Goal: Task Accomplishment & Management: Manage account settings

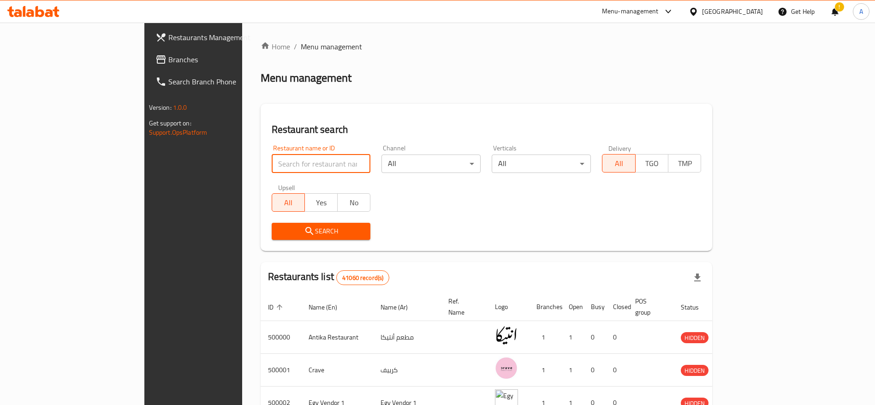
click at [272, 160] on input "search" at bounding box center [321, 164] width 99 height 18
paste input "702281"
type input "702281"
click button "Search" at bounding box center [321, 231] width 99 height 17
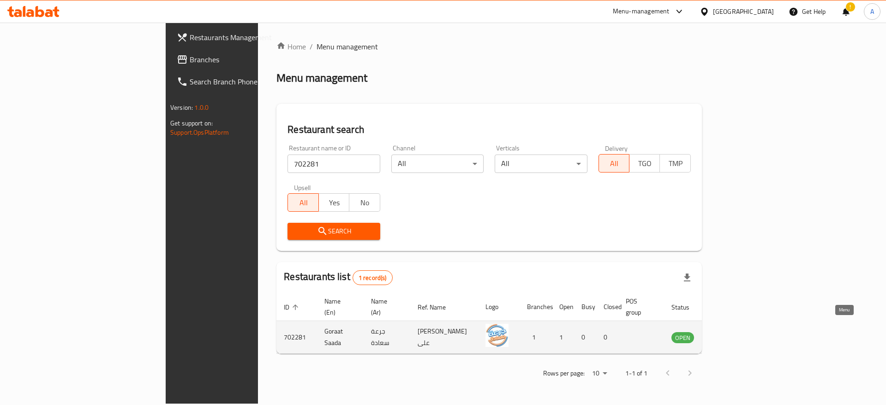
click at [731, 332] on icon "enhanced table" at bounding box center [725, 337] width 11 height 11
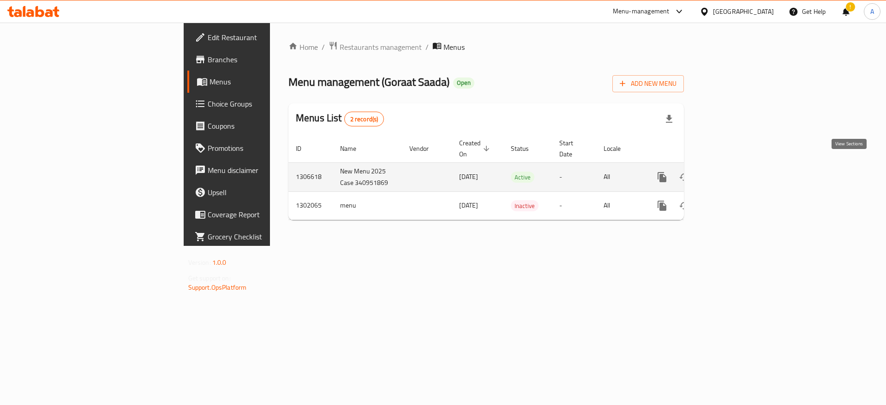
click at [734, 172] on icon "enhanced table" at bounding box center [728, 177] width 11 height 11
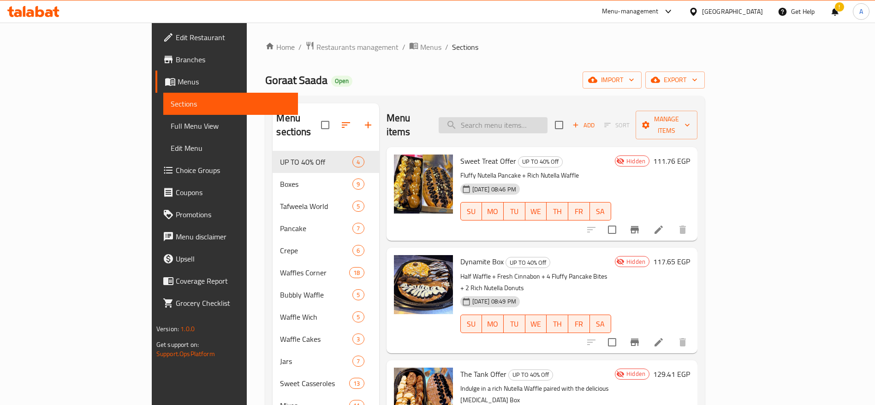
type input "س"
click at [548, 117] on input "س" at bounding box center [493, 125] width 109 height 16
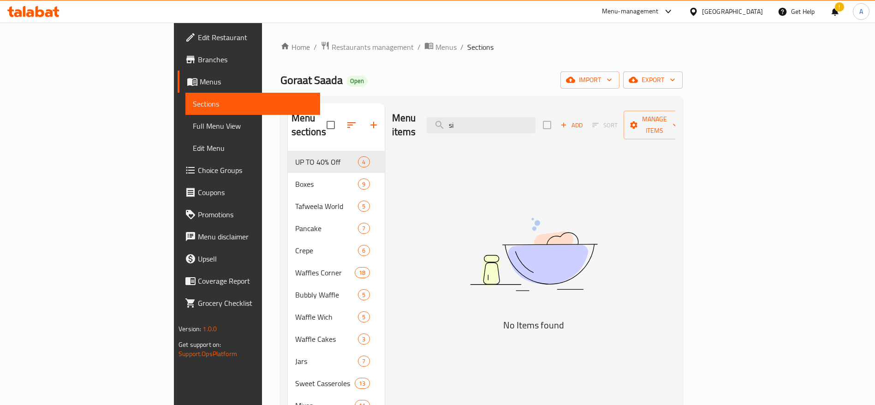
type input "s"
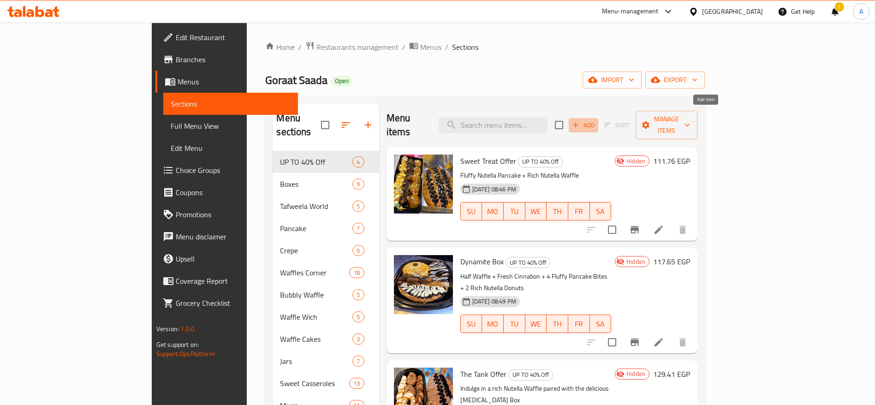
click at [596, 120] on span "Add" at bounding box center [583, 125] width 25 height 11
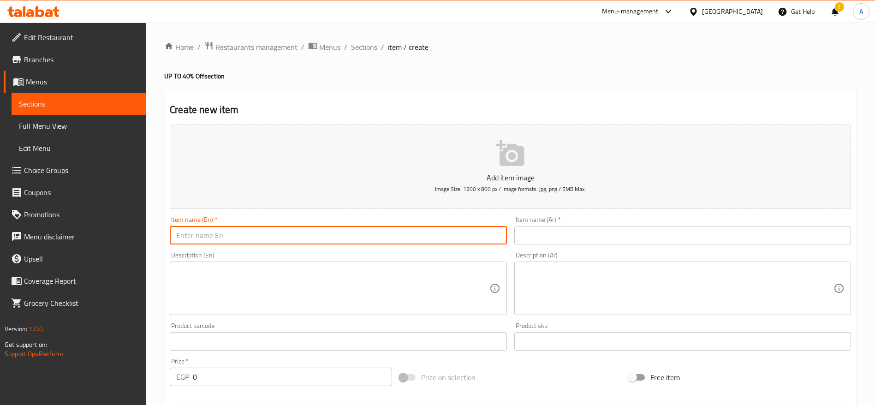
click at [381, 233] on input "text" at bounding box center [338, 235] width 337 height 18
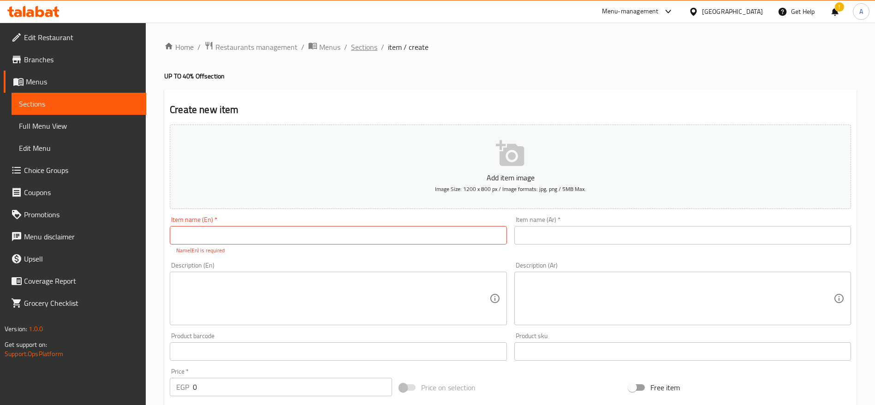
click at [368, 49] on span "Sections" at bounding box center [364, 47] width 26 height 11
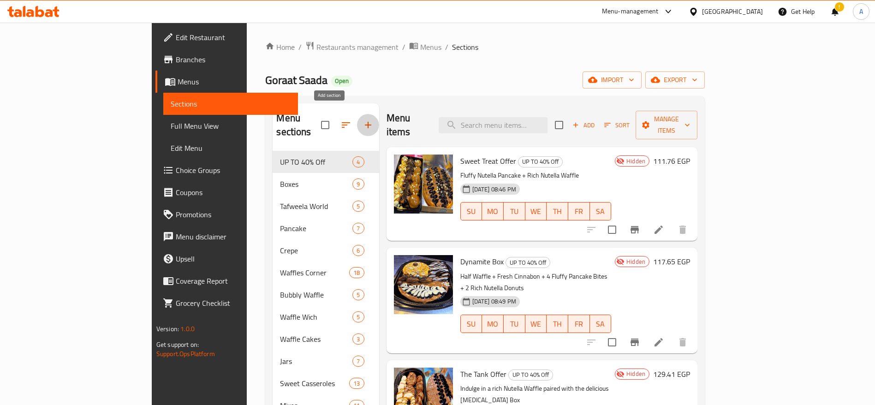
click at [365, 122] on icon "button" at bounding box center [368, 125] width 6 height 6
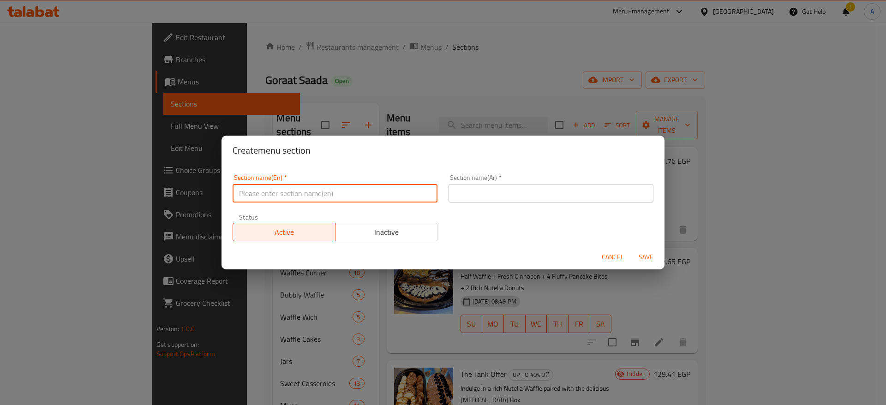
click at [311, 189] on input "text" at bounding box center [335, 193] width 205 height 18
paste input "Singles Offers"
type input "Singles Offers"
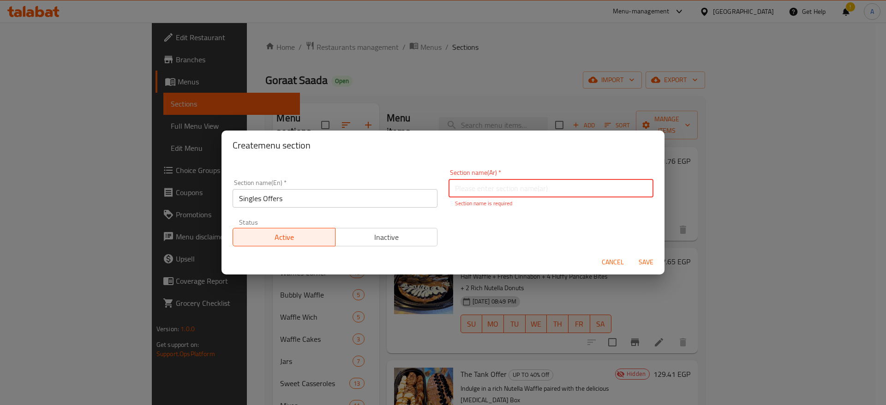
paste input "عروض السينجل"
type input "عروض السينجل"
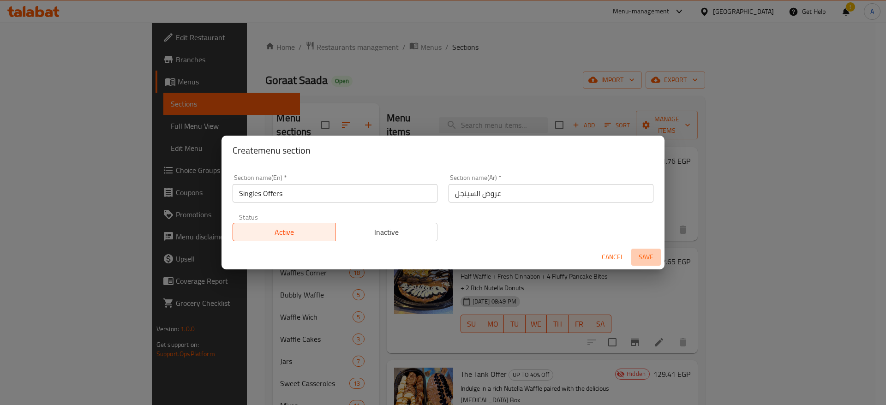
click at [646, 265] on button "Save" at bounding box center [646, 257] width 30 height 17
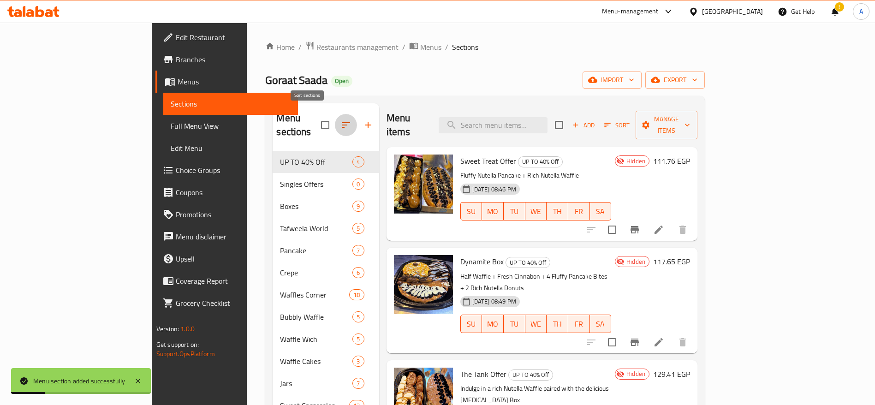
click at [341, 121] on icon "button" at bounding box center [346, 125] width 11 height 11
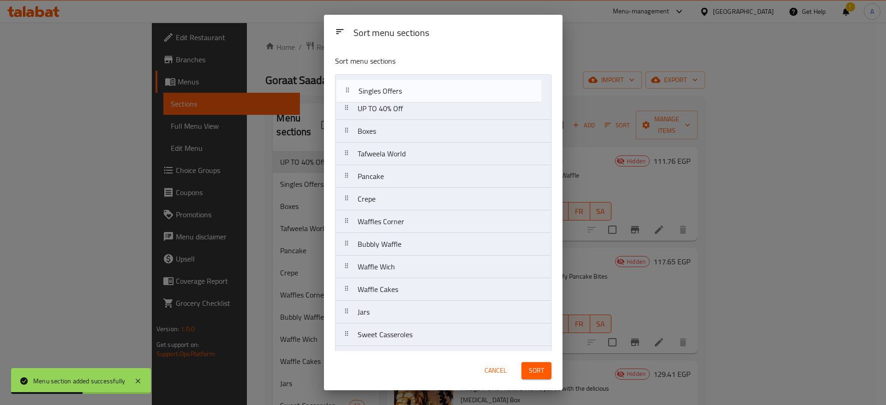
drag, startPoint x: 348, startPoint y: 110, endPoint x: 349, endPoint y: 85, distance: 25.4
click at [349, 85] on nav "UP TO 40% Off Singles Offers Boxes Tafweela World Pancake Crepe Waffles Corner …" at bounding box center [443, 221] width 216 height 295
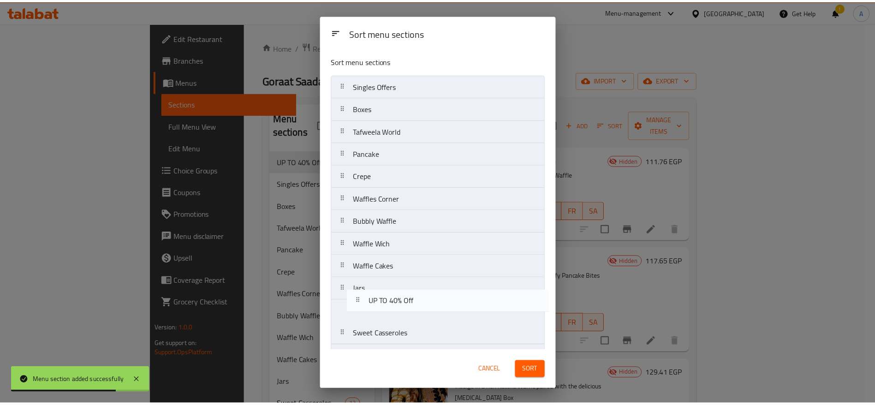
scroll to position [22, 0]
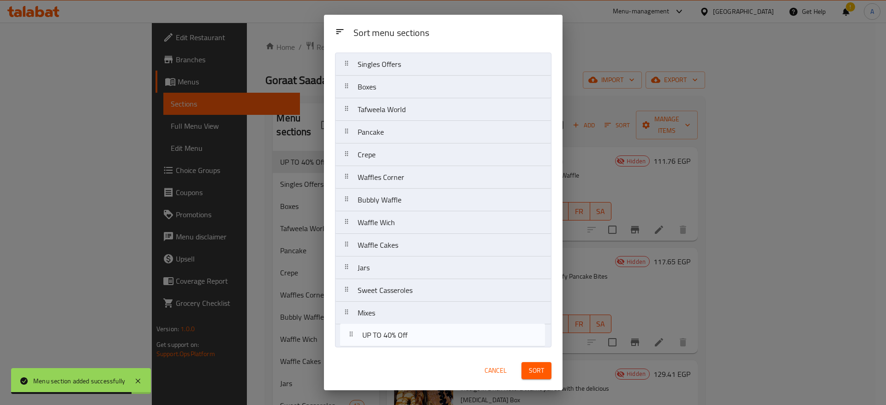
drag, startPoint x: 347, startPoint y: 109, endPoint x: 353, endPoint y: 348, distance: 239.6
click at [353, 348] on div "Sort menu sections Singles Offers UP TO 40% Off Boxes Tafweela World Pancake Cr…" at bounding box center [443, 199] width 239 height 303
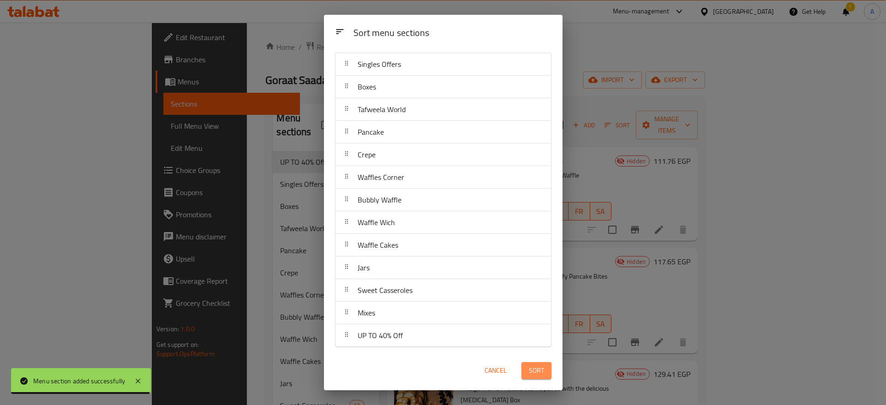
click at [531, 370] on span "Sort" at bounding box center [536, 371] width 15 height 12
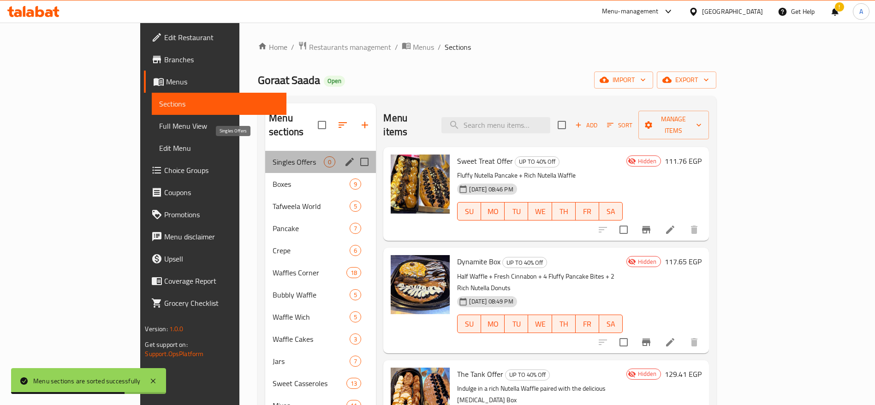
click at [273, 156] on span "Singles Offers" at bounding box center [298, 161] width 51 height 11
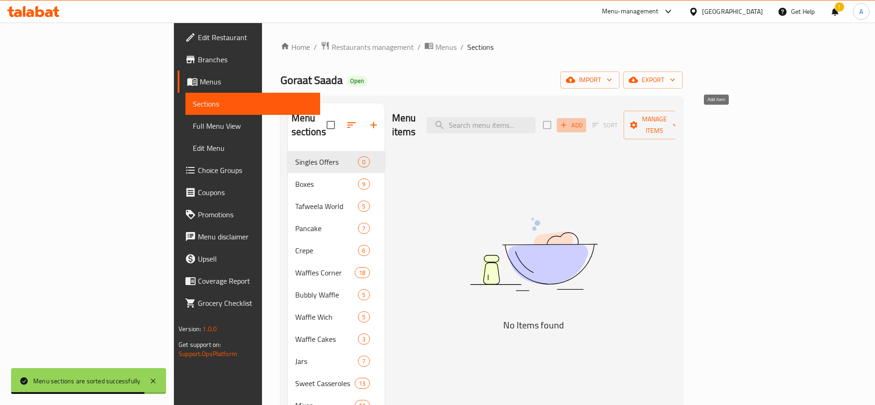
click at [568, 121] on icon "button" at bounding box center [564, 125] width 8 height 8
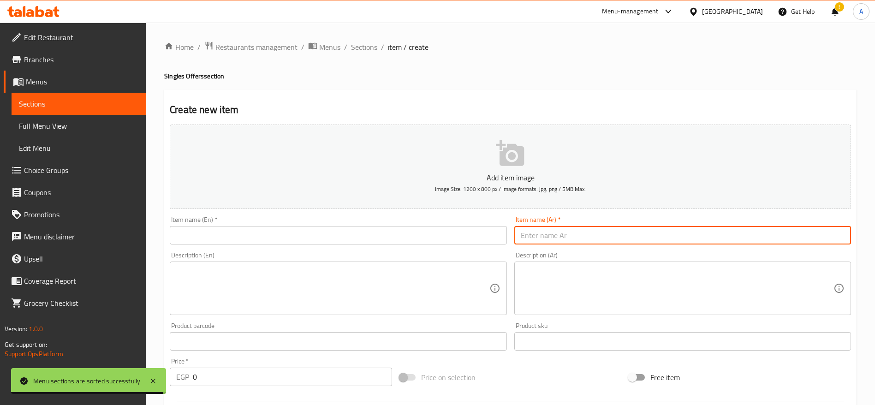
click at [630, 230] on input "text" at bounding box center [683, 235] width 337 height 18
paste input "2 وافل نوتيلا أو ميكس مع وايت"
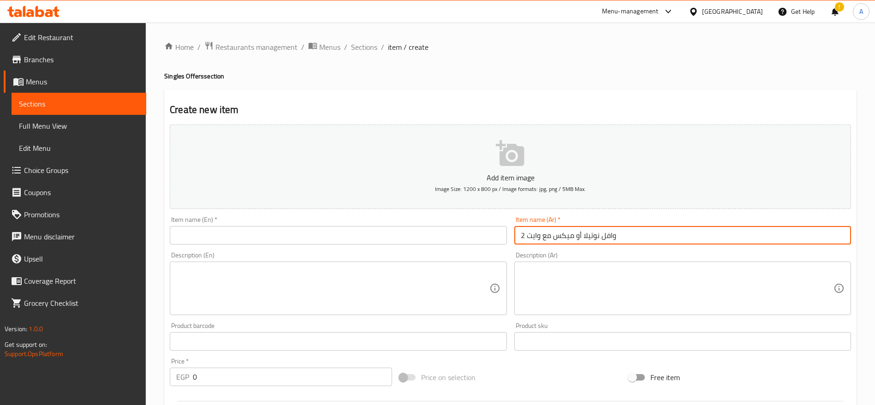
type input "2 وافل نوتيلا أو ميكس مع وايت"
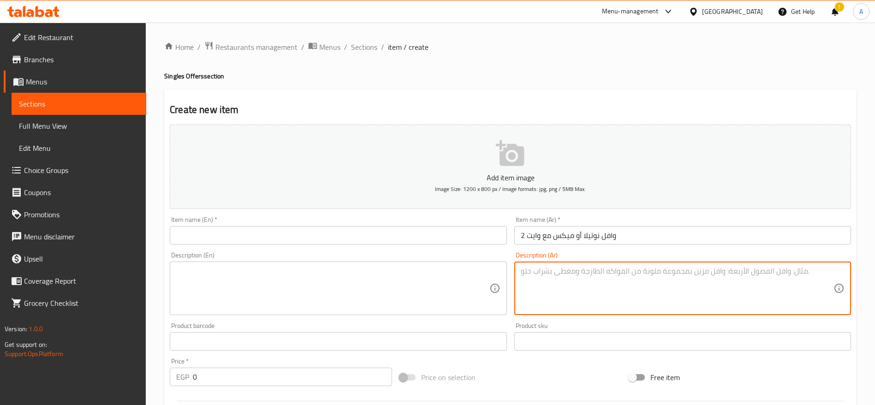
click at [587, 279] on textarea at bounding box center [677, 289] width 313 height 44
paste textarea "مقرمش من برة وطري من جوة، مع طبقة غنية من النوتيلا أو خليط شوكولاتة ووايت شوكلي…"
type textarea "مقرمش من برة وطري من جوة، مع طبقة غنية من النوتيلا أو خليط شوكولاتة ووايت شوكلي…"
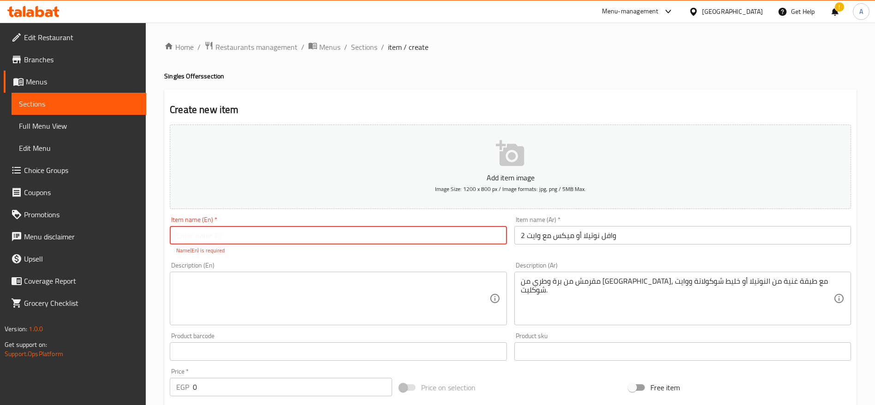
paste input "2 Nutella Waffles or Mix with White Chocolate"
type input "2 Nutella Waffles or Mix with White Chocolate"
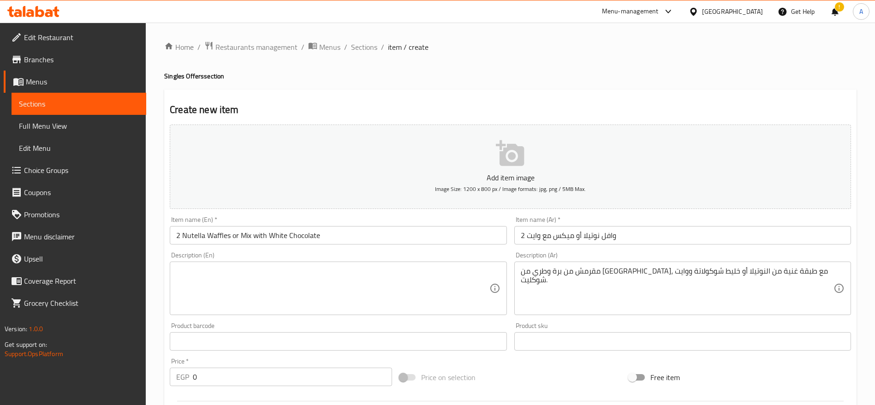
click at [316, 271] on div "Description (En)" at bounding box center [338, 289] width 337 height 54
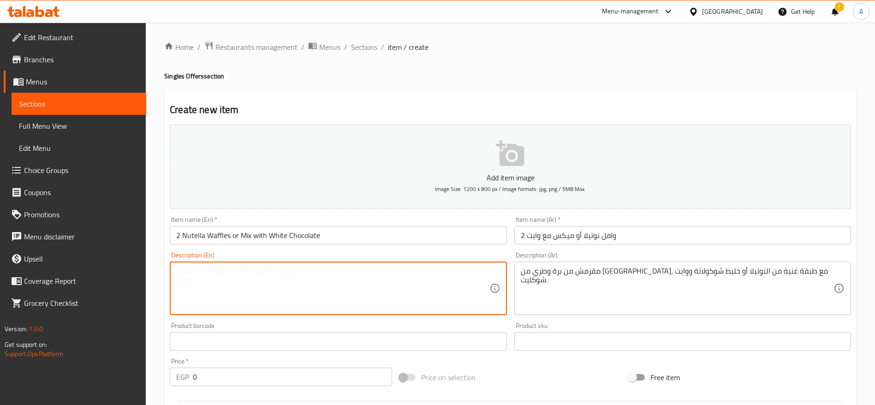
paste textarea "Crispy on the outside, fluffy inside, topped with rich Nutella or a mix of milk…"
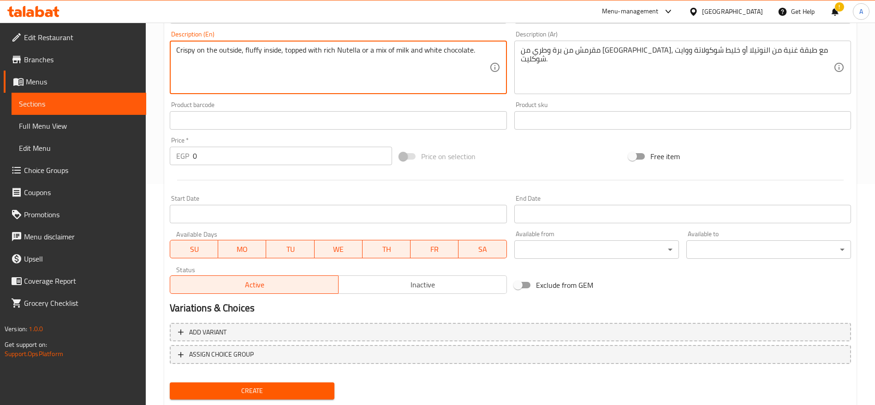
scroll to position [225, 0]
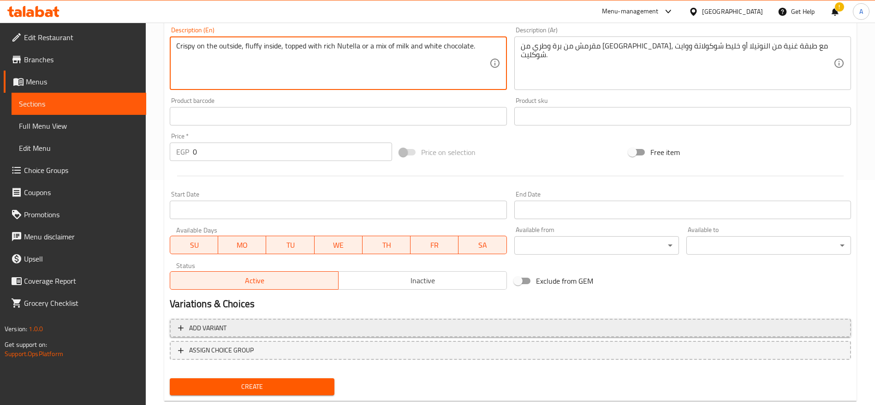
type textarea "Crispy on the outside, fluffy inside, topped with rich Nutella or a mix of milk…"
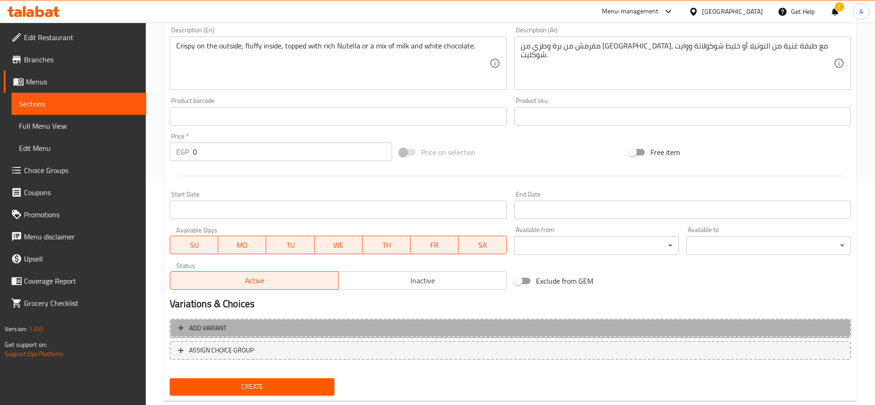
click at [228, 332] on span "Add variant" at bounding box center [510, 329] width 665 height 12
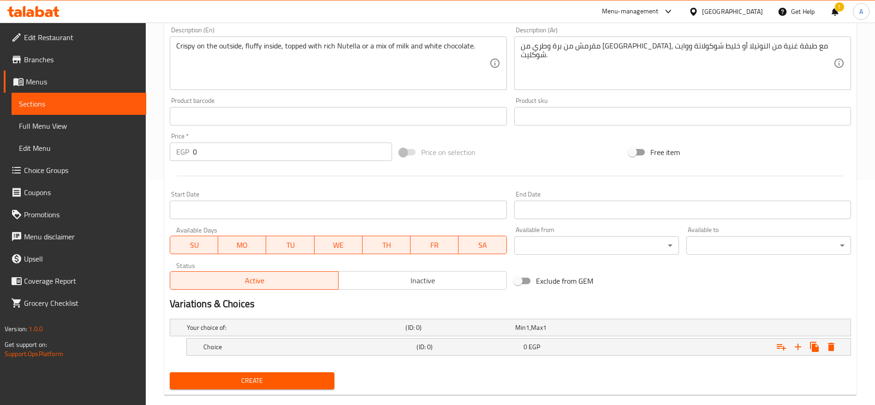
scroll to position [241, 0]
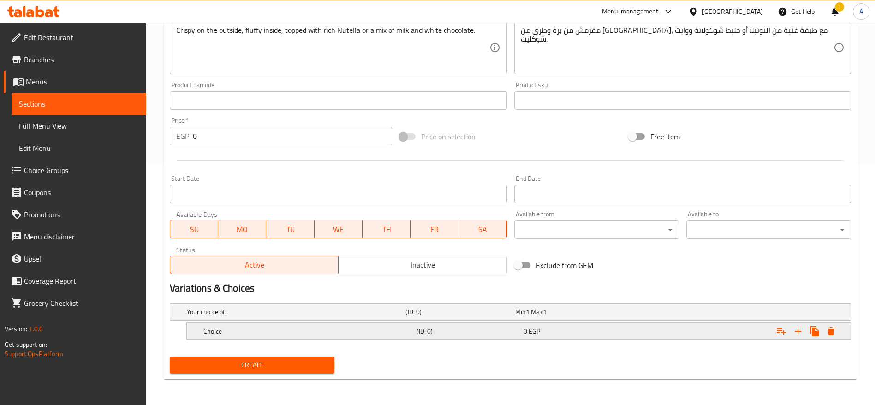
click at [415, 334] on div "(ID: 0)" at bounding box center [468, 331] width 107 height 13
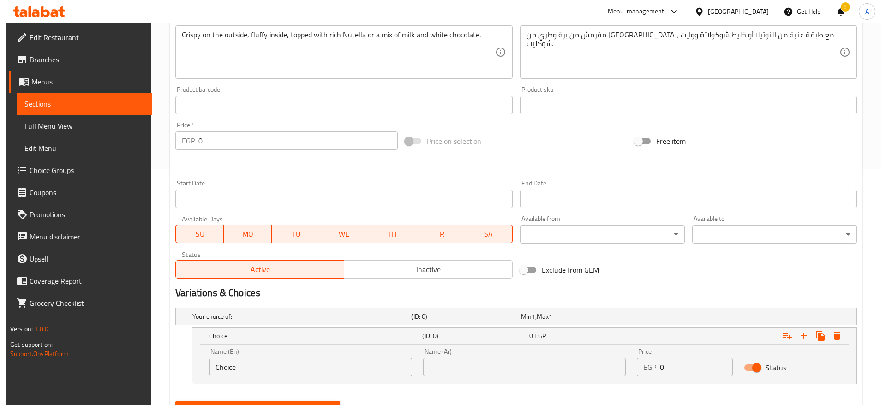
scroll to position [281, 0]
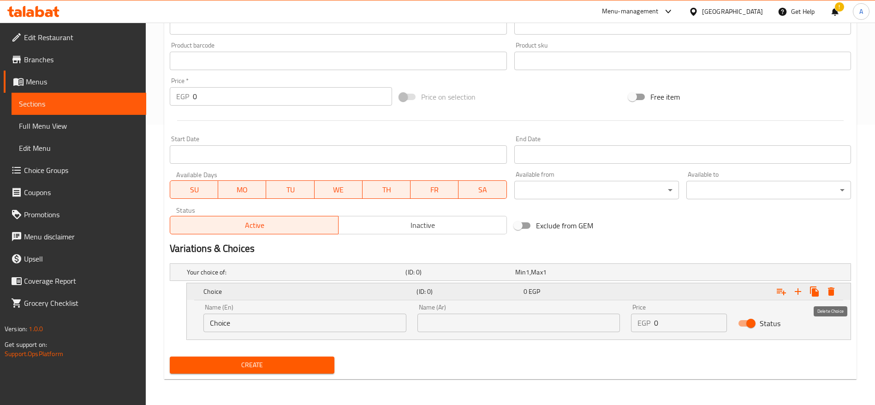
click at [833, 290] on icon "Expand" at bounding box center [831, 291] width 6 height 8
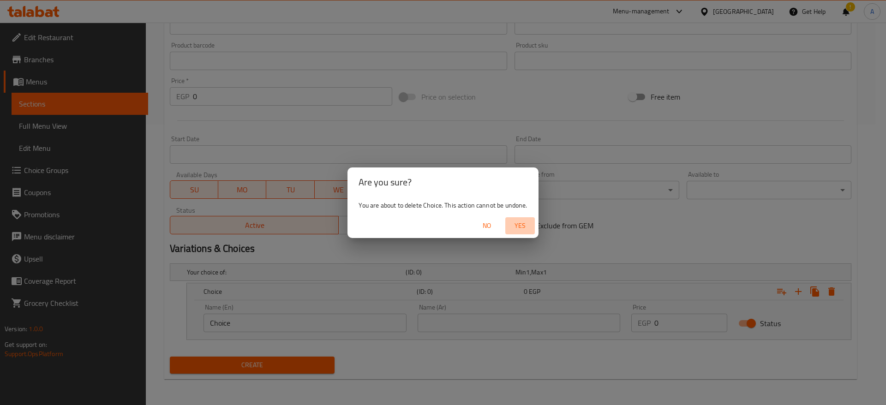
click at [522, 222] on span "Yes" at bounding box center [520, 226] width 22 height 12
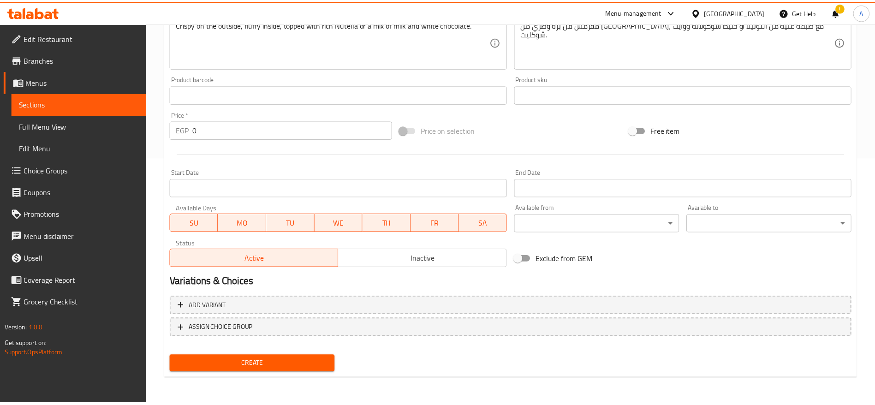
scroll to position [247, 0]
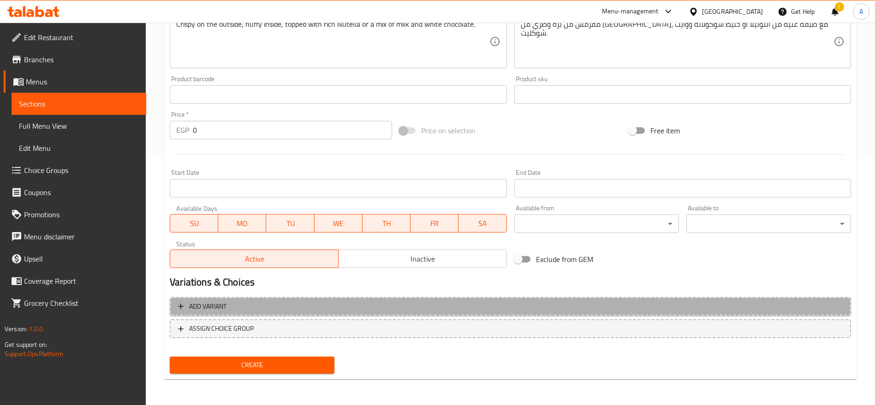
click at [234, 309] on span "Add variant" at bounding box center [510, 307] width 665 height 12
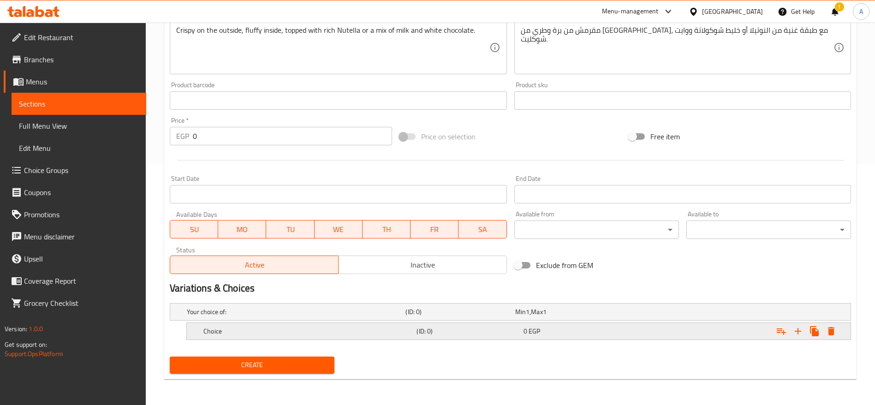
click at [362, 334] on h5 "Choice" at bounding box center [309, 331] width 210 height 9
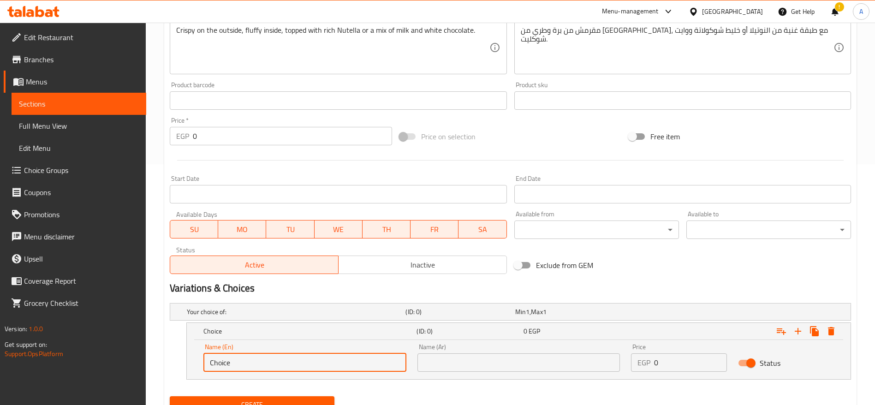
click at [367, 359] on input "Choice" at bounding box center [305, 362] width 203 height 18
paste input "2 Nutella Waffles"
type input "2 Nutella Waffles"
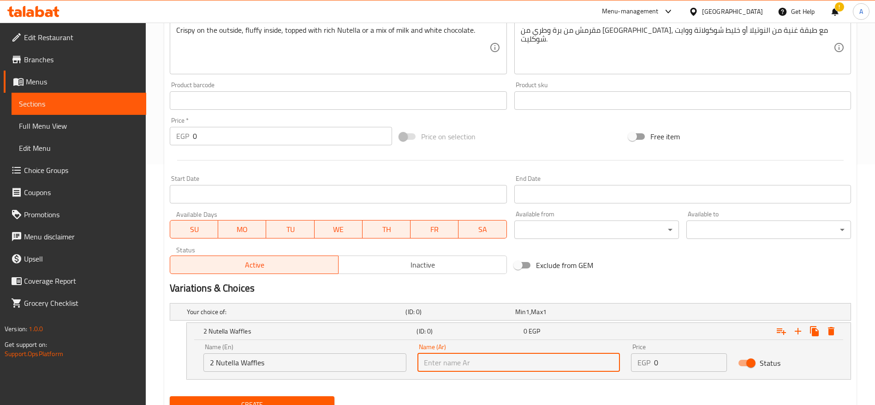
click at [472, 357] on input "text" at bounding box center [519, 362] width 203 height 18
click at [479, 360] on input "text" at bounding box center [519, 362] width 203 height 18
paste input "2 وافل نوتيلا"
type input "2 وافل نوتيلا"
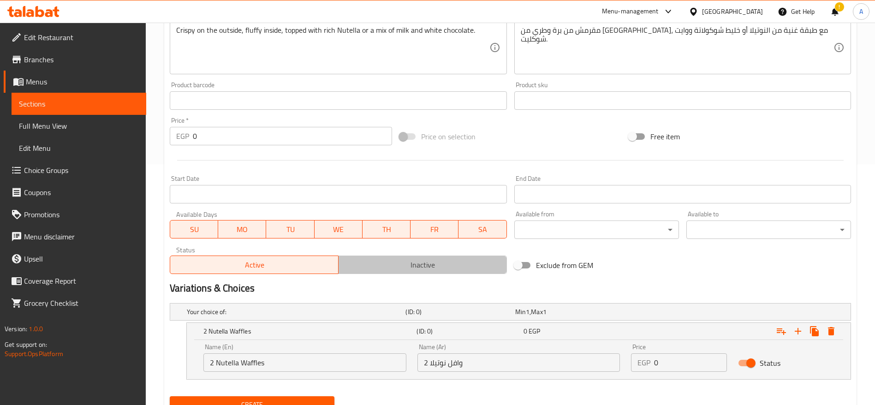
click at [430, 269] on span "Inactive" at bounding box center [422, 264] width 161 height 13
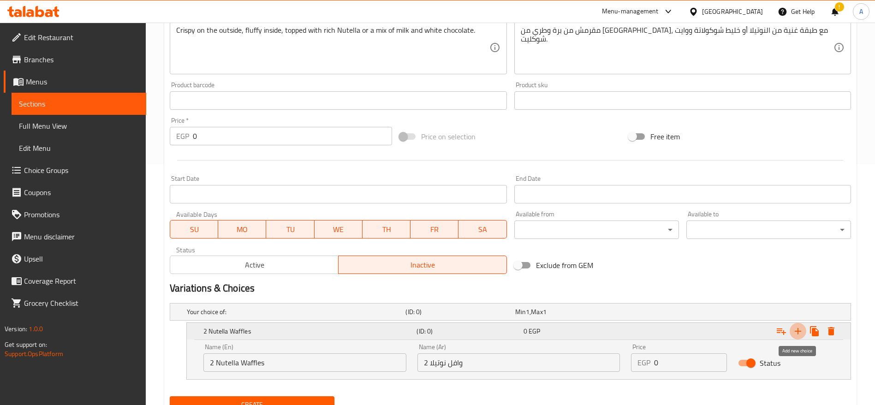
click at [797, 331] on icon "Expand" at bounding box center [798, 331] width 6 height 6
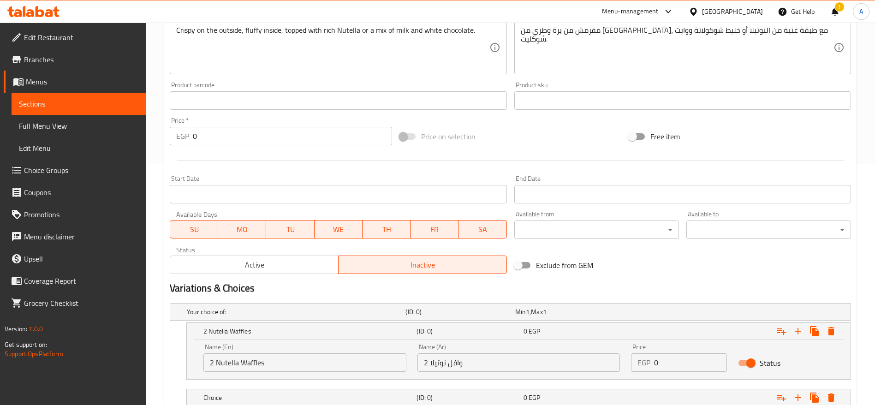
scroll to position [307, 0]
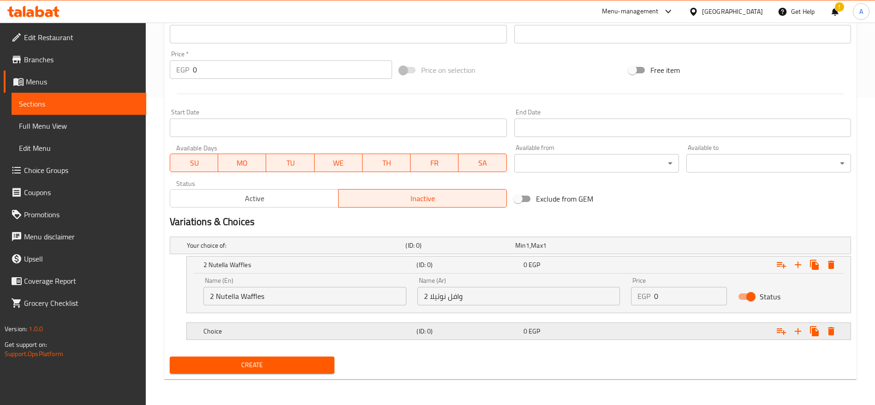
click at [335, 331] on h5 "Choice" at bounding box center [309, 331] width 210 height 9
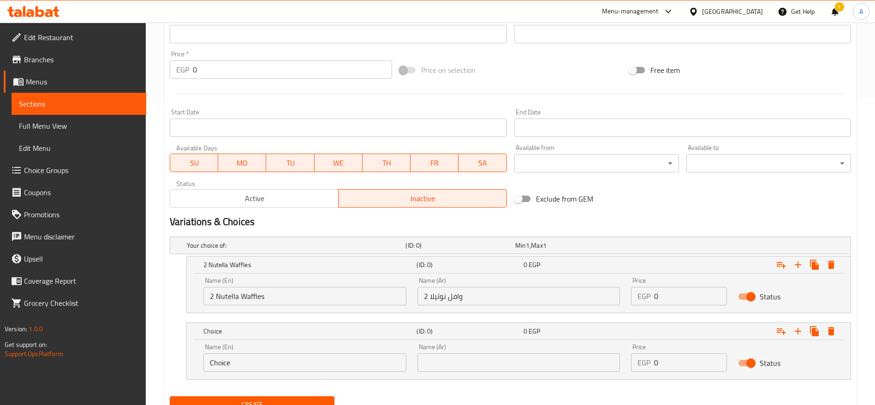
click at [334, 360] on input "Choice" at bounding box center [305, 362] width 203 height 18
paste input "2 وافل ميكس مع وايت شوكليت"
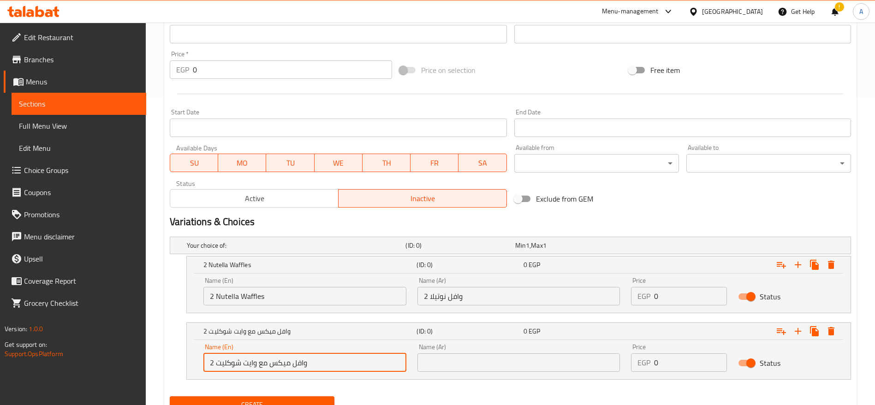
type input "Choice"
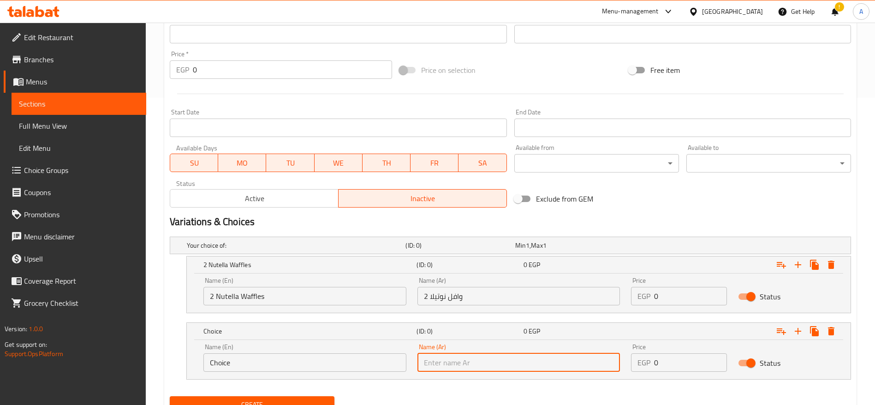
click at [462, 365] on input "text" at bounding box center [519, 362] width 203 height 18
paste input "2 وافل ميكس مع وايت شوكليت"
type input "2 وافل ميكس مع وايت شوكليت"
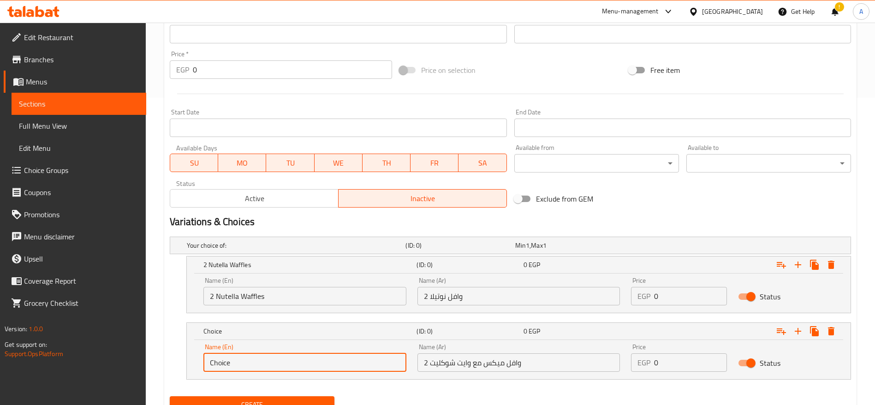
click at [280, 366] on input "Choice" at bounding box center [305, 362] width 203 height 18
paste input "2 Mix Waffles with White Chocolat"
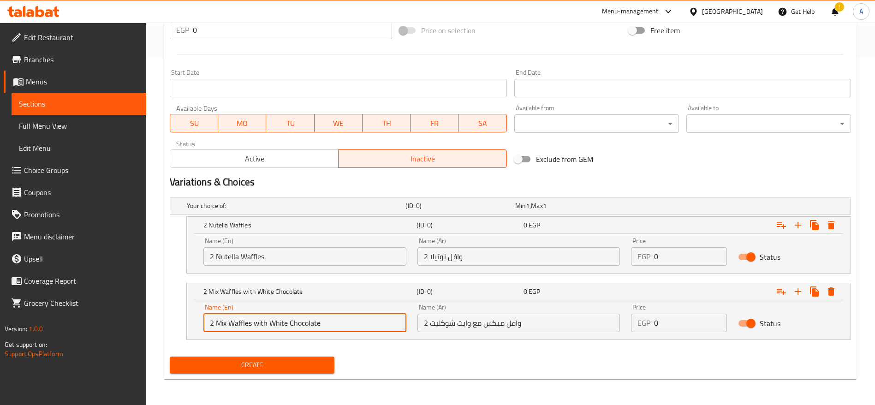
type input "2 Mix Waffles with White Chocolate"
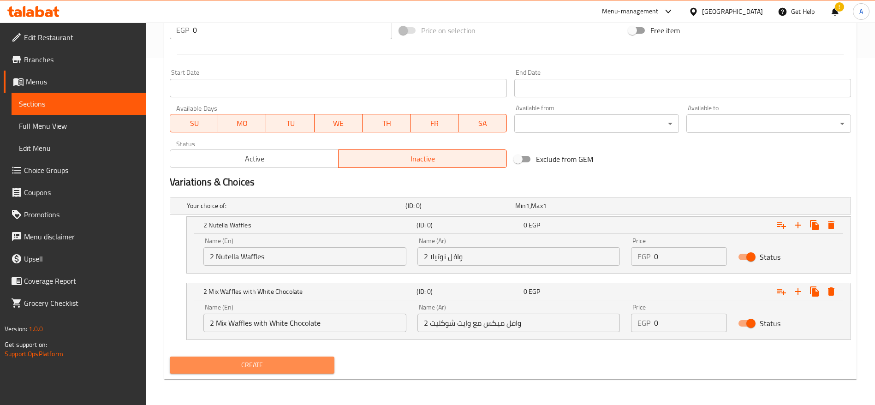
click at [302, 366] on span "Create" at bounding box center [252, 365] width 150 height 12
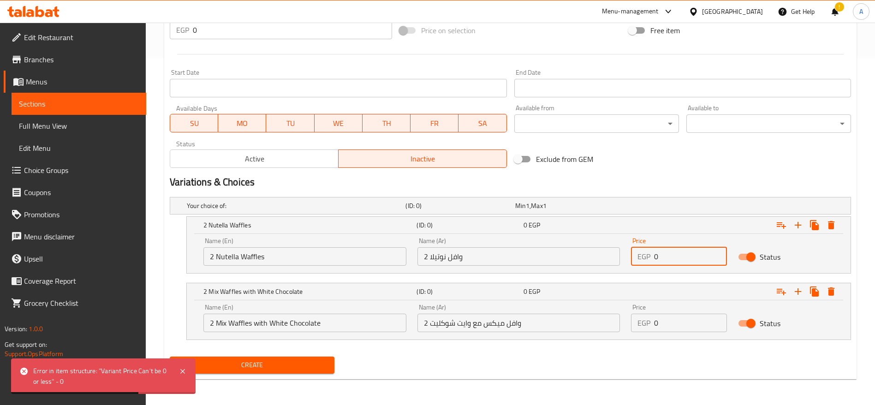
click at [686, 259] on input "0" at bounding box center [690, 256] width 73 height 18
type input "1"
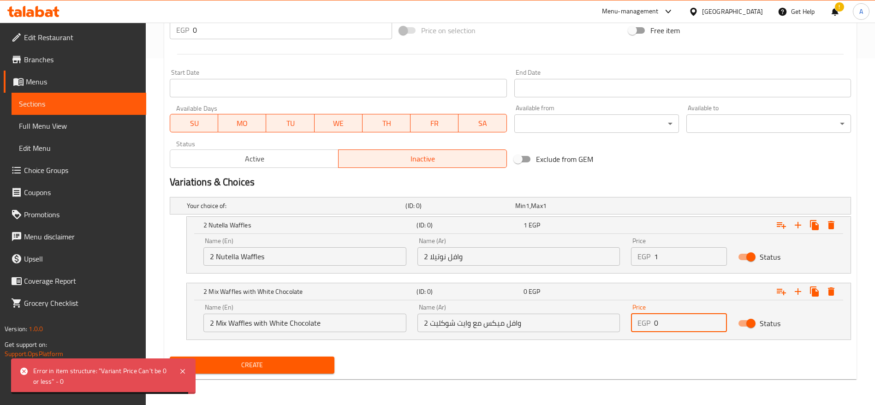
click at [677, 317] on input "0" at bounding box center [690, 323] width 73 height 18
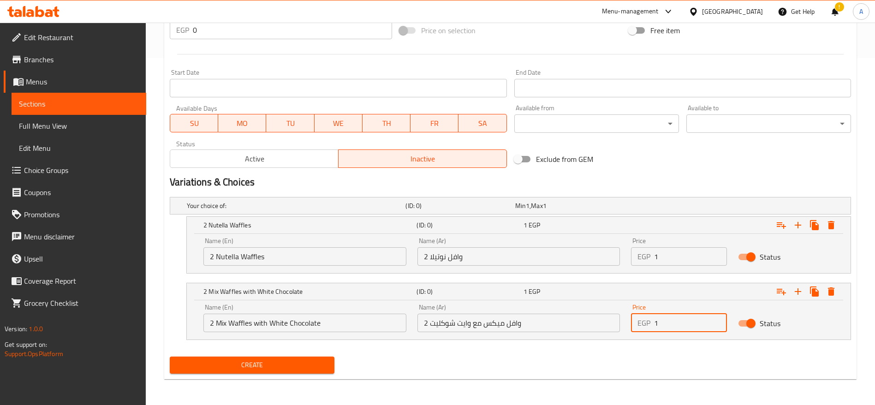
type input "1"
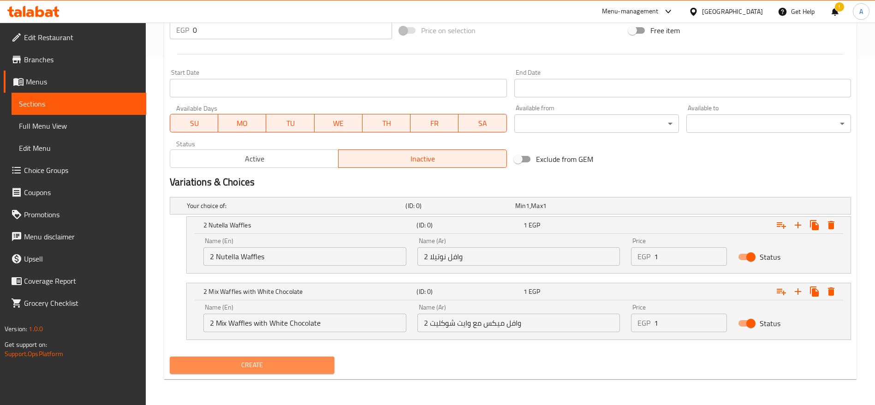
click at [278, 369] on span "Create" at bounding box center [252, 365] width 150 height 12
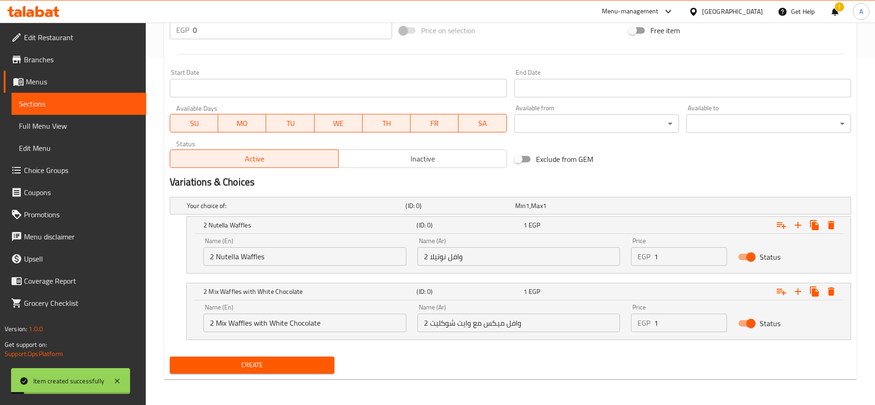
scroll to position [0, 0]
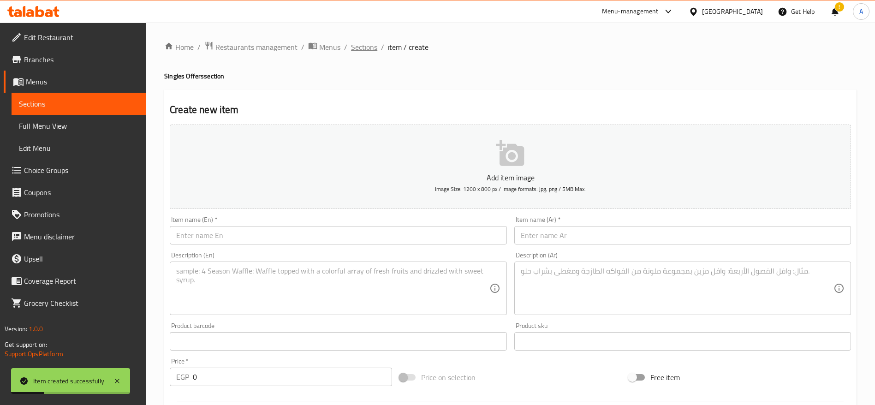
click at [354, 47] on span "Sections" at bounding box center [364, 47] width 26 height 11
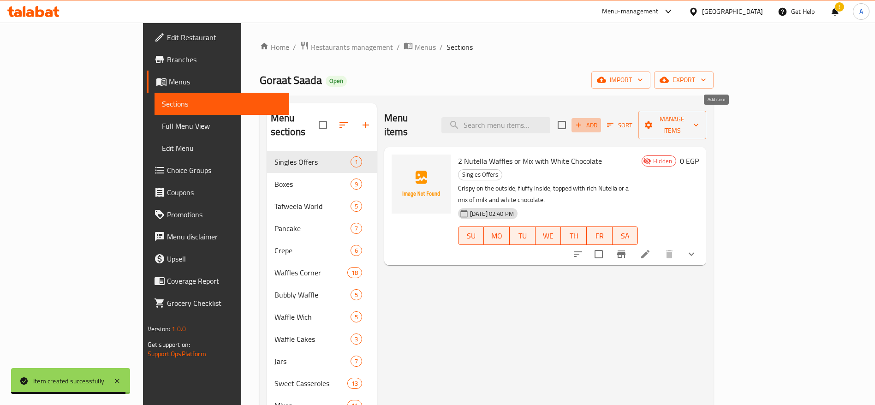
click at [599, 120] on span "Add" at bounding box center [586, 125] width 25 height 11
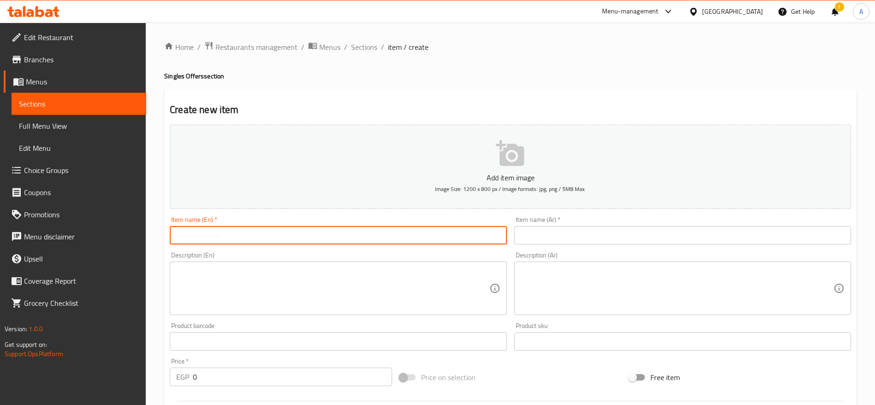
click at [478, 238] on input "text" at bounding box center [338, 235] width 337 height 18
paste input "Nutella Waffle with Nutella Pot or Despacito Cake"
type input "Nutella Waffle with Nutella Pot or Despacito Cake"
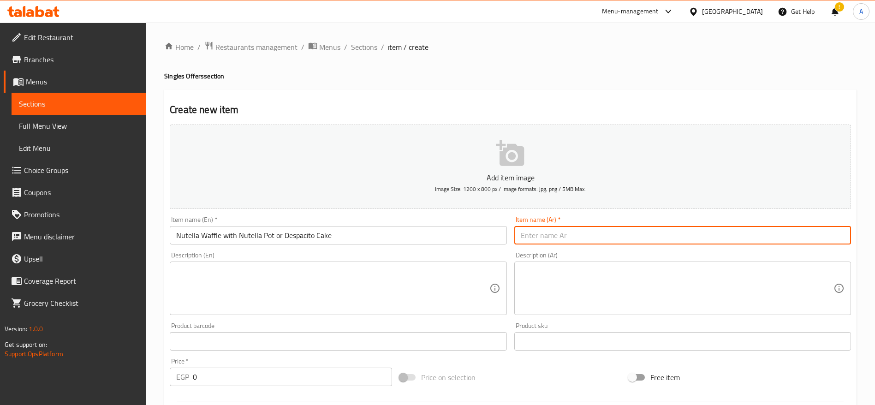
click at [566, 228] on input "text" at bounding box center [683, 235] width 337 height 18
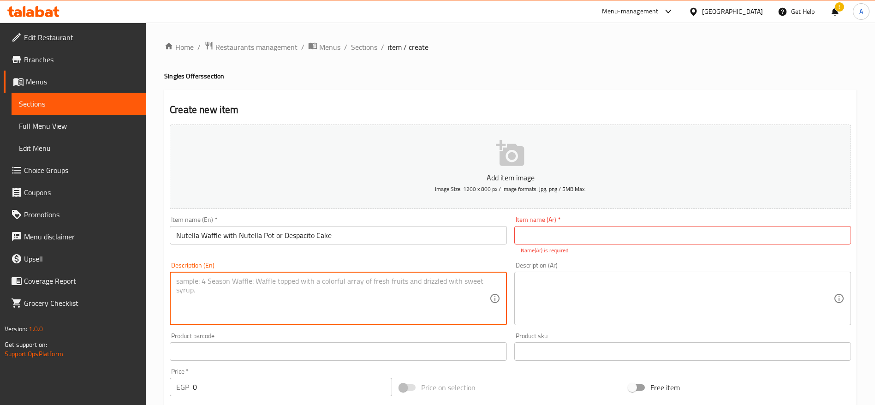
click at [406, 288] on textarea at bounding box center [332, 299] width 313 height 44
paste textarea "A golden waffle paired with your choice of molten Nutella pot or creamy Despaci…"
type textarea "A golden waffle paired with your choice of molten Nutella pot or creamy Despaci…"
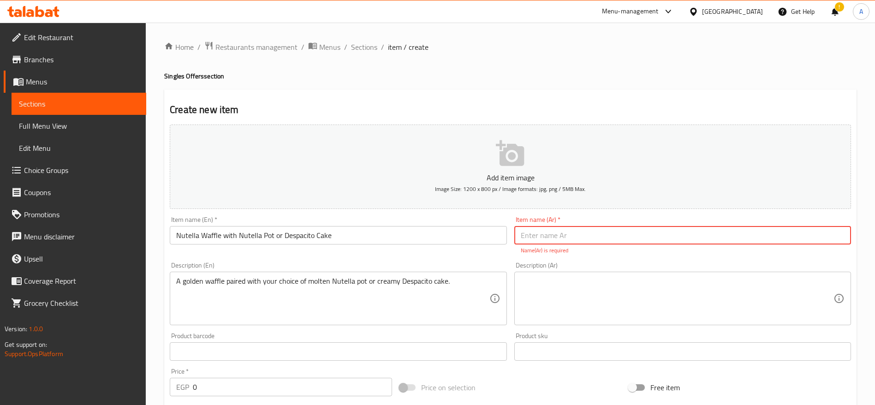
click at [578, 235] on input "text" at bounding box center [683, 235] width 337 height 18
paste input "وافل نوتيلا مع طاجن نوتيلا أو كيك ديسباسيتو"
type input "وافل نوتيلا مع طاجن نوتيلا أو كيك ديسباسيتو"
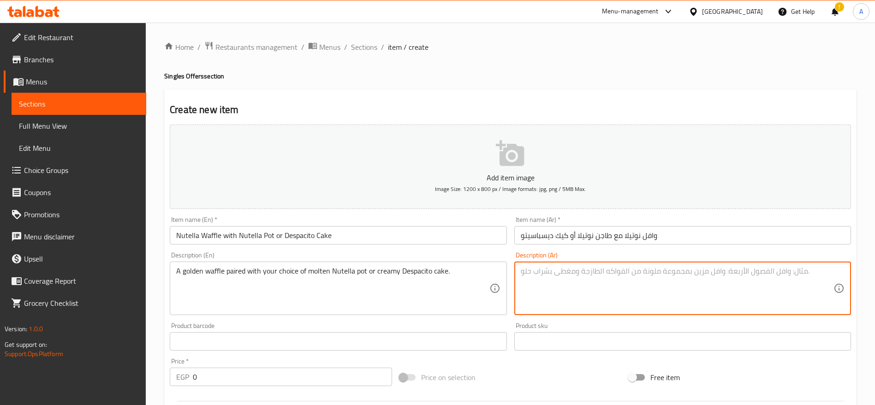
click at [531, 293] on textarea at bounding box center [677, 289] width 313 height 44
paste textarea "مزيج فاخر من الوافل الذهبي مع خيارك من طاجن نوتيلا المذاب أو كيك ديسباسيتو الكر…"
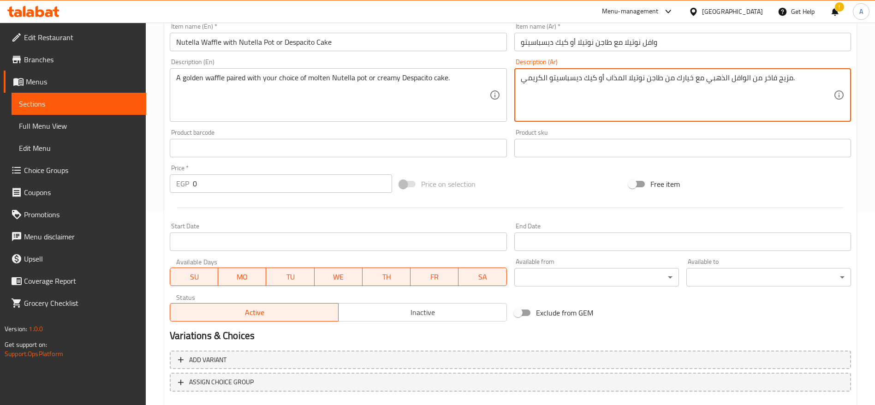
scroll to position [247, 0]
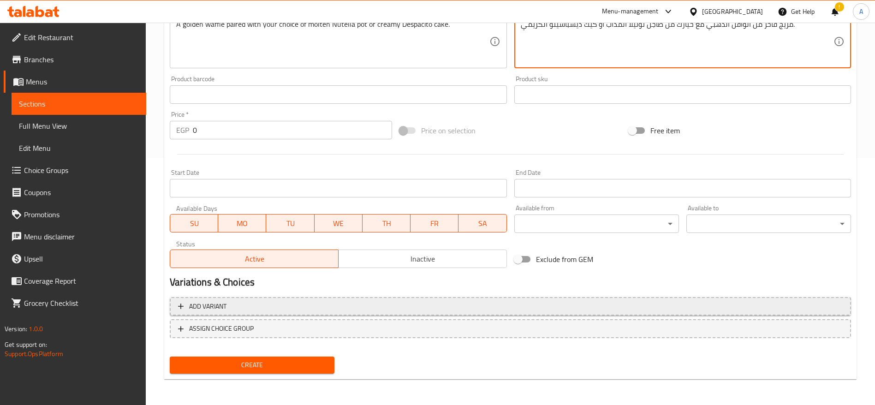
type textarea "مزيج فاخر من الوافل الذهبي مع خيارك من طاجن نوتيلا المذاب أو كيك ديسباسيتو الكر…"
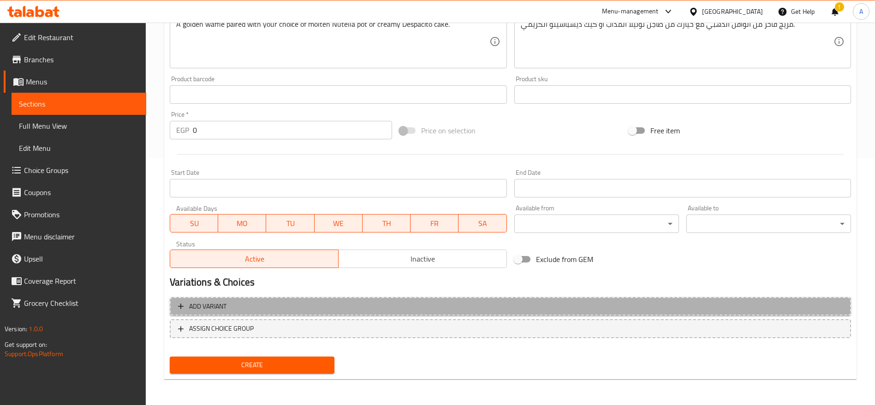
click at [335, 303] on span "Add variant" at bounding box center [510, 307] width 665 height 12
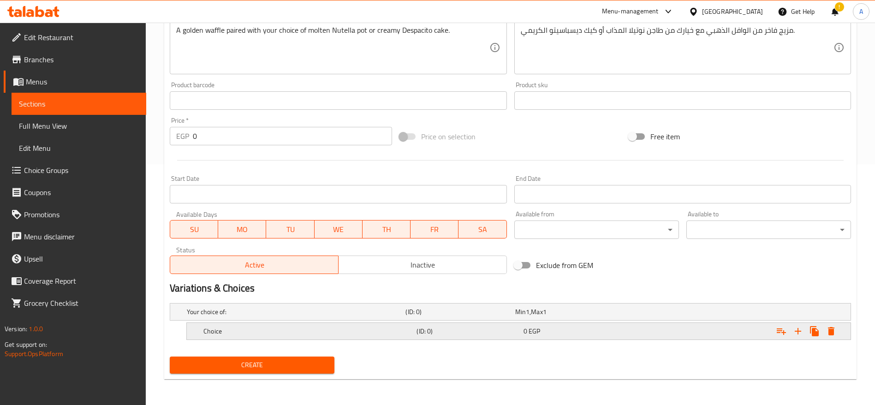
click at [346, 328] on h5 "Choice" at bounding box center [309, 331] width 210 height 9
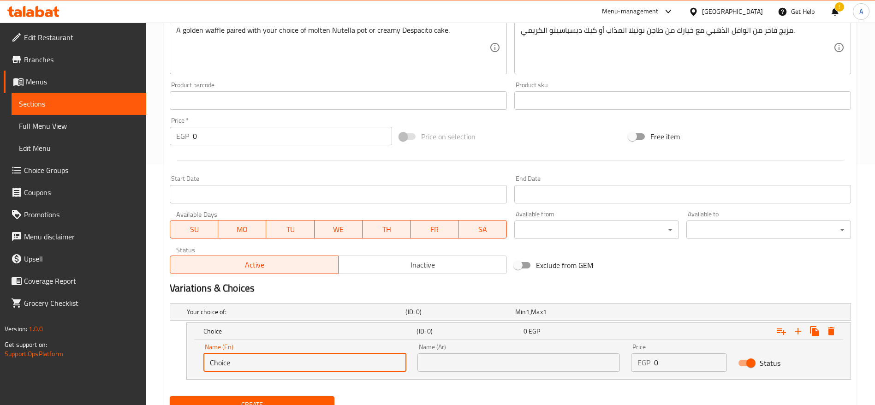
click at [329, 361] on input "Choice" at bounding box center [305, 362] width 203 height 18
paste input "Nutella Waffle with Nutella Pot"
click at [329, 361] on input "Nutella Waffle with Nutella Pot" at bounding box center [305, 362] width 203 height 18
type input "Nutella Waffle with Nutella Pot"
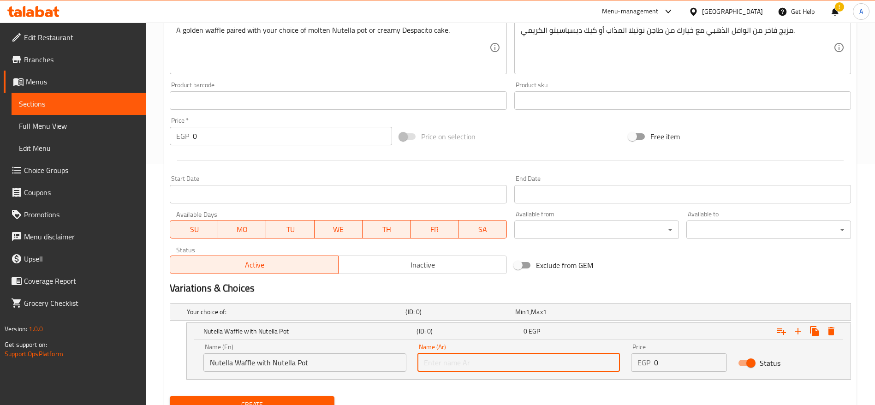
paste input "وافل نوتيلا مع طاجن نوتيلا"
type input "وافل نوتيلا مع طاجن نوتيلا"
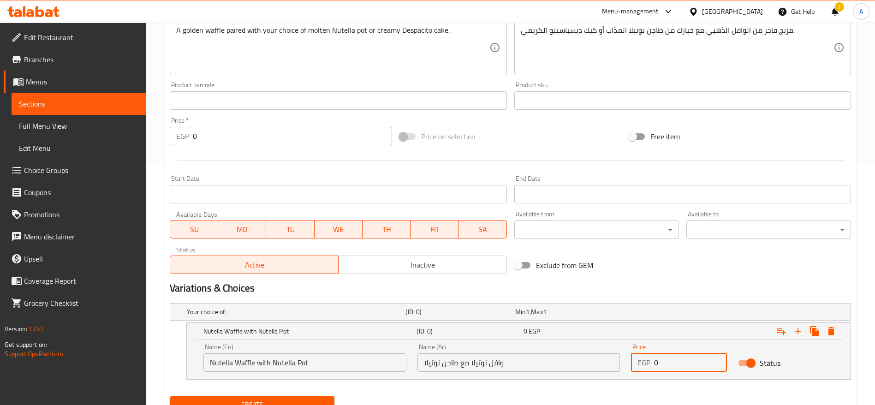
click at [664, 361] on input "0" at bounding box center [690, 362] width 73 height 18
type input "1"
click at [798, 330] on icon "Expand" at bounding box center [798, 331] width 6 height 6
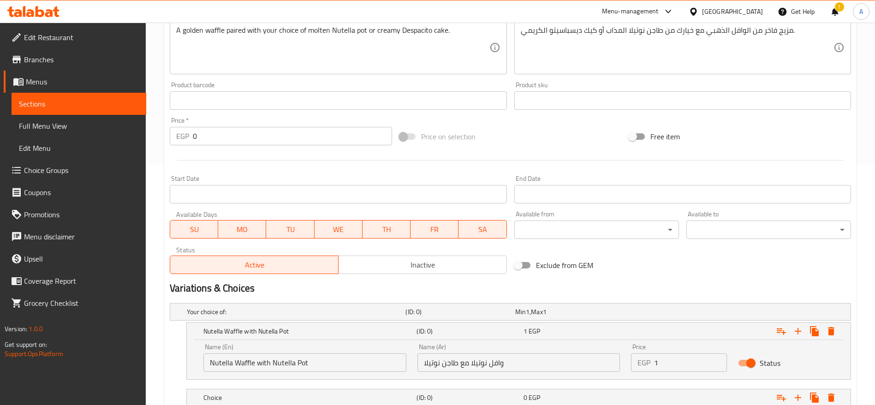
scroll to position [307, 0]
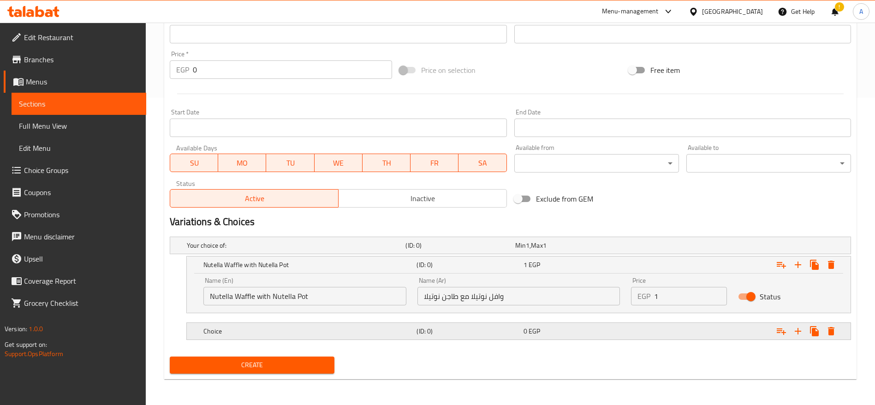
click at [373, 333] on h5 "Choice" at bounding box center [309, 331] width 210 height 9
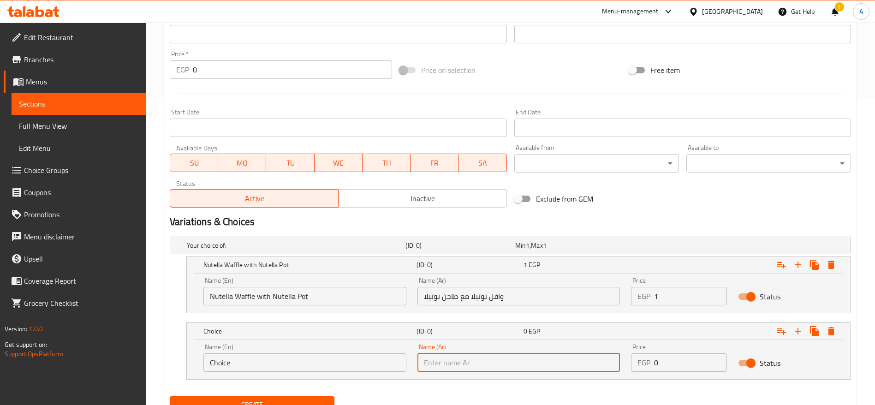
click at [516, 361] on input "text" at bounding box center [519, 362] width 203 height 18
paste input "وافل نوتيلا مع كيك ديسباسيتو"
type input "وافل نوتيلا مع كيك ديسباسيتو"
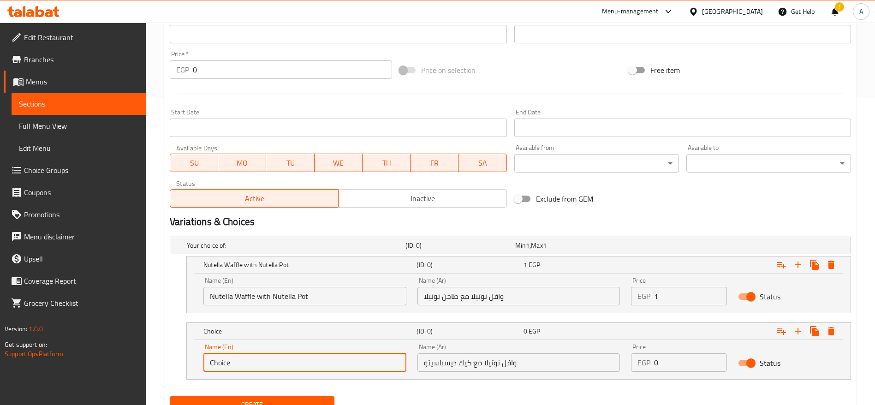
click at [349, 361] on input "Choice" at bounding box center [305, 362] width 203 height 18
click at [343, 355] on input "Choice" at bounding box center [305, 362] width 203 height 18
paste input "Nutella Waffle with Despacito Cak"
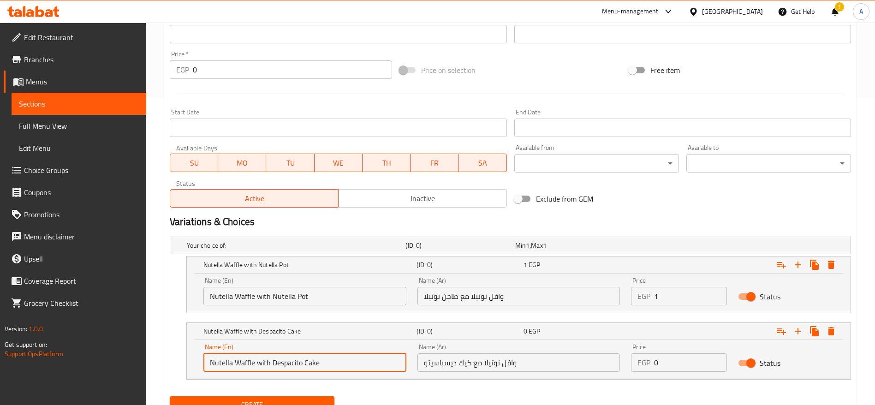
scroll to position [347, 0]
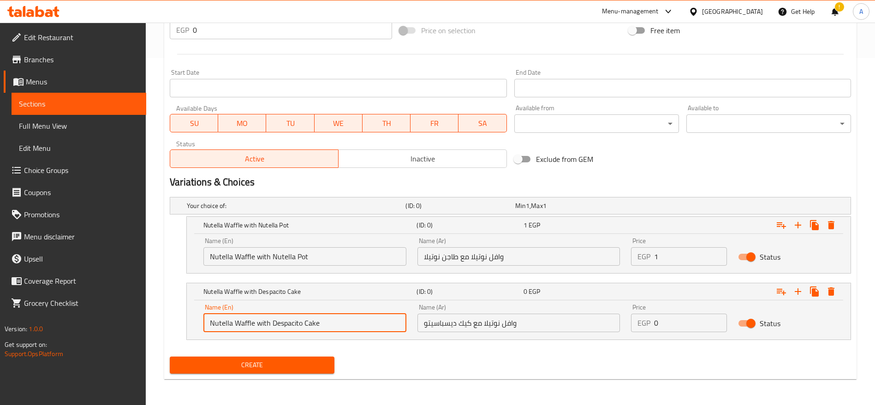
type input "Nutella Waffle with Despacito Cake"
click at [689, 322] on input "0" at bounding box center [690, 323] width 73 height 18
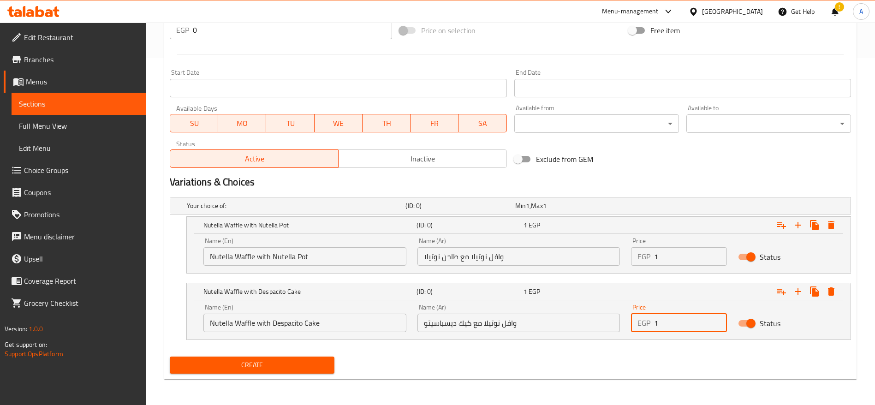
type input "1"
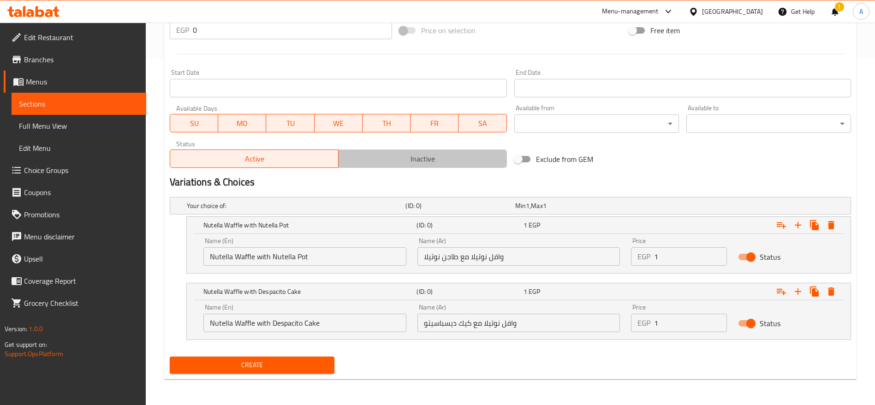
click at [349, 166] on button "Inactive" at bounding box center [422, 159] width 169 height 18
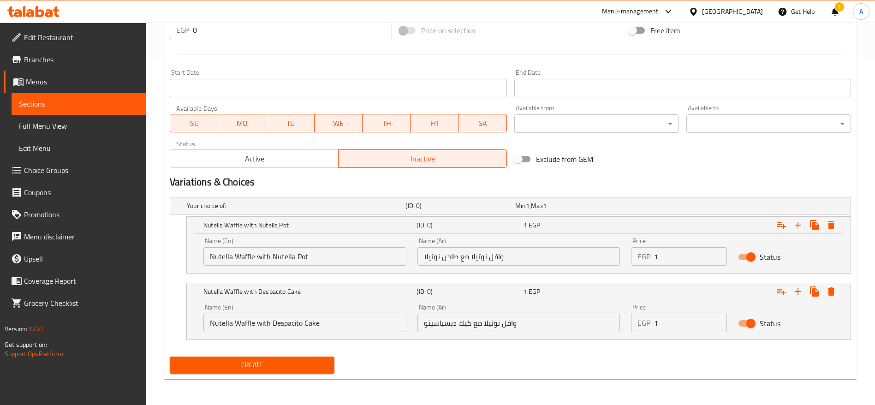
click at [272, 366] on span "Create" at bounding box center [252, 365] width 150 height 12
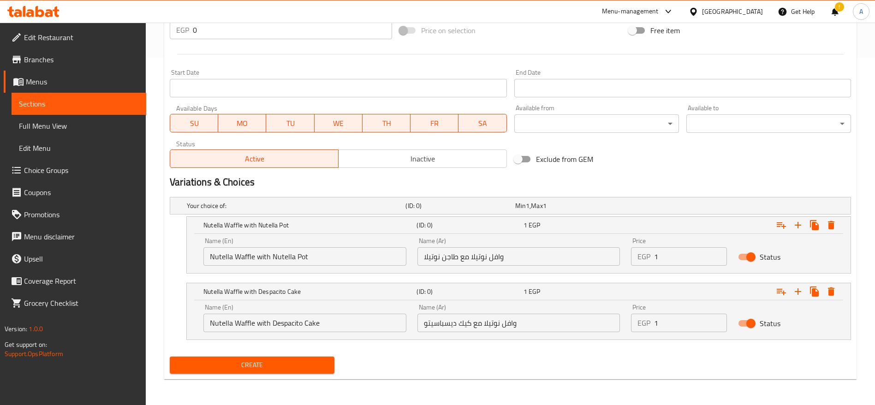
scroll to position [0, 0]
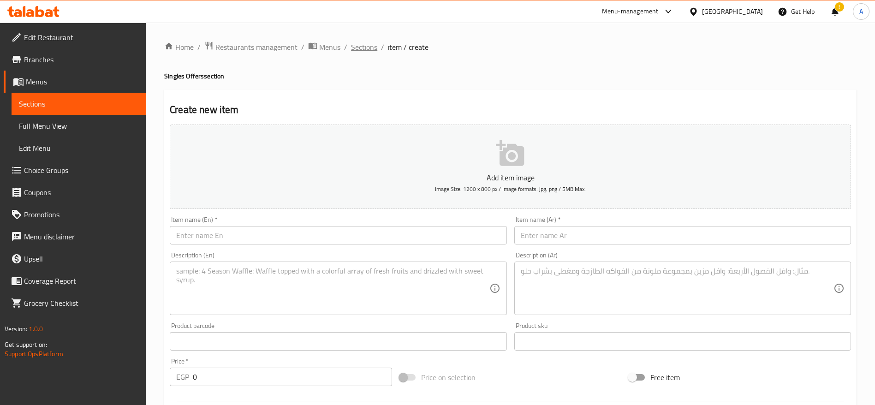
click at [359, 52] on span "Sections" at bounding box center [364, 47] width 26 height 11
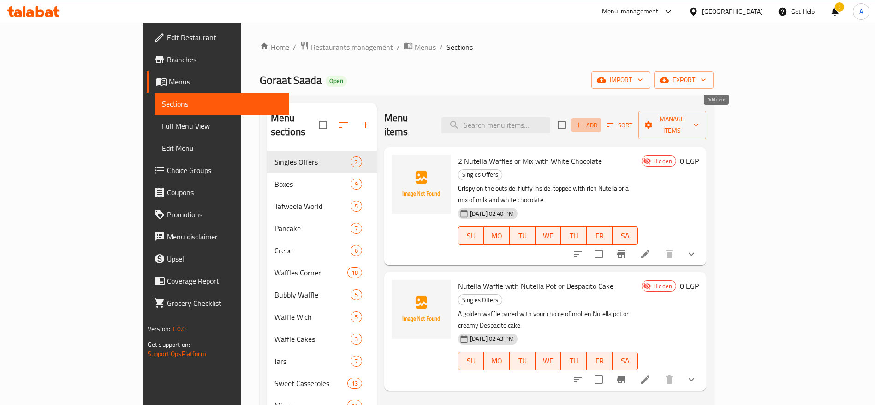
click at [599, 120] on span "Add" at bounding box center [586, 125] width 25 height 11
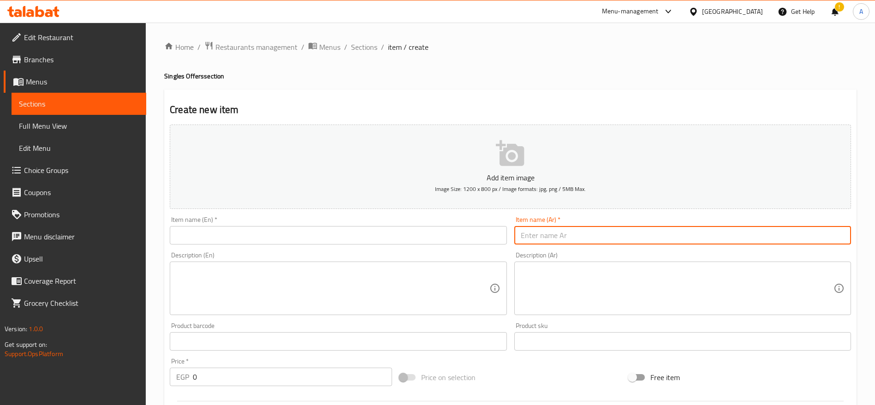
click at [555, 238] on input "text" at bounding box center [683, 235] width 337 height 18
paste input "وافل مع كيك مولتن"
type input "وافل مع كيك مولتن"
click at [553, 268] on textarea at bounding box center [677, 289] width 313 height 44
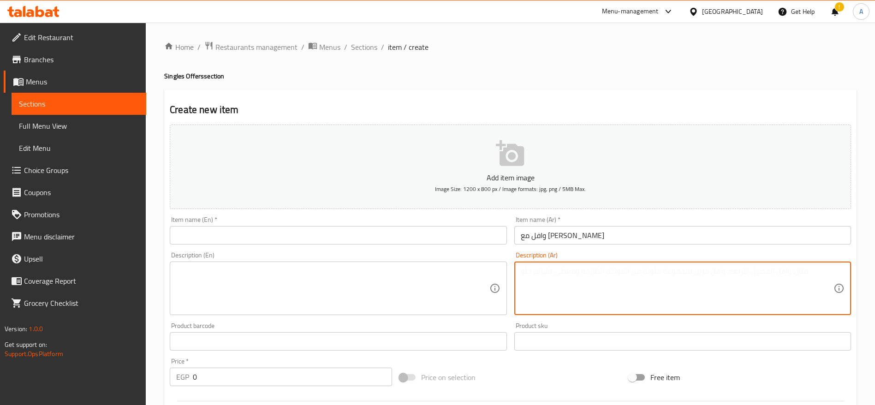
paste textarea "مزيج لا يقاوم بين الوافل الطازج وكيك المولتن الساخن المحشو بشوكولاتة سائلة."
type textarea "مزيج لا يقاوم بين الوافل الطازج وكيك المولتن الساخن المحشو بشوكولاتة سائلة."
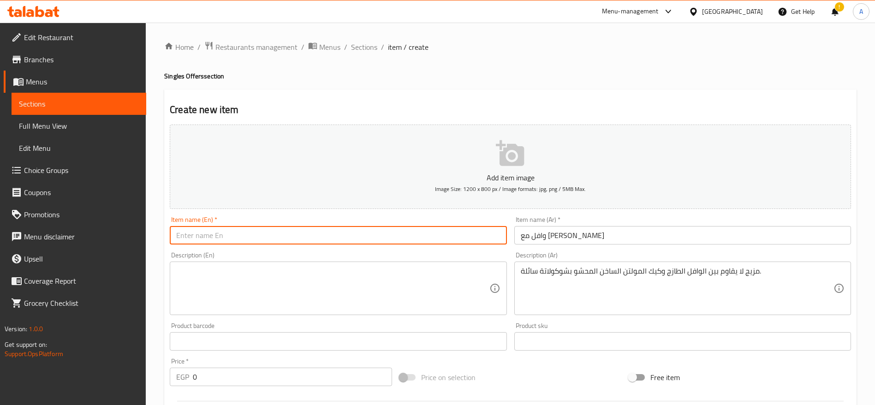
click at [365, 242] on input "text" at bounding box center [338, 235] width 337 height 18
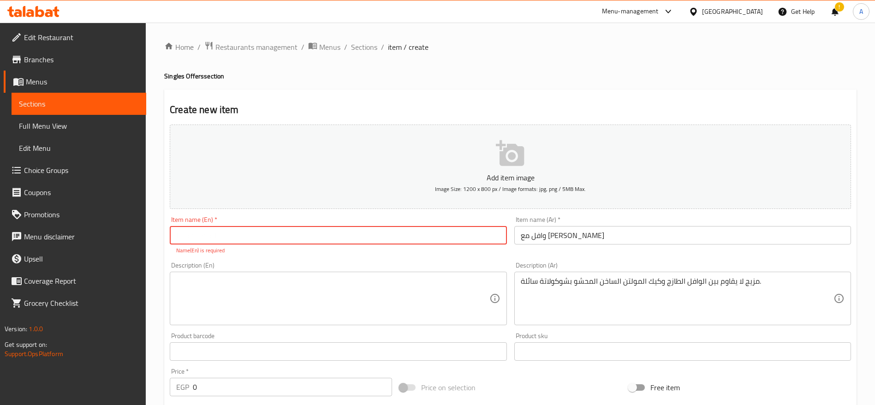
paste input "Waffle with Molten Cake"
type input "Waffle with Molten Cake"
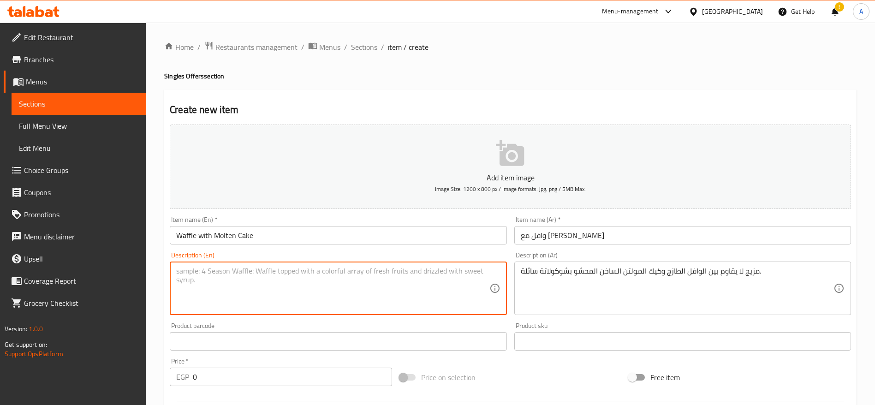
click at [272, 278] on textarea at bounding box center [332, 289] width 313 height 44
paste textarea "Fresh waffle served with warm molten cake filled with flowing chocolate."
type textarea "Fresh waffle served with warm molten cake filled with flowing chocolate."
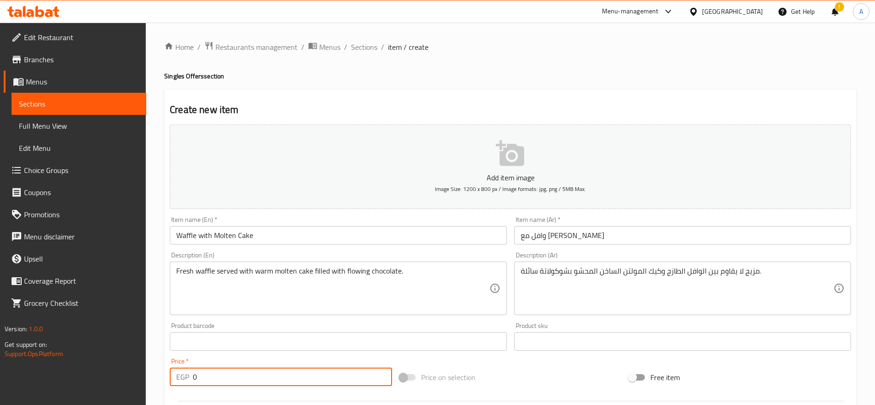
click at [265, 379] on input "0" at bounding box center [292, 377] width 199 height 18
type input "0"
type input "1"
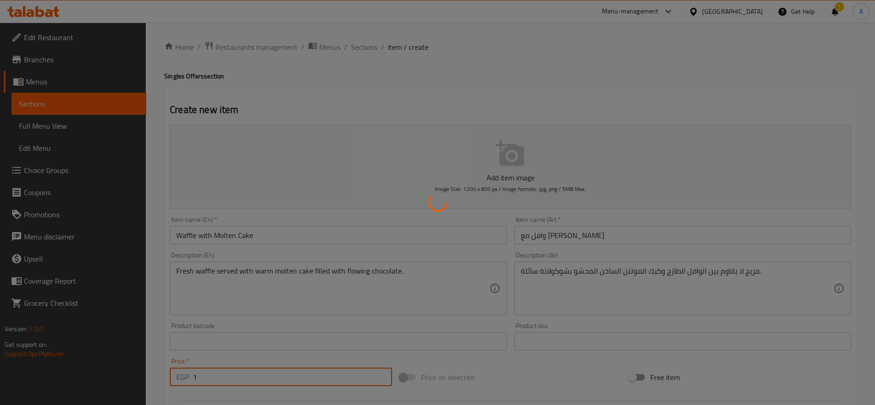
type input "0"
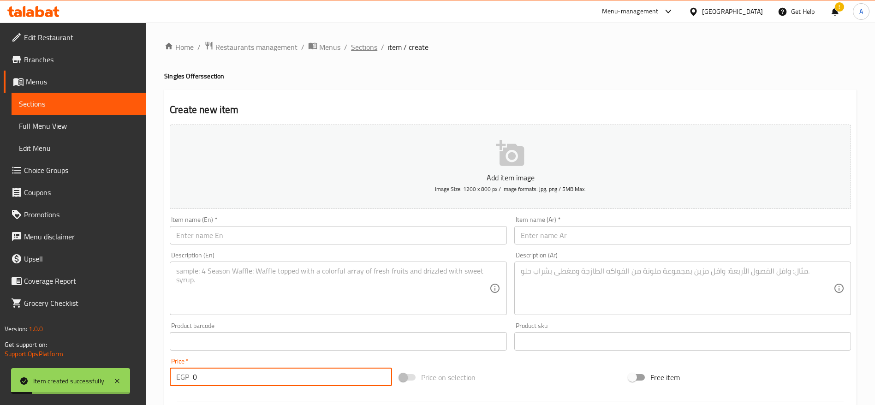
click at [373, 49] on span "Sections" at bounding box center [364, 47] width 26 height 11
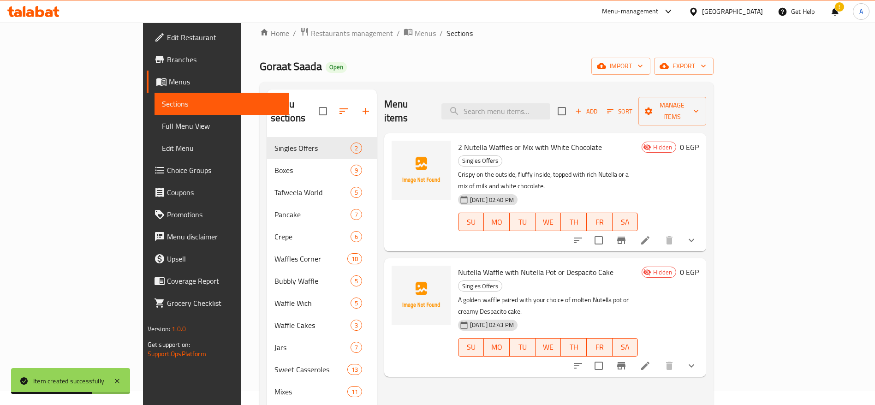
scroll to position [9, 0]
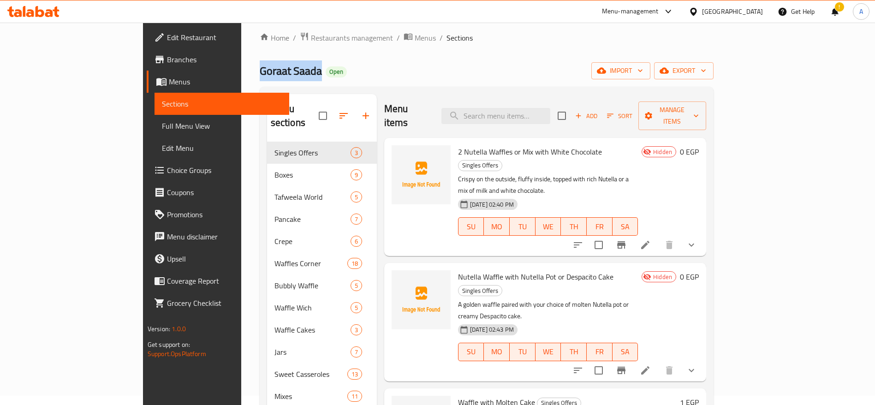
drag, startPoint x: 165, startPoint y: 70, endPoint x: 229, endPoint y: 70, distance: 64.1
click at [260, 70] on h2 "Goraat Saada Open" at bounding box center [303, 71] width 87 height 15
copy span "Goraat Saada"
click at [56, 15] on icon at bounding box center [56, 11] width 6 height 11
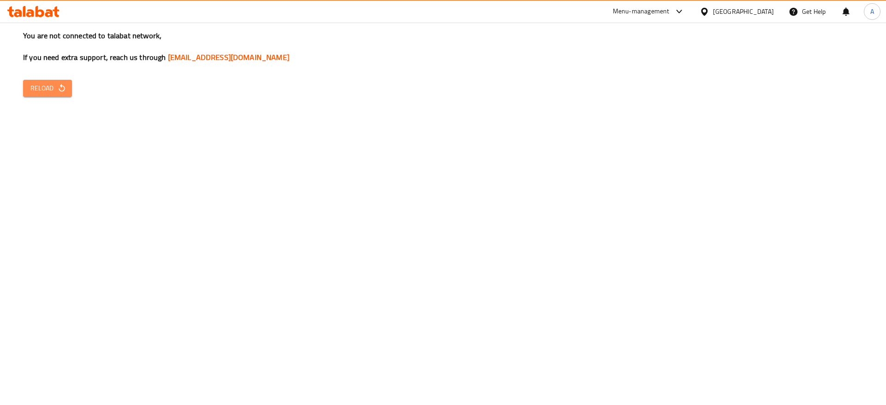
click at [48, 85] on span "Reload" at bounding box center [47, 89] width 34 height 12
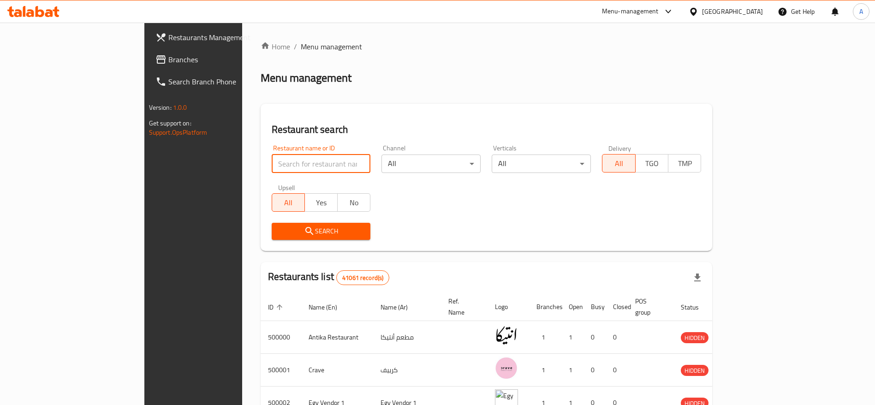
click at [308, 166] on input "search" at bounding box center [321, 164] width 99 height 18
type input "goraat saada"
click button "Search" at bounding box center [321, 231] width 99 height 17
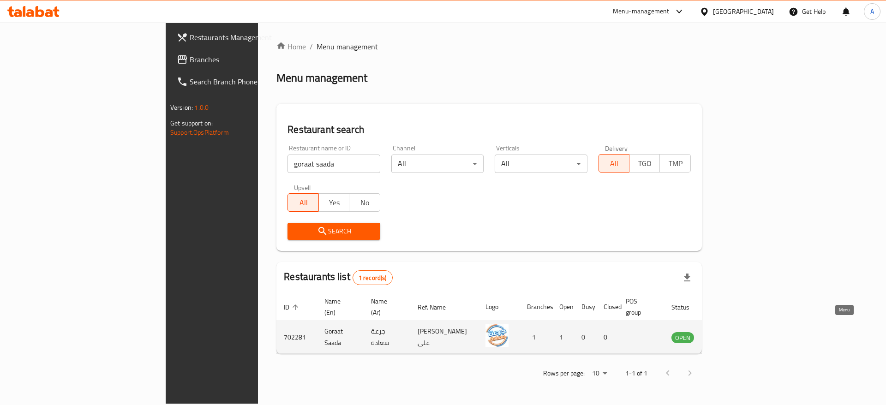
click at [737, 332] on link "enhanced table" at bounding box center [728, 337] width 17 height 11
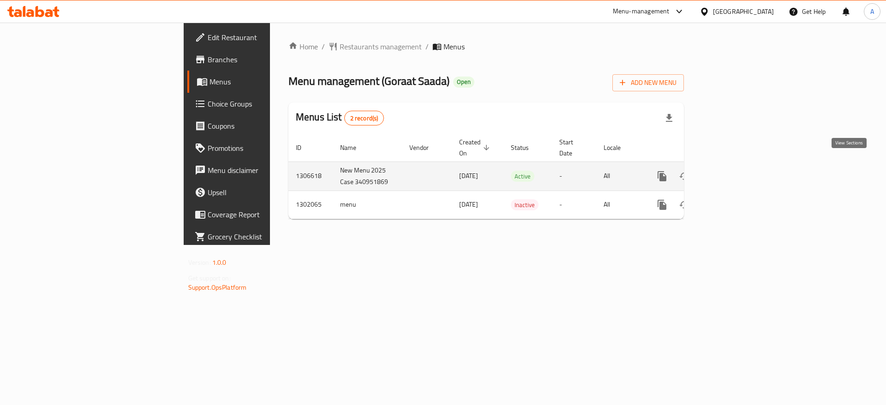
click at [734, 171] on icon "enhanced table" at bounding box center [728, 176] width 11 height 11
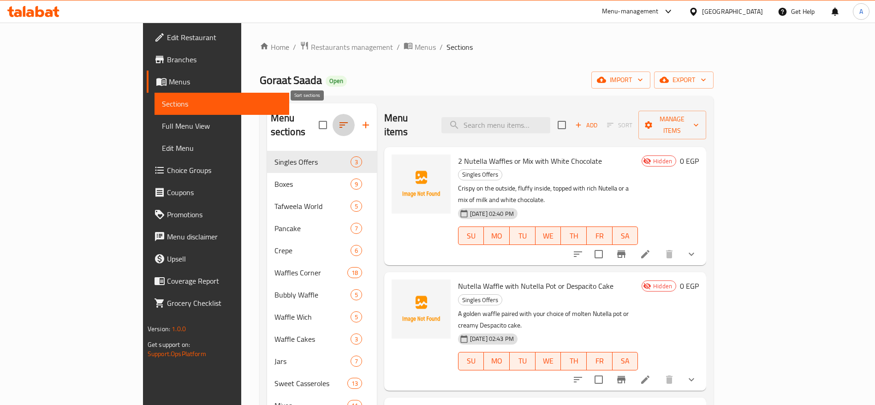
click at [340, 122] on icon "button" at bounding box center [344, 125] width 8 height 6
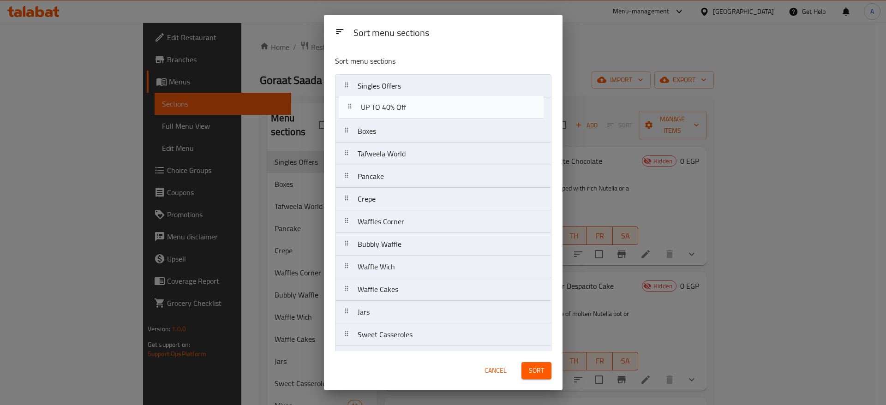
drag, startPoint x: 347, startPoint y: 342, endPoint x: 349, endPoint y: 111, distance: 231.7
click at [349, 111] on nav "Singles Offers Boxes Tafweela World Pancake Crepe Waffles Corner Bubbly Waffle …" at bounding box center [443, 221] width 216 height 295
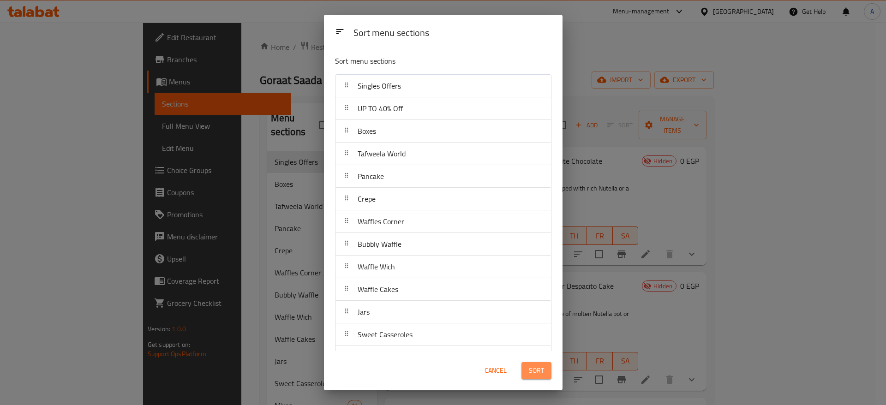
click at [540, 373] on span "Sort" at bounding box center [536, 371] width 15 height 12
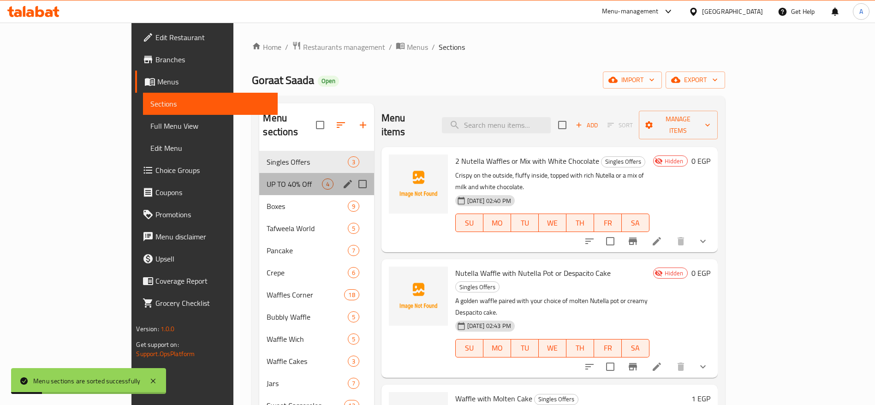
click at [259, 177] on div "UP TO 40% Off 4" at bounding box center [316, 184] width 114 height 22
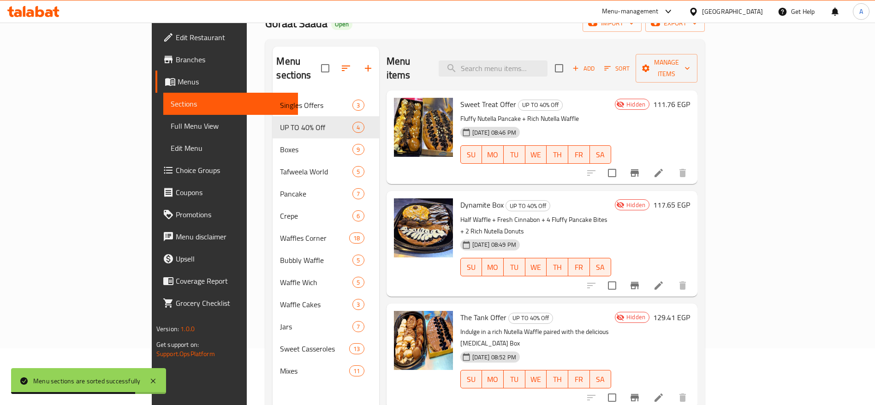
scroll to position [97, 0]
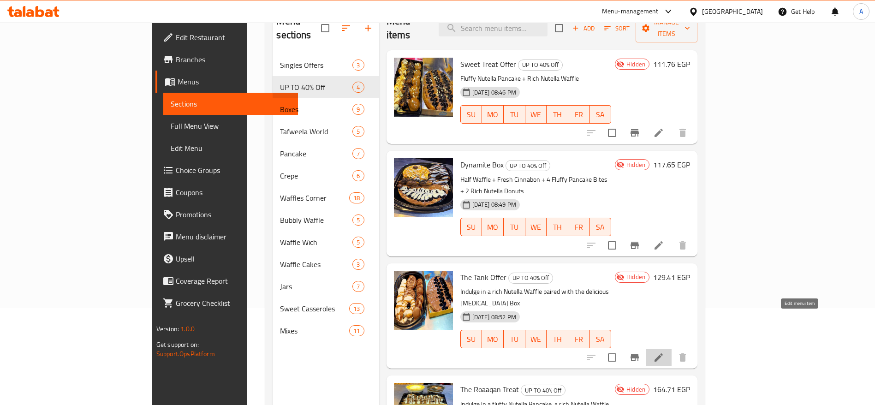
click at [665, 352] on icon at bounding box center [658, 357] width 11 height 11
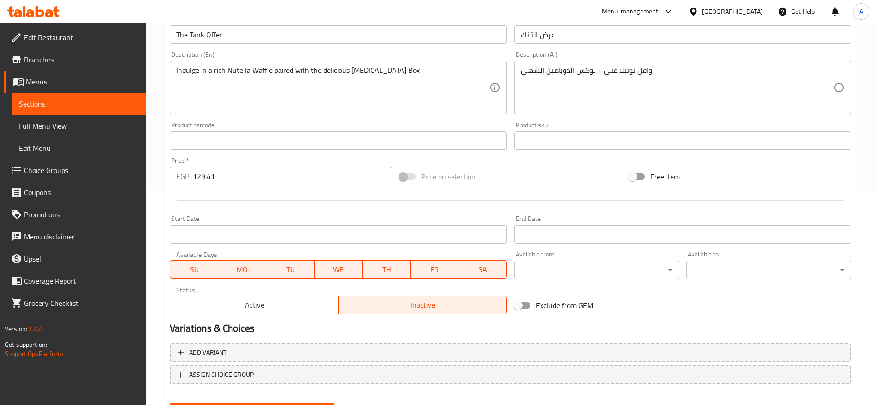
scroll to position [226, 0]
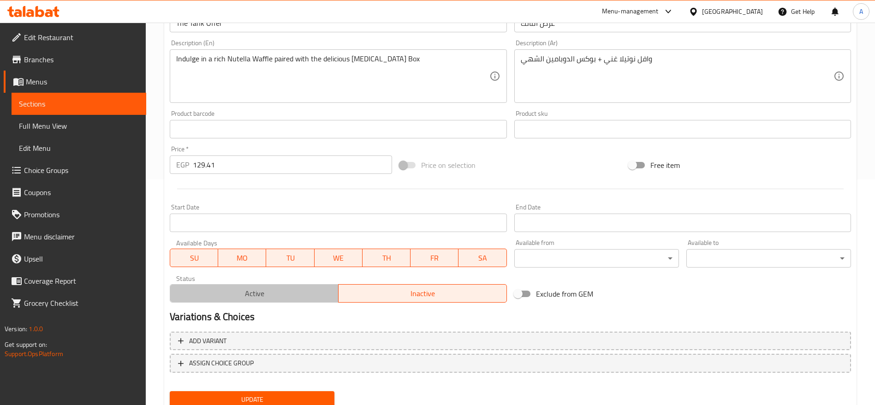
click at [300, 294] on span "Active" at bounding box center [254, 293] width 161 height 13
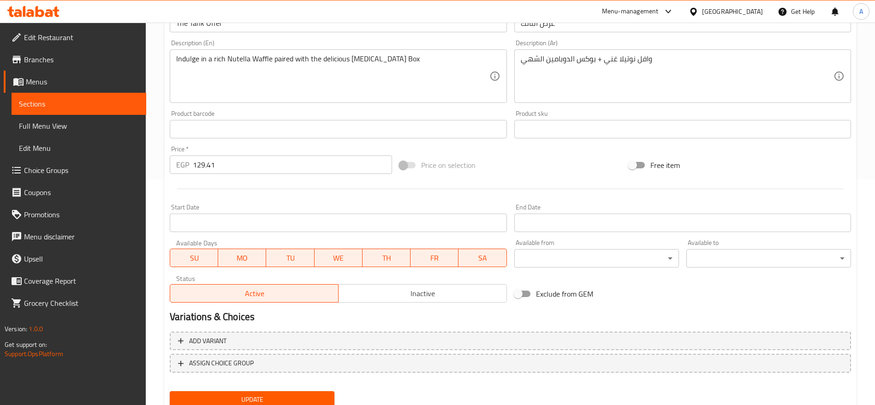
click at [263, 397] on span "Update" at bounding box center [252, 400] width 150 height 12
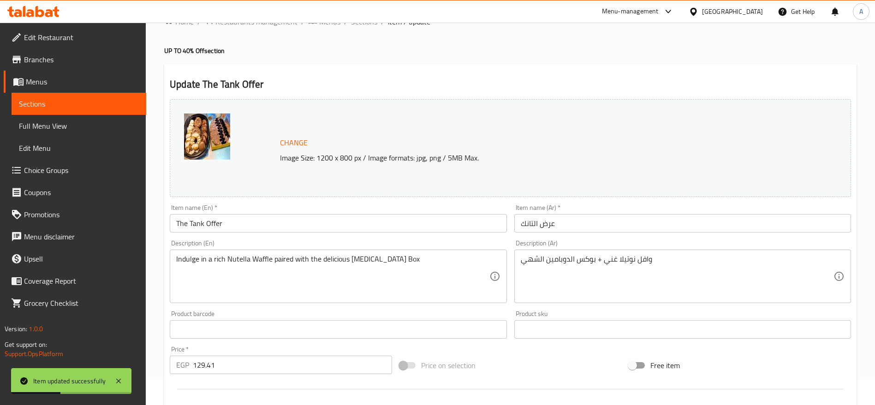
scroll to position [0, 0]
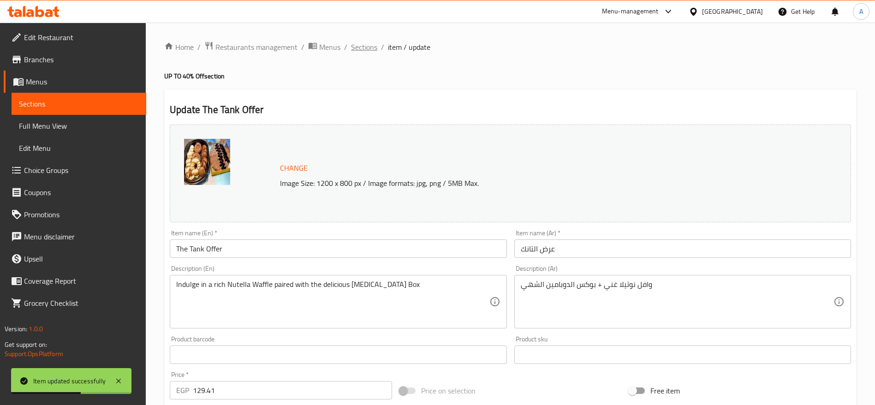
click at [372, 52] on span "Sections" at bounding box center [364, 47] width 26 height 11
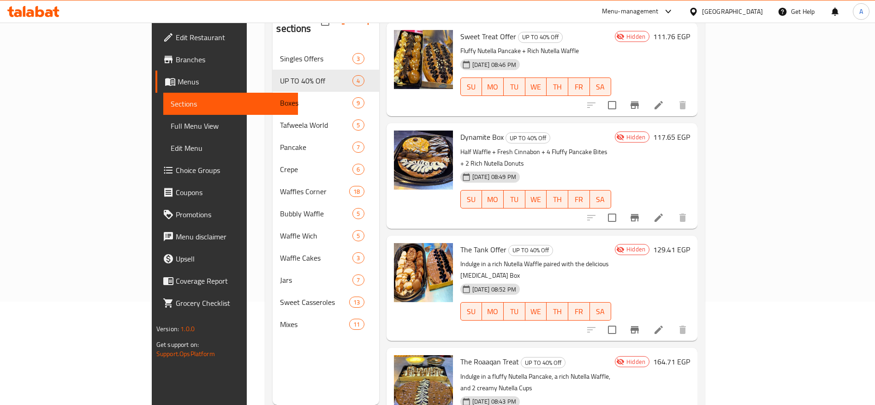
scroll to position [129, 0]
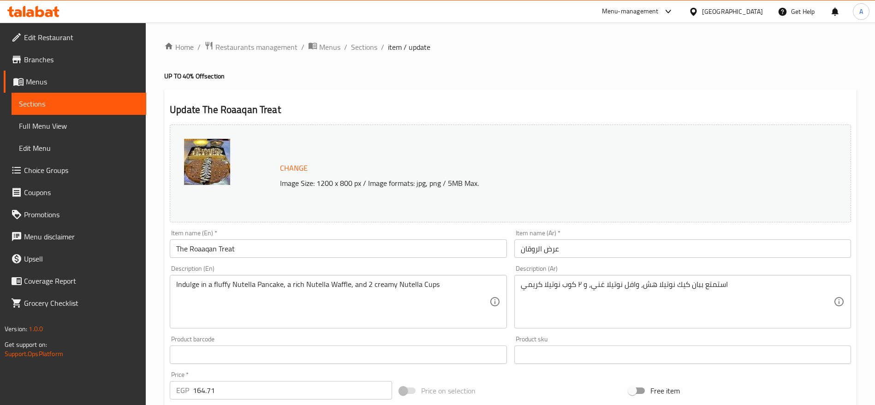
scroll to position [260, 0]
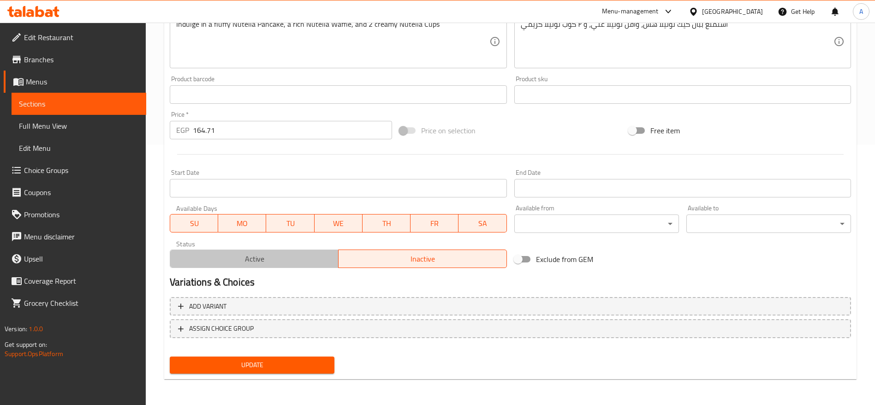
click at [272, 255] on span "Active" at bounding box center [254, 258] width 161 height 13
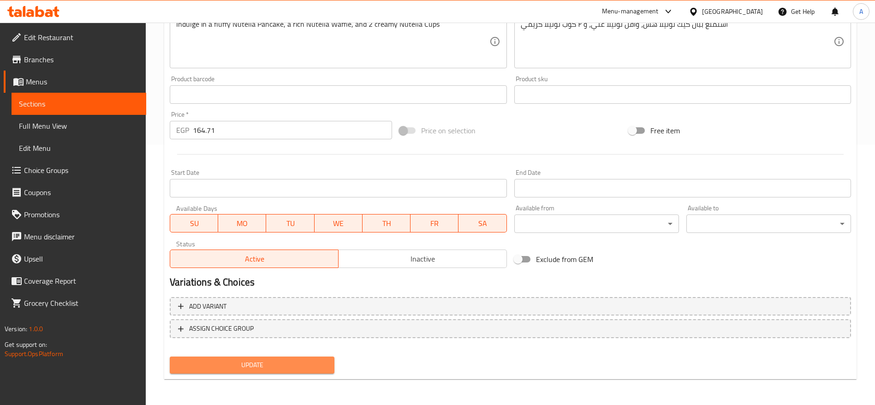
click at [263, 364] on span "Update" at bounding box center [252, 365] width 150 height 12
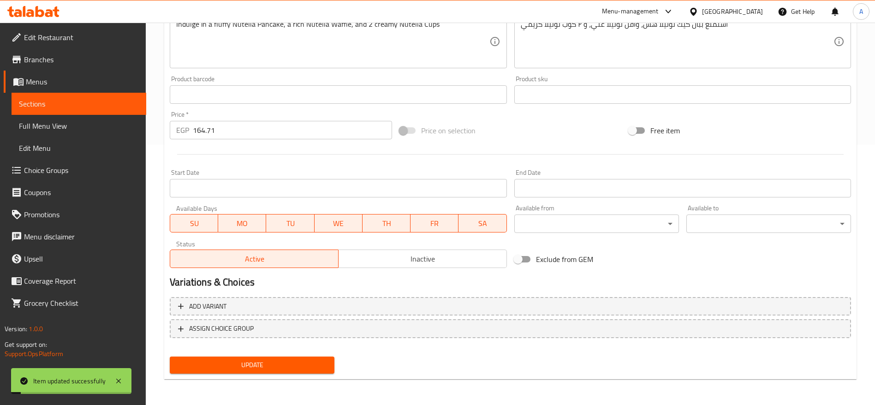
scroll to position [0, 0]
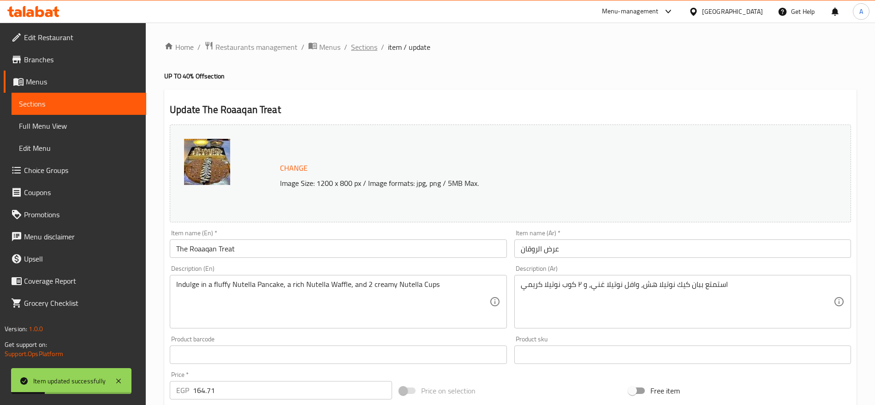
click at [367, 47] on span "Sections" at bounding box center [364, 47] width 26 height 11
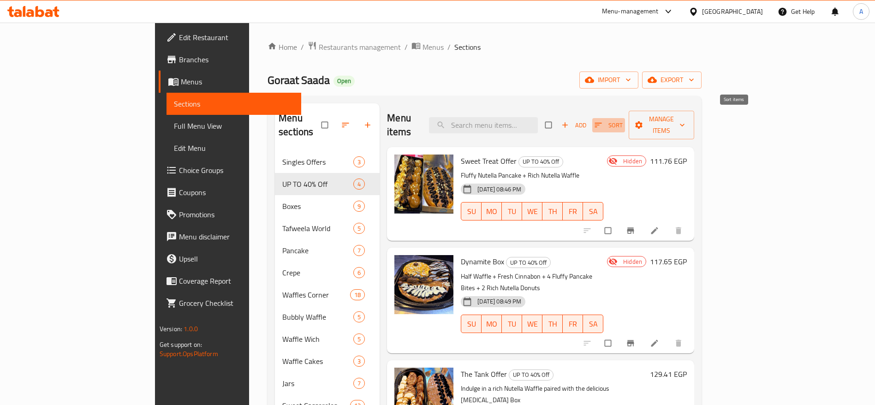
click at [625, 124] on button "Sort" at bounding box center [609, 125] width 33 height 14
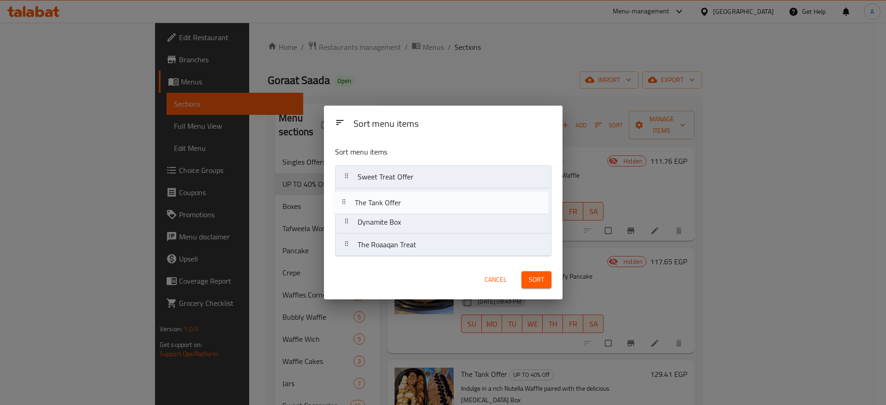
drag, startPoint x: 350, startPoint y: 224, endPoint x: 347, endPoint y: 201, distance: 22.8
click at [347, 201] on nav "Sweet Treat Offer Dynamite Box The Tank Offer The Roaaqan Treat" at bounding box center [443, 210] width 216 height 91
drag, startPoint x: 346, startPoint y: 247, endPoint x: 347, endPoint y: 218, distance: 29.1
click at [347, 218] on nav "Sweet Treat Offer The Tank Offer Dynamite Box The Roaaqan Treat" at bounding box center [443, 210] width 216 height 91
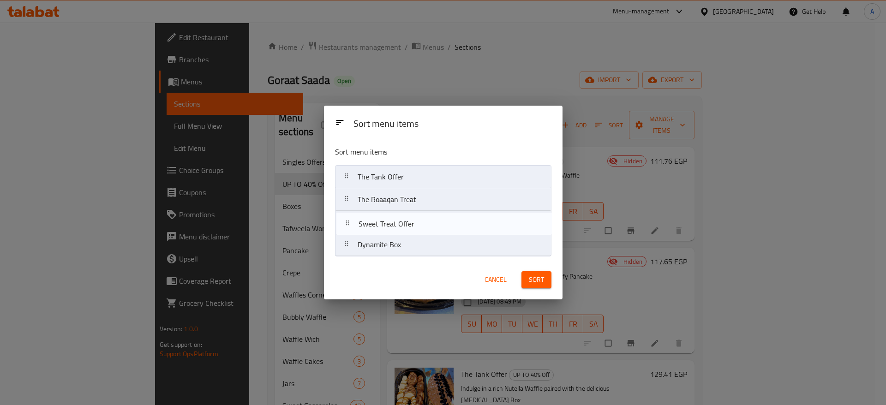
drag, startPoint x: 353, startPoint y: 179, endPoint x: 353, endPoint y: 235, distance: 56.3
click at [353, 235] on nav "Sweet Treat Offer The Tank Offer The Roaaqan Treat Dynamite Box" at bounding box center [443, 210] width 216 height 91
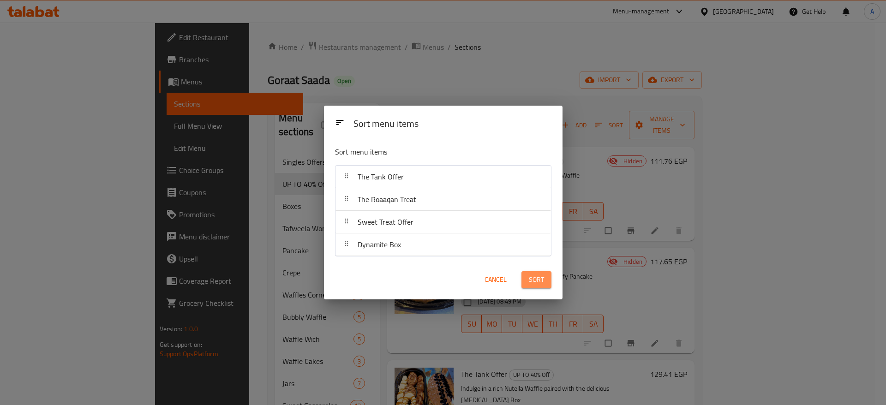
click at [539, 281] on span "Sort" at bounding box center [536, 280] width 15 height 12
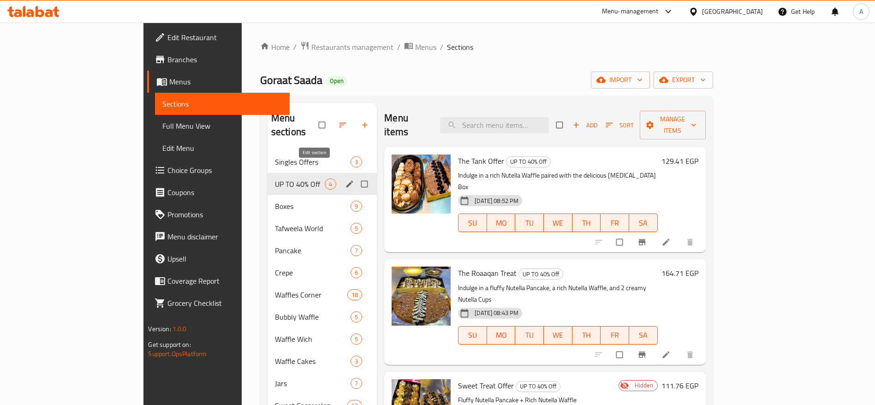
click at [345, 180] on icon "edit" at bounding box center [349, 184] width 9 height 9
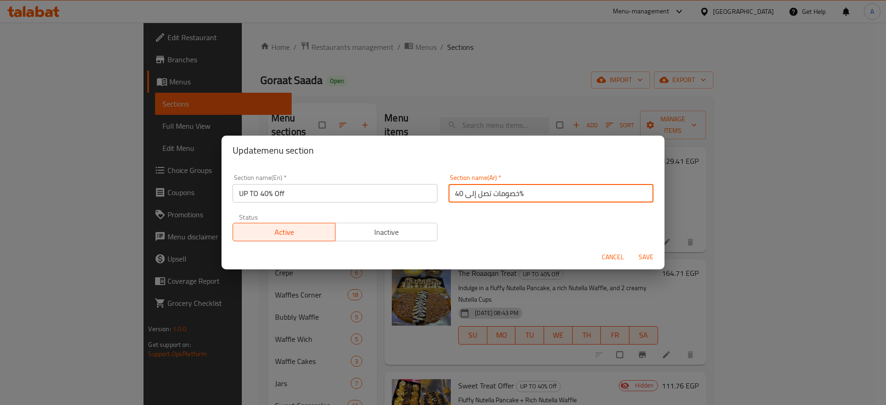
click at [503, 190] on input "خصومات تصل إلى 40%" at bounding box center [551, 193] width 205 height 18
paste input "روض اللمة"
type input "عروض اللمة"
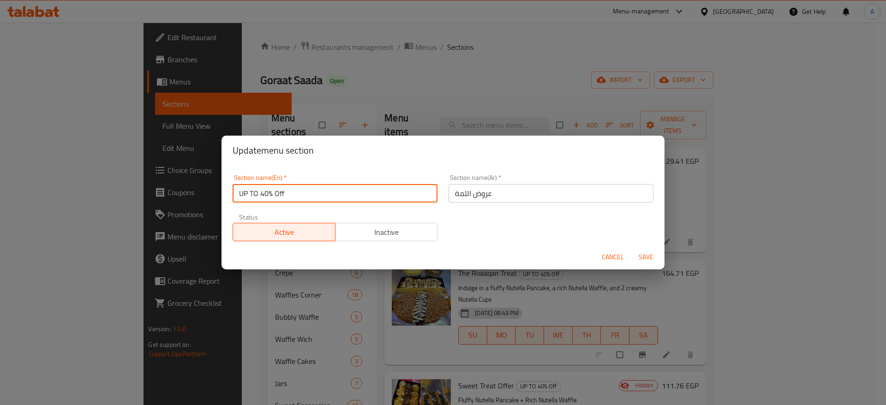
click at [381, 197] on input "UP TO 40% Off" at bounding box center [335, 193] width 205 height 18
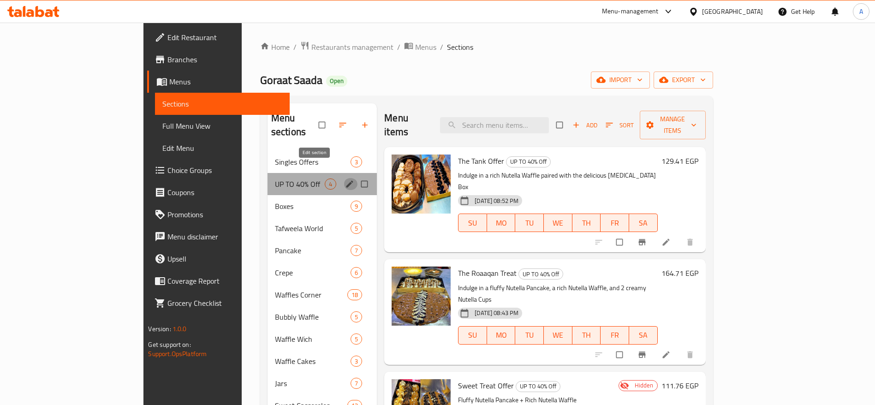
click at [345, 180] on icon "edit" at bounding box center [349, 184] width 9 height 9
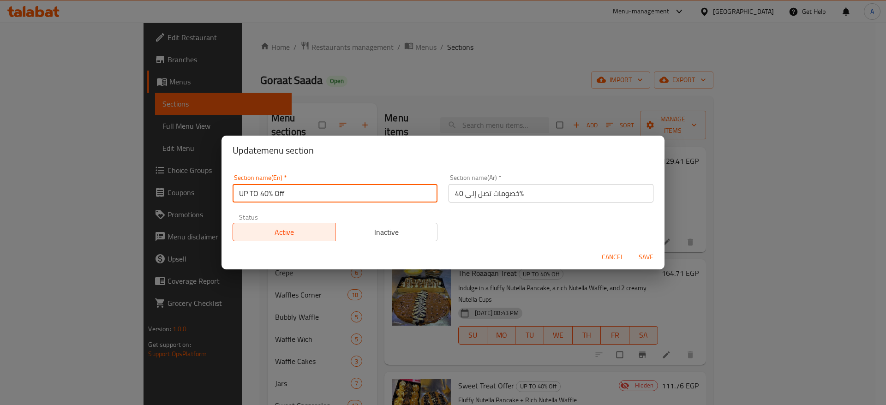
click at [387, 198] on input "UP TO 40% Off" at bounding box center [335, 193] width 205 height 18
paste input "Gathering Offers"
type input "Gathering Offers"
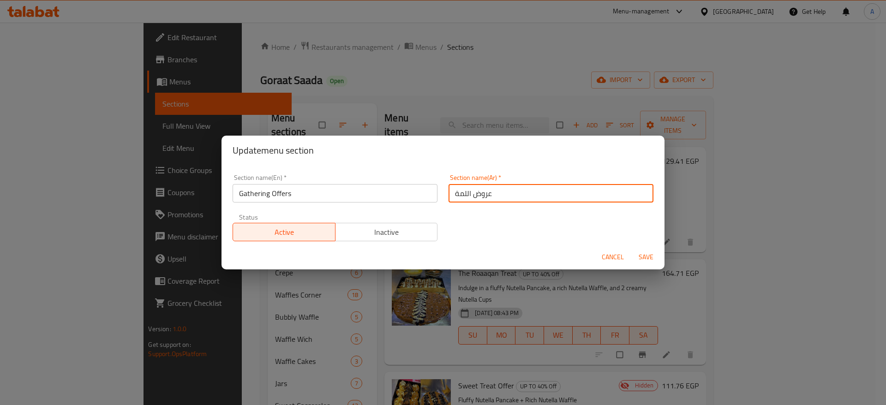
type input "عروض اللمة"
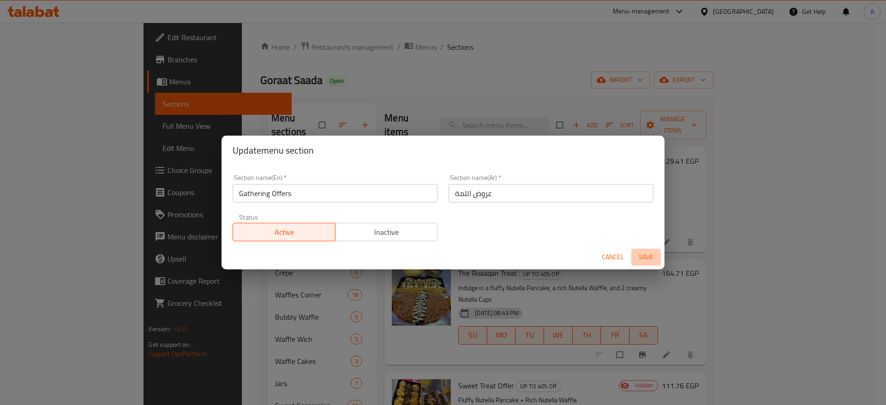
click at [648, 259] on span "Save" at bounding box center [646, 258] width 22 height 12
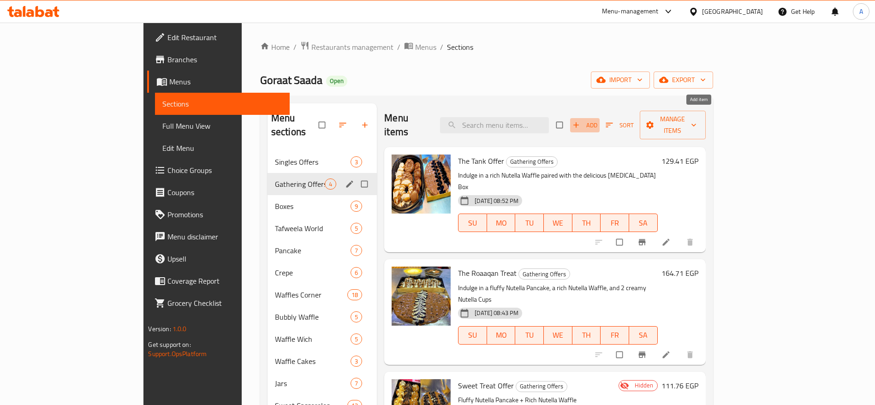
click at [598, 120] on span "Add" at bounding box center [585, 125] width 25 height 11
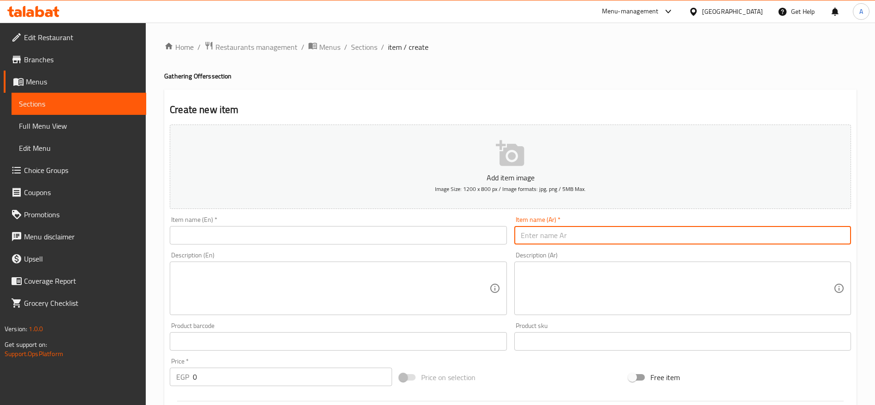
click at [569, 231] on input "text" at bounding box center [683, 235] width 337 height 18
paste input "عرض الشوبينج داي"
type input "عرض الشوبينج داي"
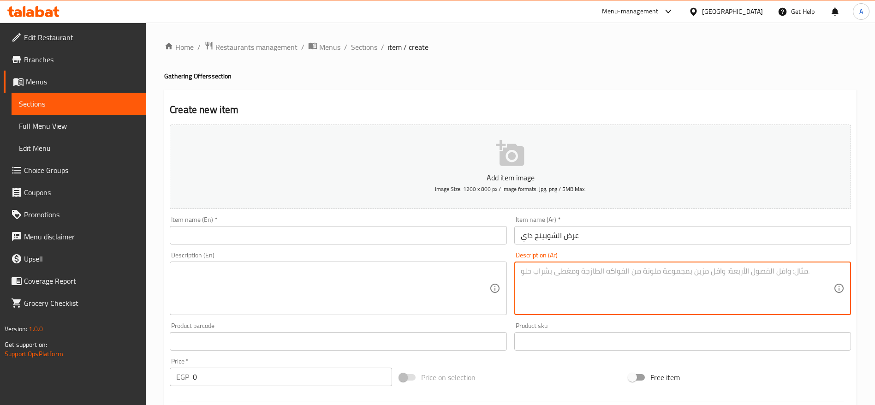
click at [536, 277] on textarea at bounding box center [677, 289] width 313 height 44
paste textarea "وافل نوتيلا ذهبي مع بوكس بان كيك طري ومليان طعم حلو."
type textarea "وافل نوتيلا ذهبي مع بوكس بان كيك طري ومليان طعم حلو."
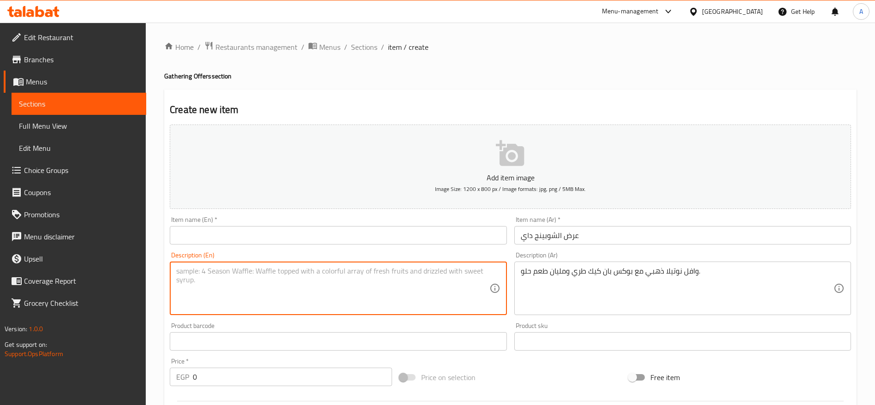
click at [387, 280] on textarea at bounding box center [332, 289] width 313 height 44
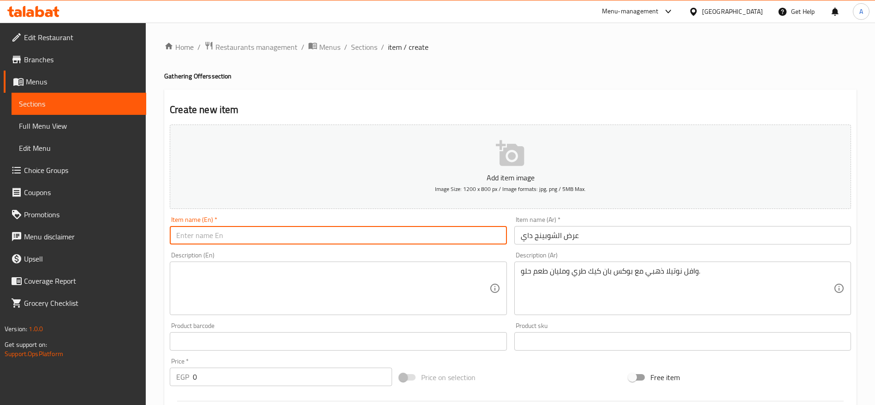
click at [367, 242] on input "text" at bounding box center [338, 235] width 337 height 18
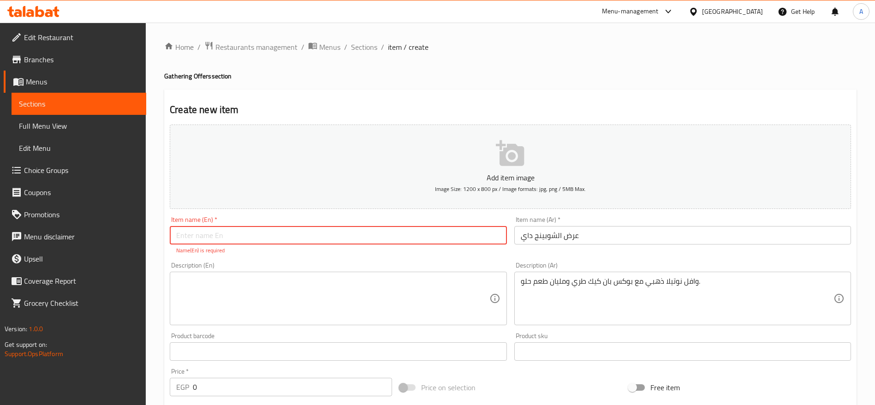
paste input "Shopping Day"
type input "Shopping Day"
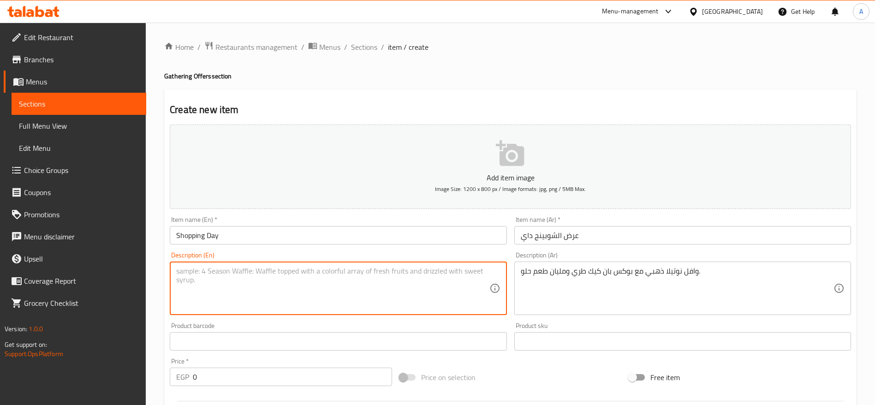
click at [289, 285] on textarea at bounding box center [332, 289] width 313 height 44
paste textarea "Golden Nutella waffle served with a fluffy pancake box."
type textarea "Golden Nutella waffle served with a fluffy pancake box."
click at [306, 375] on input "0" at bounding box center [292, 377] width 199 height 18
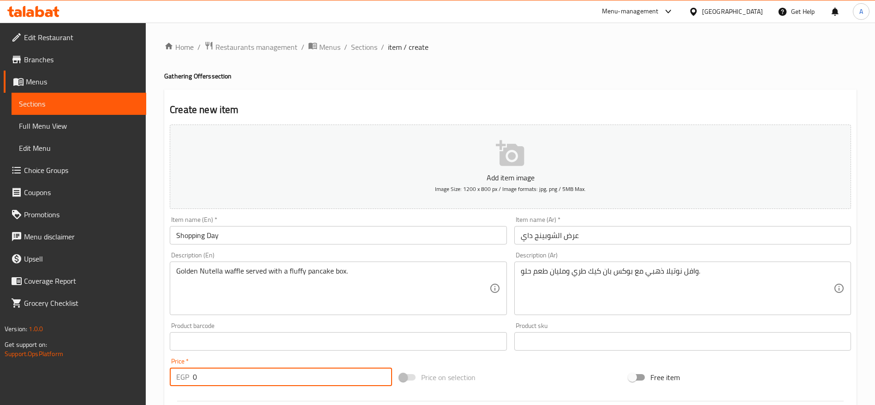
click at [294, 382] on input "0" at bounding box center [292, 377] width 199 height 18
click at [277, 382] on input "0" at bounding box center [292, 377] width 199 height 18
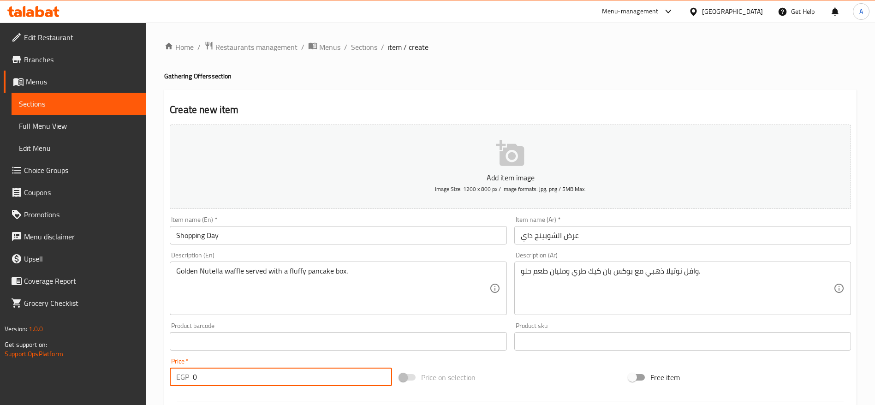
paste input "111.7647058823529"
type input "111.7647058823529"
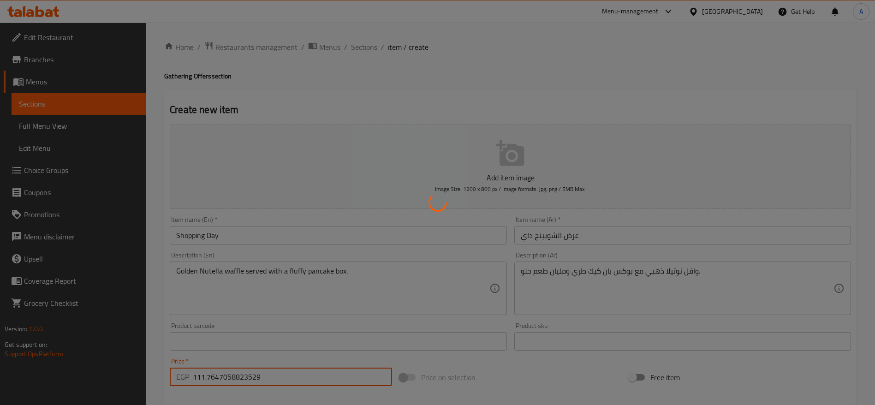
type input "0"
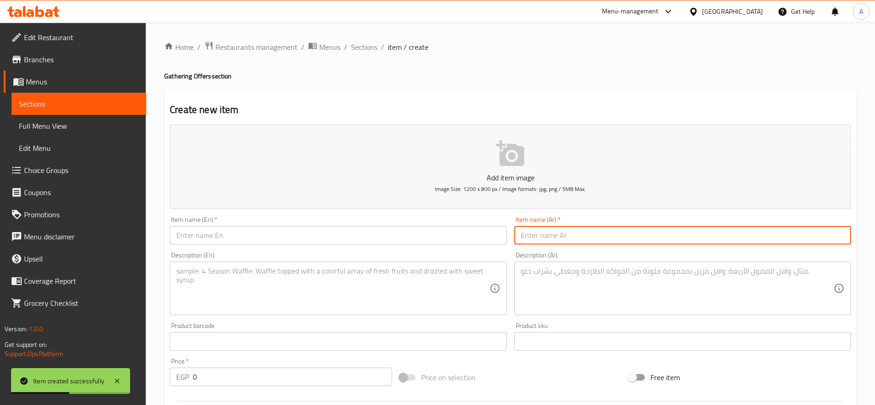
click at [552, 229] on input "text" at bounding box center [683, 235] width 337 height 18
paste input "عرض العتاوله"
type input "عرض العتاوله"
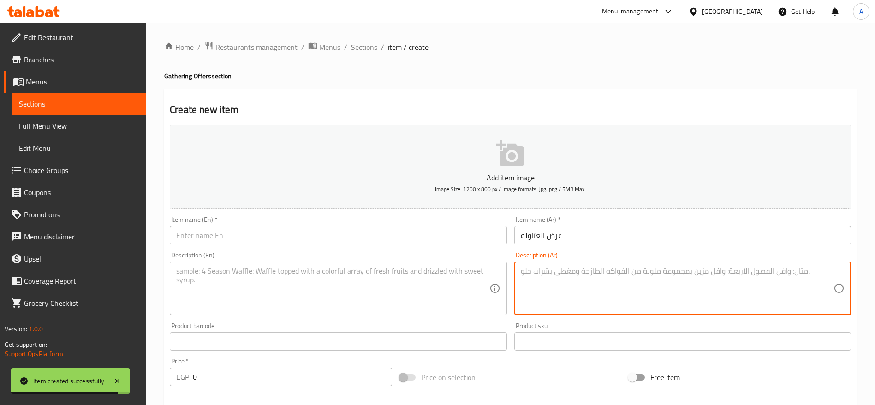
paste textarea "بوكس السعادة المتكامل مع خيارك من طاجن نوتيلا أو كيك ديسباسيتو الفاخر."
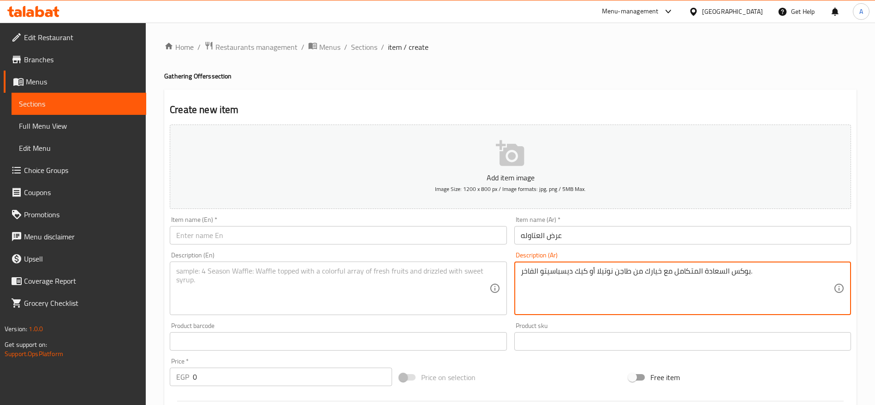
type textarea "بوكس السعادة المتكامل مع خيارك من طاجن نوتيلا أو كيك ديسباسيتو الفاخر."
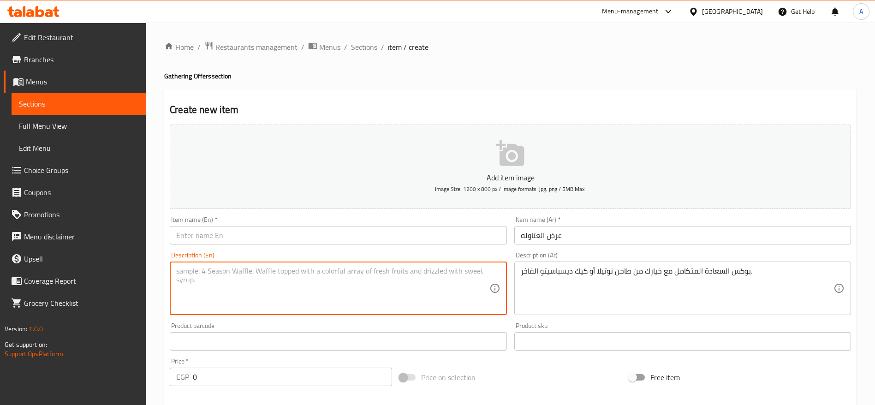
click at [410, 282] on textarea at bounding box center [332, 289] width 313 height 44
paste textarea "Happiness Box complete with your choice of Nutella Pot or Despacito Cake."
type textarea "Happiness Box complete with your choice of Nutella Pot or Despacito Cake."
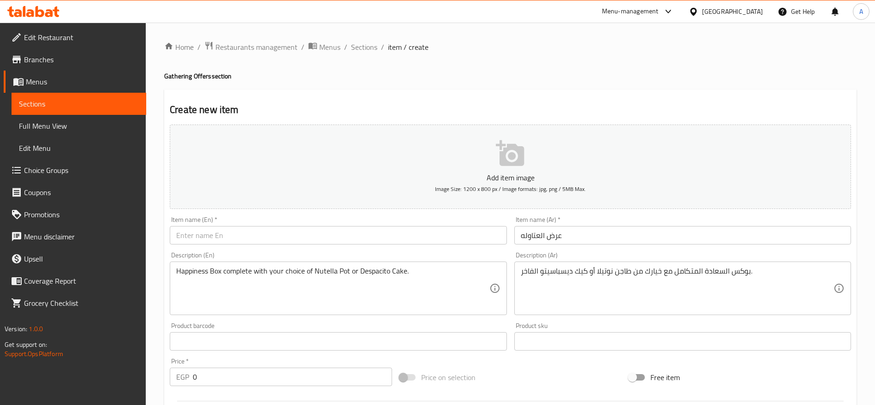
click at [296, 247] on div "Item name (En)   * Item name (En) *" at bounding box center [338, 231] width 344 height 36
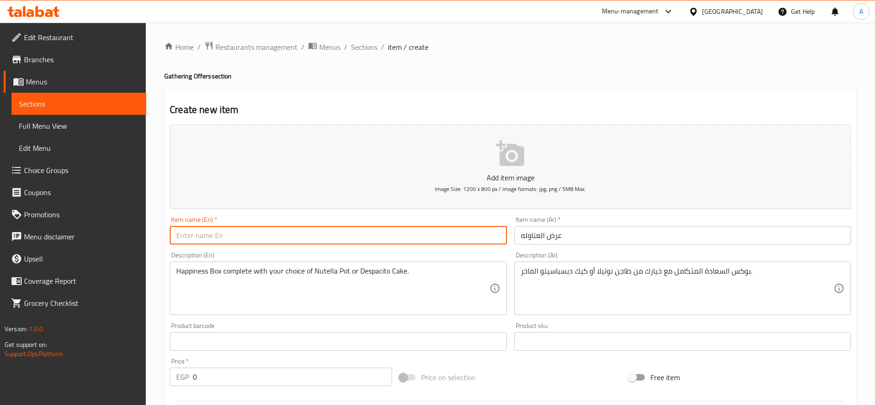
click at [293, 240] on input "text" at bounding box center [338, 235] width 337 height 18
paste input "The Big Ones"
type input "The Big Ones"
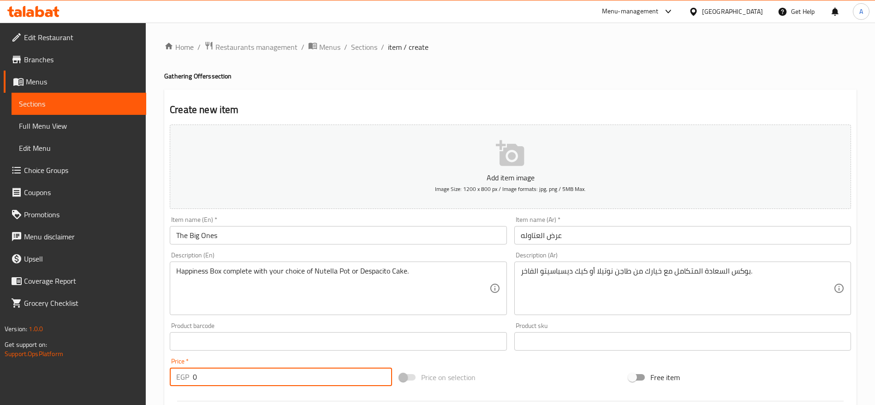
click at [266, 378] on input "0" at bounding box center [292, 377] width 199 height 18
click at [229, 374] on input "number" at bounding box center [292, 377] width 199 height 18
paste input "141.1764705882353"
type input "141.1764705882353"
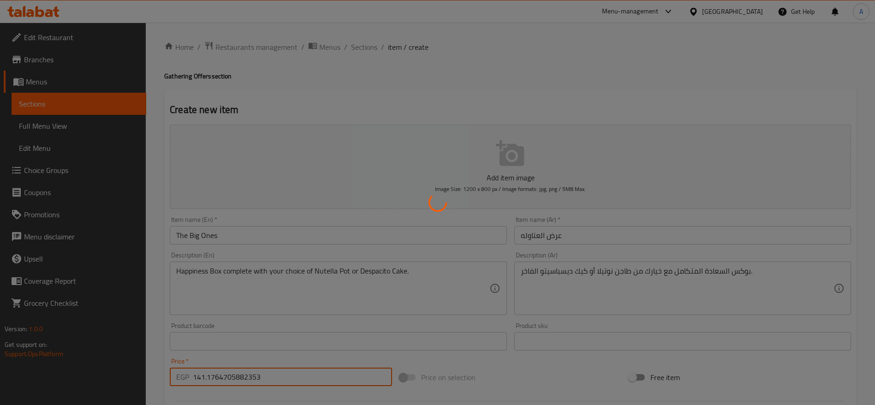
type input "0"
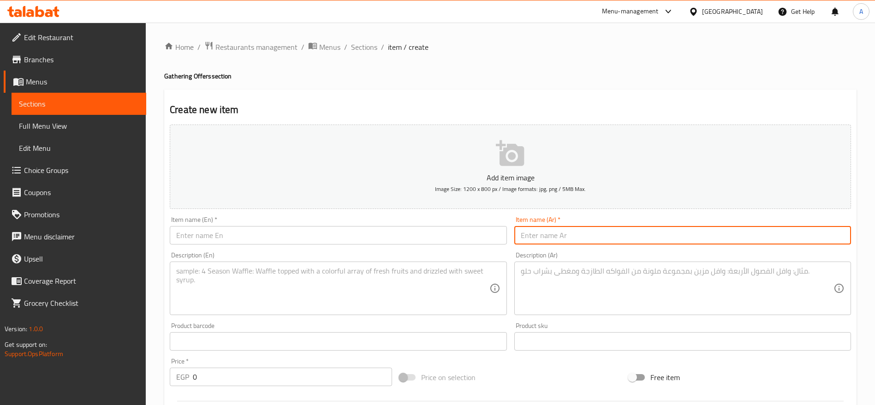
click at [538, 231] on input "text" at bounding box center [683, 235] width 337 height 18
paste input "عرض الشخلعة"
type input "عرض الشخلعة"
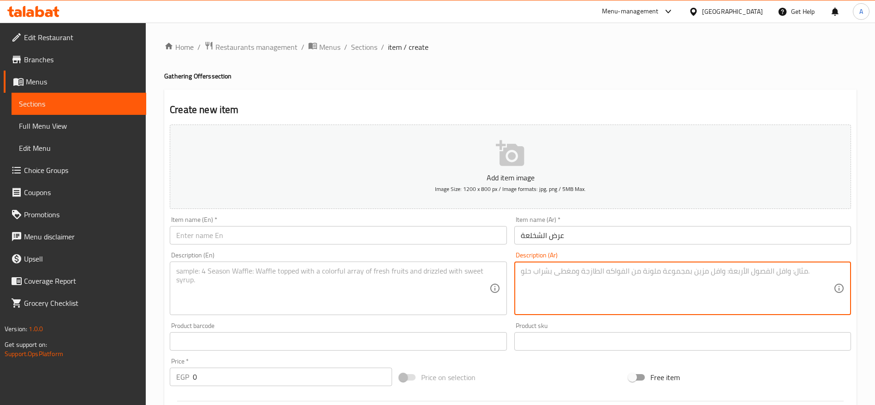
paste textarea "وافل + بوكس بان كيك مع اختيارك من طاجن نوتيلا أو كيك ديسباسيتو."
type textarea "وافل + بوكس بان كيك مع اختيارك من طاجن نوتيلا أو كيك ديسباسيتو."
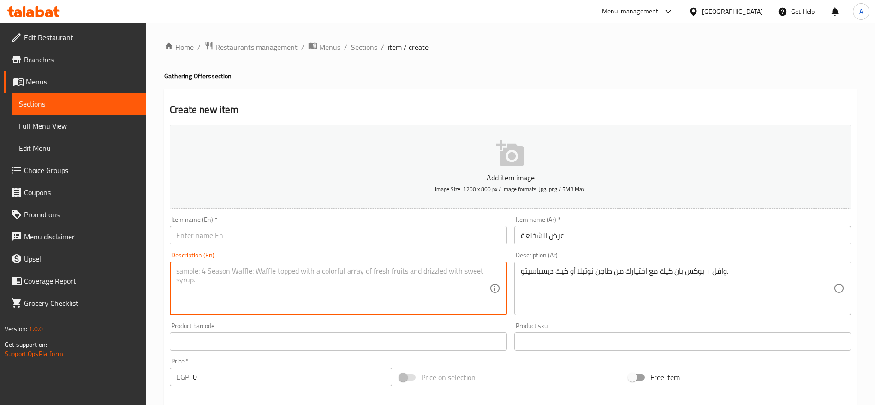
click at [420, 284] on textarea at bounding box center [332, 289] width 313 height 44
paste textarea "The Treat"
type textarea "The Treat"
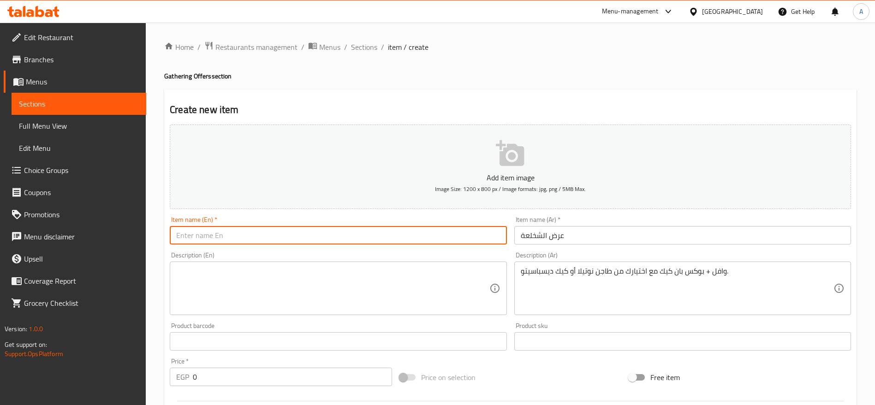
click at [337, 241] on input "text" at bounding box center [338, 235] width 337 height 18
paste input "The Treat"
type input "The Treat"
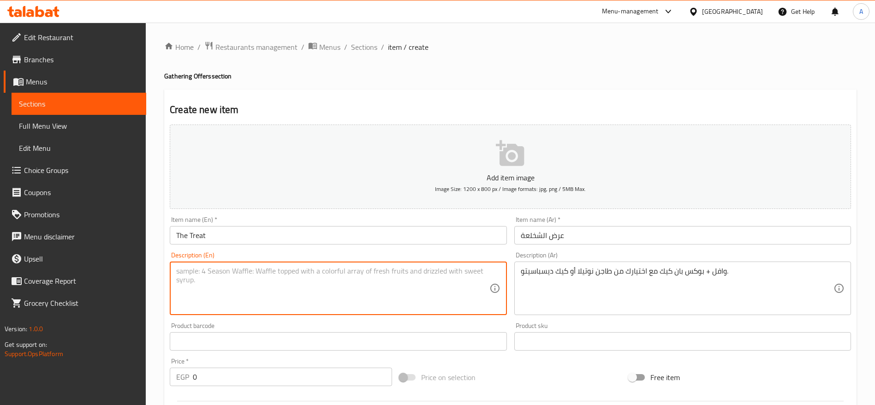
click at [289, 281] on textarea at bounding box center [332, 289] width 313 height 44
paste textarea "Waffle + Pancake Box with your choice of Nutella Pot or Despacito Cake."
type textarea "Waffle + Pancake Box with your choice of Nutella Pot or Despacito Cake."
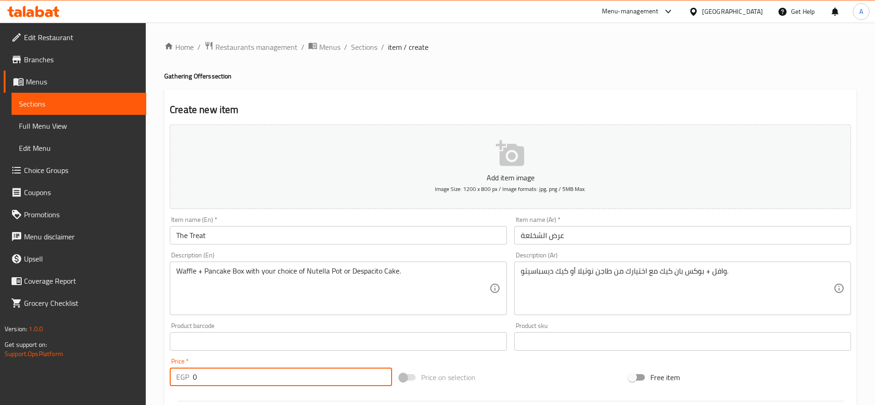
click at [292, 380] on input "0" at bounding box center [292, 377] width 199 height 18
paste input "164.7058823529412"
type input "164.7058823529412"
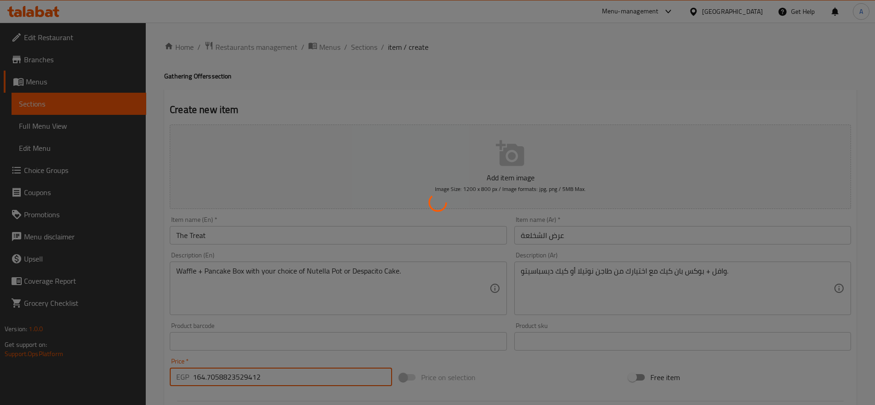
type input "0"
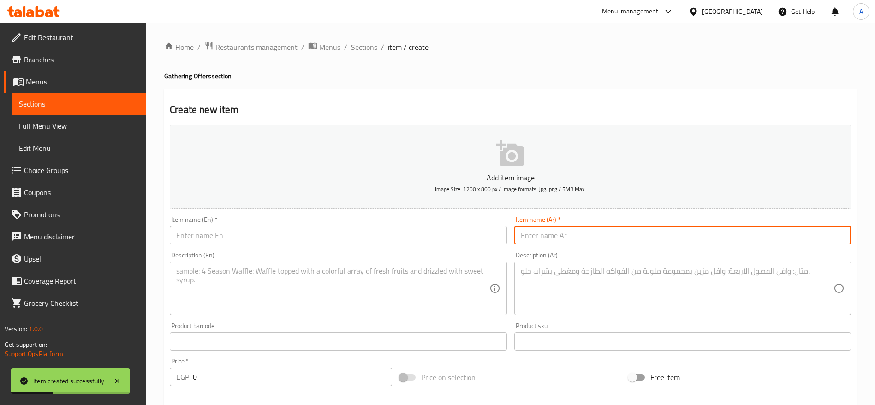
click at [570, 236] on input "text" at bounding box center [683, 235] width 337 height 18
paste input "عرض العيلة"
type input "عرض العيلة"
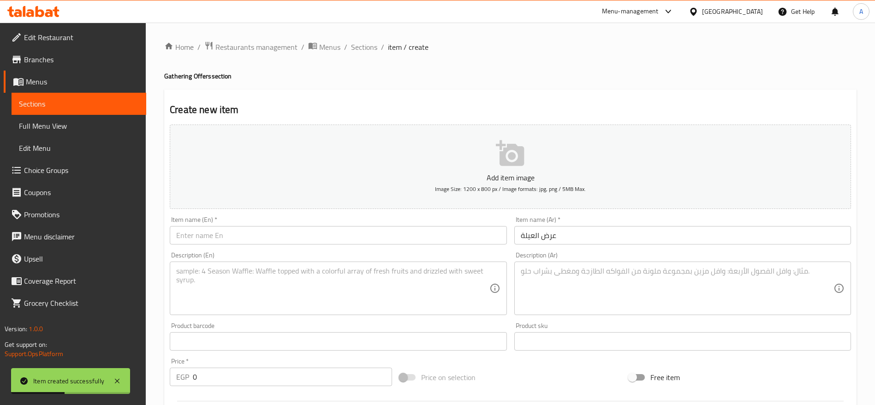
click at [575, 273] on textarea at bounding box center [677, 289] width 313 height 44
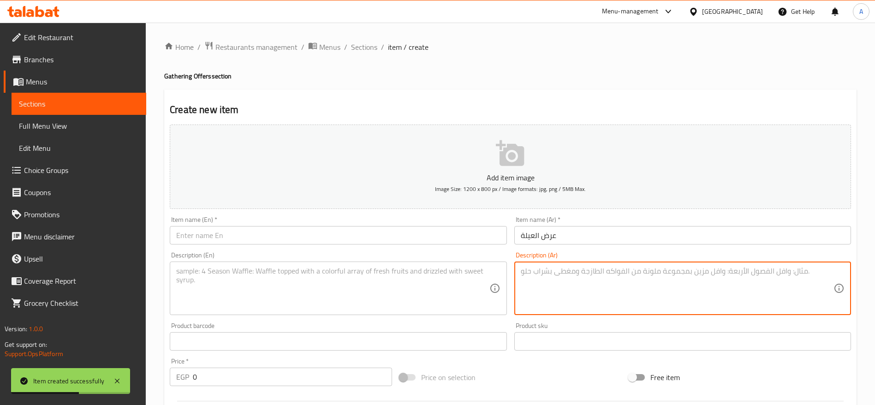
paste textarea "وليمة حلوة: وافل + كيك مولتن ساخن + كيك ديسباسيتو + 2 دونتس."
type textarea "وليمة حلوة: وافل + كيك مولتن ساخن + كيك ديسباسيتو + 2 دونتس."
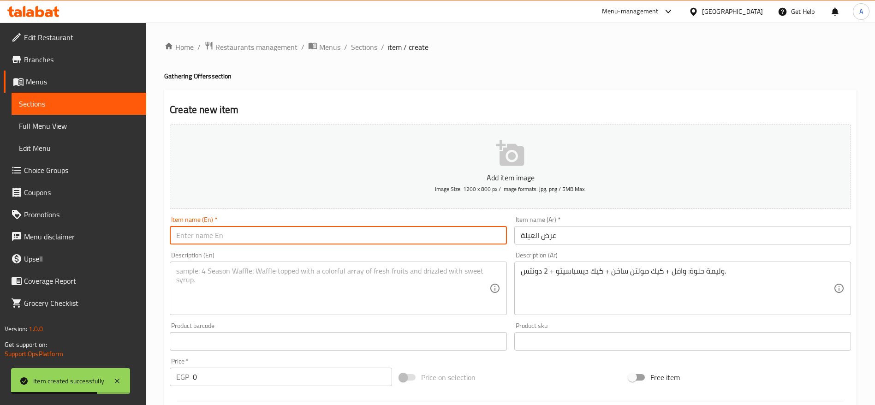
click at [358, 242] on input "text" at bounding box center [338, 235] width 337 height 18
paste input "Family Feast"
type input "Family Feast"
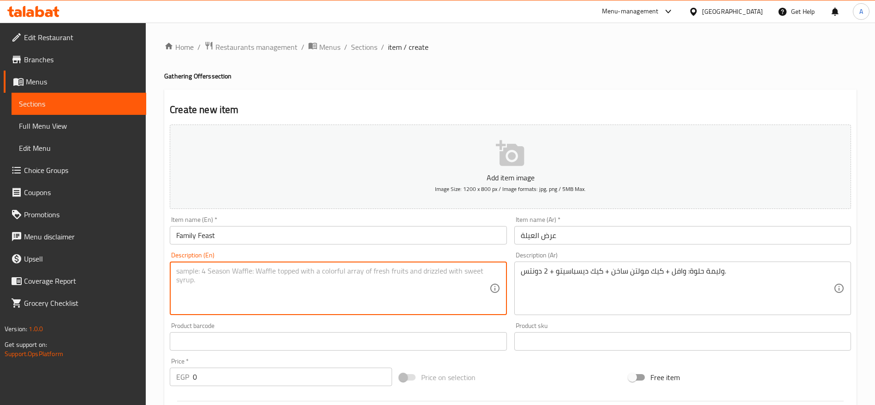
click at [316, 276] on textarea at bounding box center [332, 289] width 313 height 44
paste textarea "Sweet feast of waffle, molten cake, Despacito cake, and 2 donuts."
type textarea "Sweet feast of waffle, molten cake, Despacito cake, and 2 donuts."
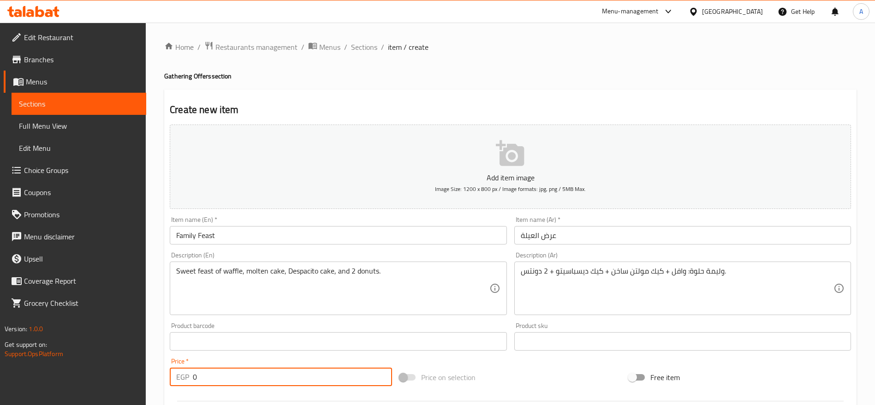
click at [349, 385] on input "0" at bounding box center [292, 377] width 199 height 18
click at [238, 379] on input "0" at bounding box center [292, 377] width 199 height 18
paste input "20"
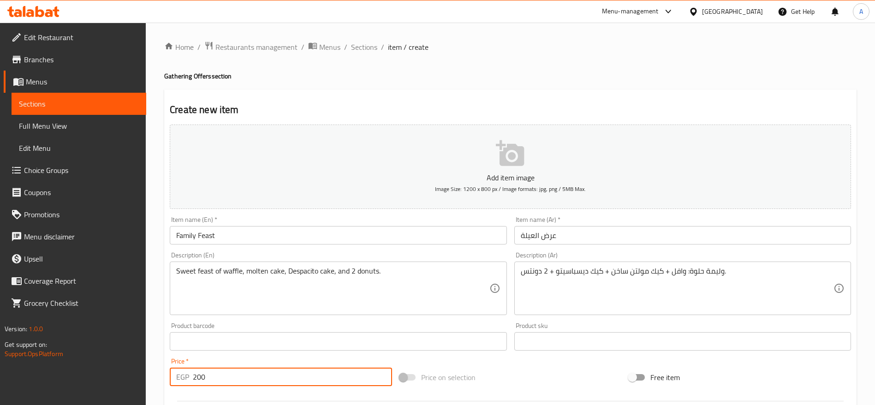
type input "200"
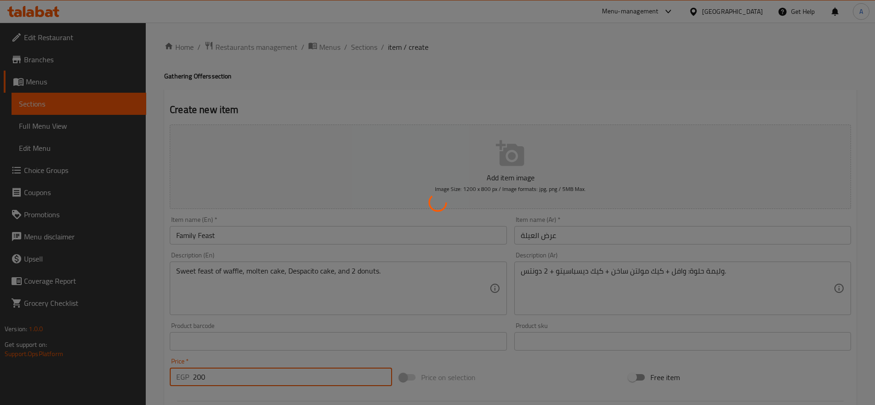
type input "0"
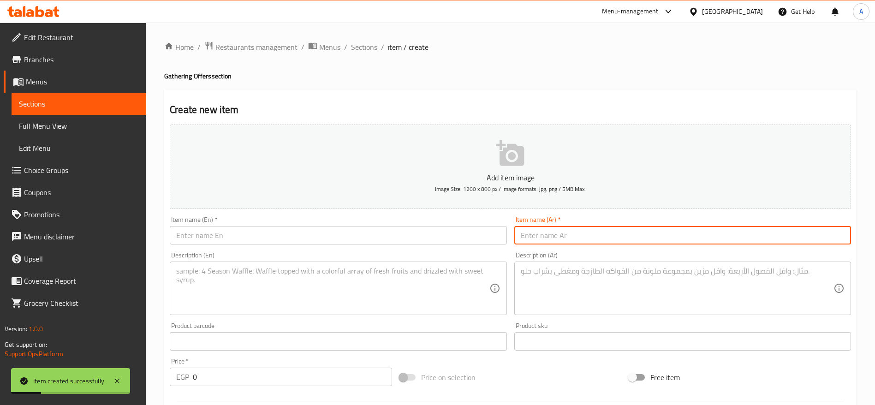
click at [573, 237] on input "text" at bounding box center [683, 235] width 337 height 18
paste input "عرض الشلة"
type input "عرض الشلة"
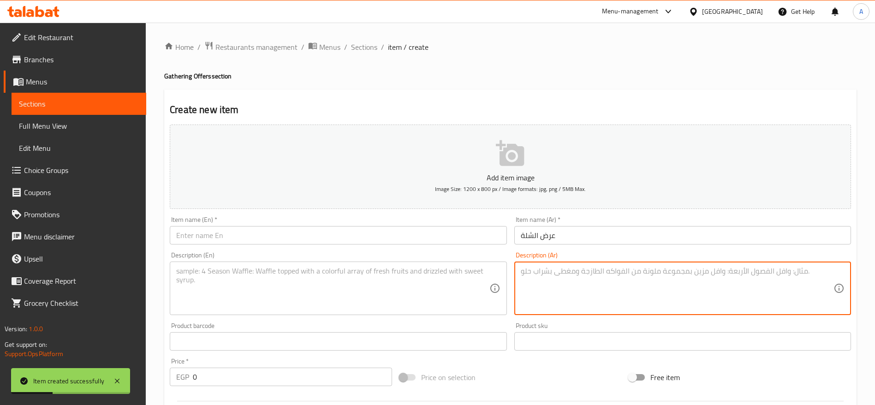
click at [566, 278] on textarea at bounding box center [677, 289] width 313 height 44
paste textarea "وافل + طاجن نوتيلا + اختيارك من سينابون أو بان كيك + 2 دونتس."
type textarea "وافل + طاجن نوتيلا + اختيارك من سينابون أو بان كيك + 2 دونتس."
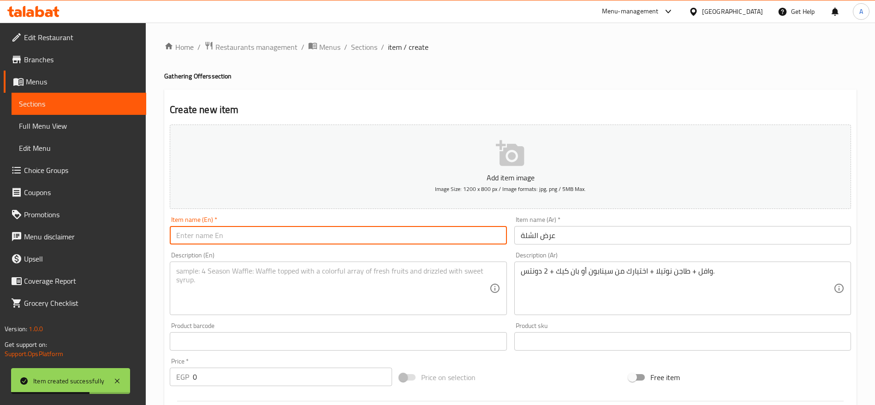
click at [347, 244] on input "text" at bounding box center [338, 235] width 337 height 18
paste input "The Squad"
type input "The Squad"
click at [376, 287] on textarea at bounding box center [332, 289] width 313 height 44
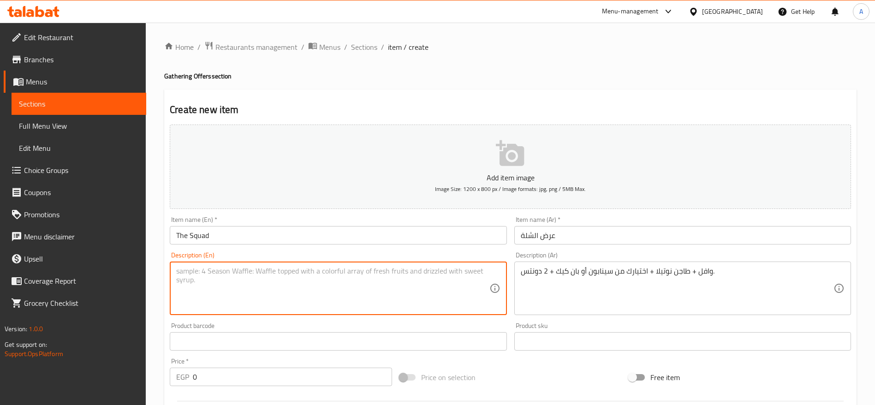
paste textarea "Waffle + Nutella Pot + your choice of cinnamon roll or pancakes + 2 donuts."
type textarea "Waffle + Nutella Pot + your choice of cinnamon roll or pancakes + 2 donuts."
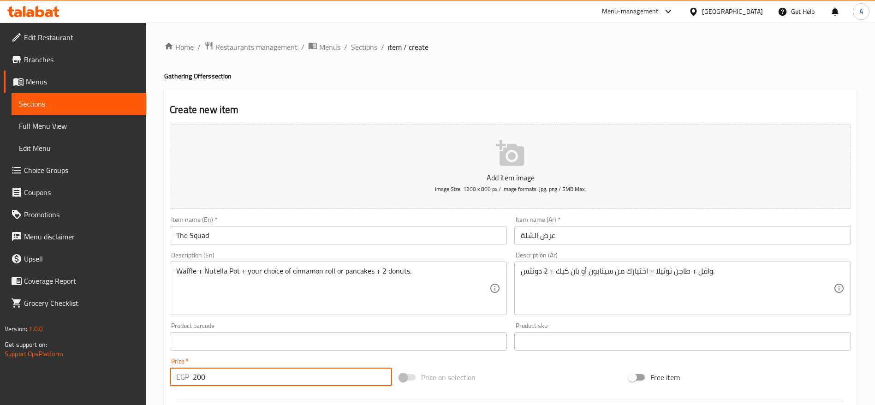
type input "200"
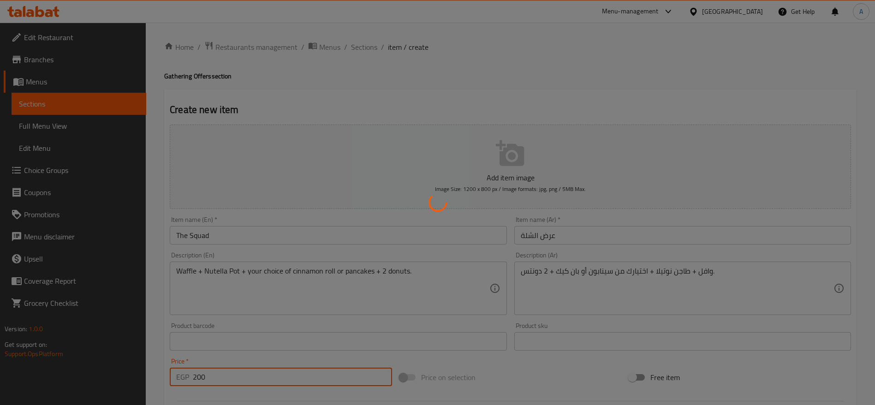
type input "0"
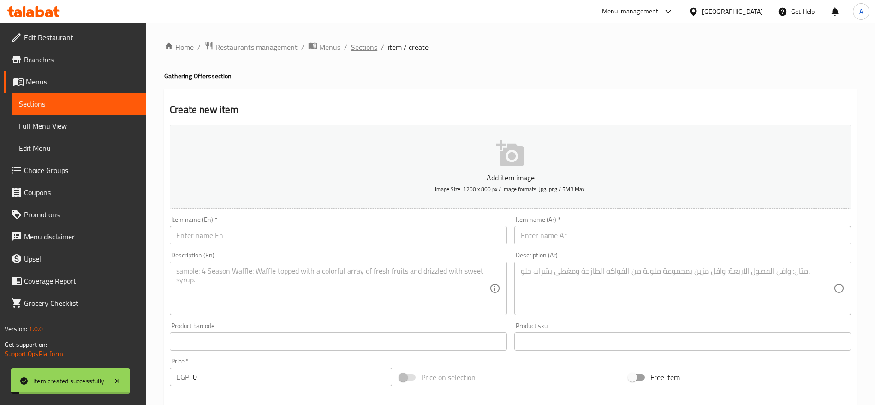
click at [364, 51] on span "Sections" at bounding box center [364, 47] width 26 height 11
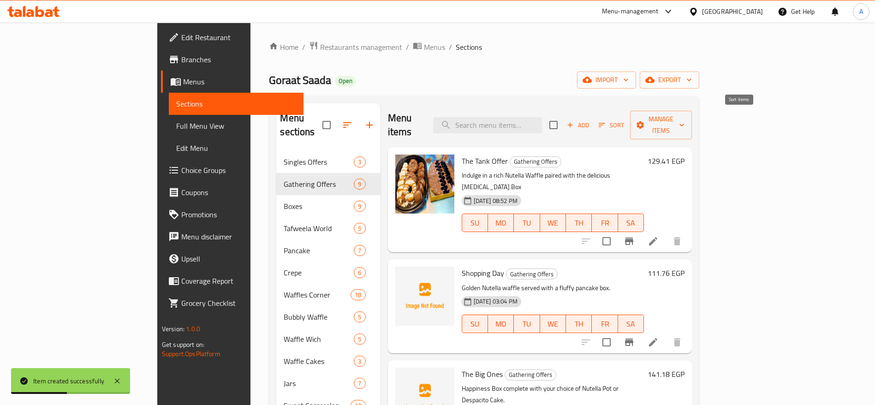
click at [630, 120] on span "Sort" at bounding box center [611, 125] width 37 height 14
click at [624, 120] on span "Sort" at bounding box center [611, 125] width 25 height 11
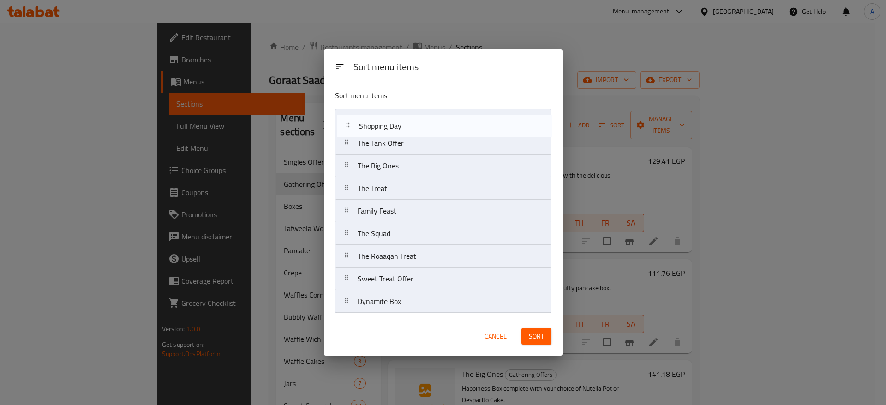
drag, startPoint x: 343, startPoint y: 144, endPoint x: 344, endPoint y: 124, distance: 19.8
click at [344, 124] on nav "The Tank Offer Shopping Day The Big Ones The Treat Family Feast The Squad The R…" at bounding box center [443, 211] width 216 height 204
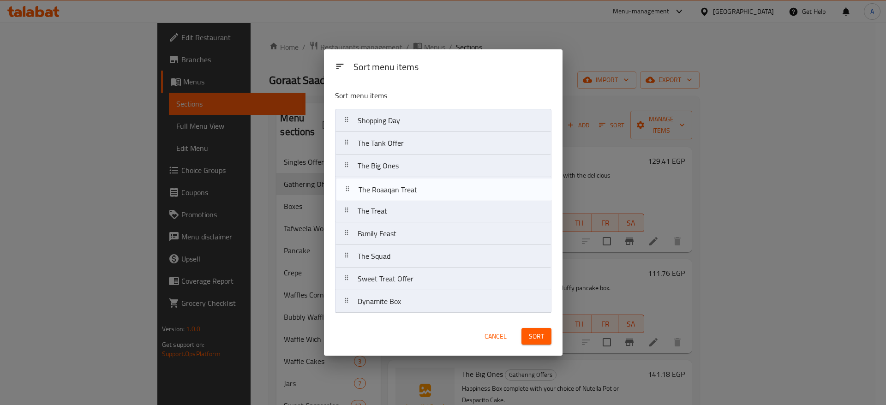
drag, startPoint x: 345, startPoint y: 260, endPoint x: 346, endPoint y: 191, distance: 69.2
click at [346, 191] on nav "Shopping Day The Tank Offer The Big Ones The Treat Family Feast The Squad The R…" at bounding box center [443, 211] width 216 height 204
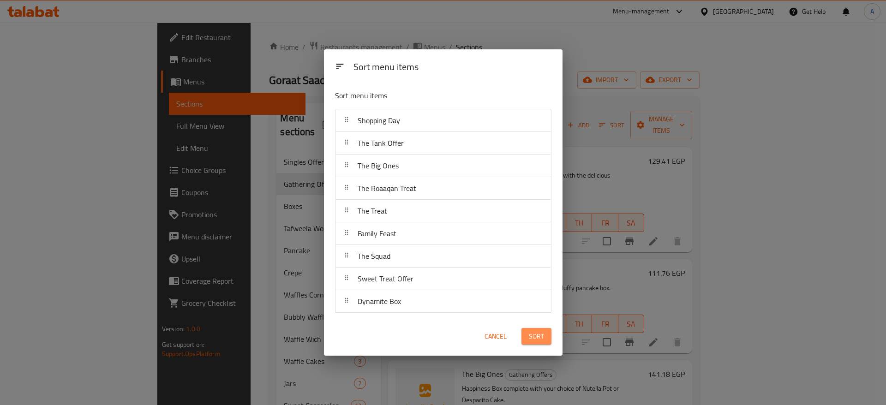
click at [537, 338] on span "Sort" at bounding box center [536, 337] width 15 height 12
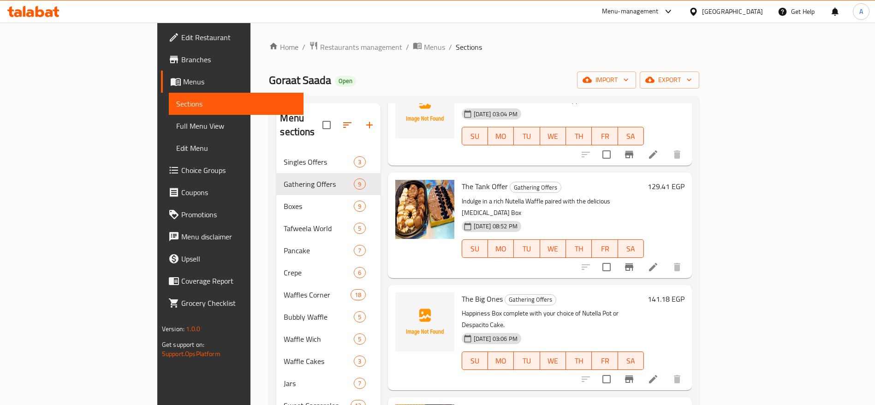
scroll to position [80, 0]
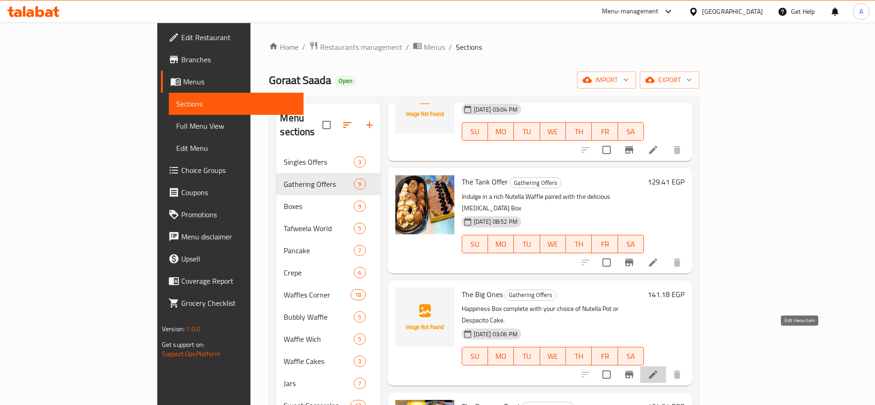
click at [659, 369] on icon at bounding box center [653, 374] width 11 height 11
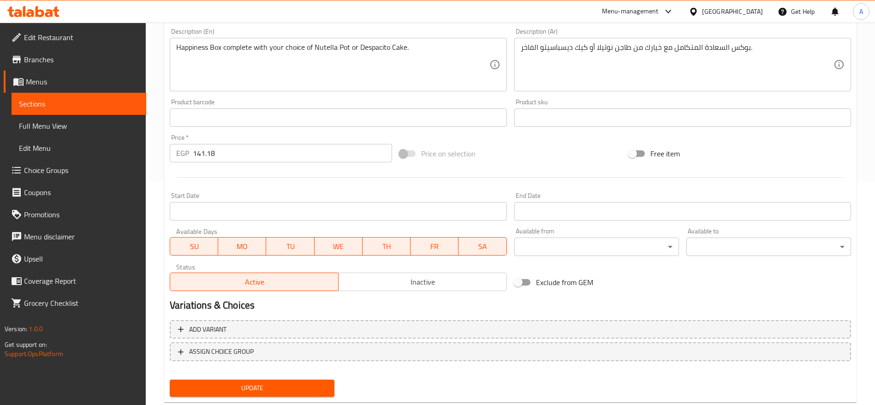
scroll to position [228, 0]
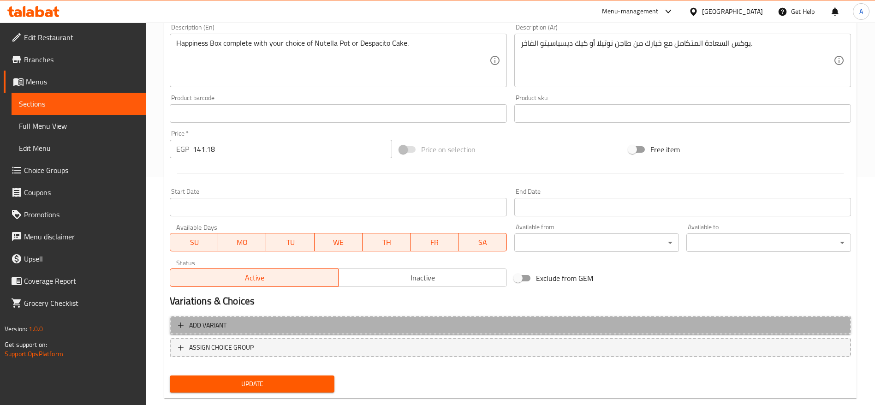
click at [443, 328] on span "Add variant" at bounding box center [510, 326] width 665 height 12
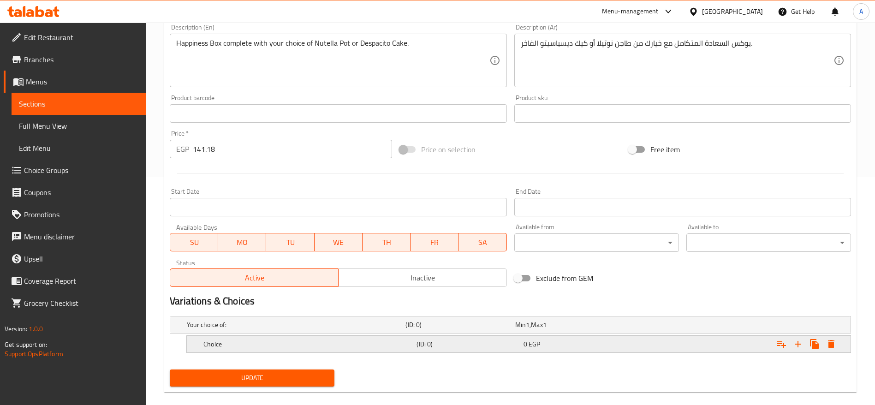
click at [577, 343] on div "0 EGP" at bounding box center [575, 344] width 103 height 9
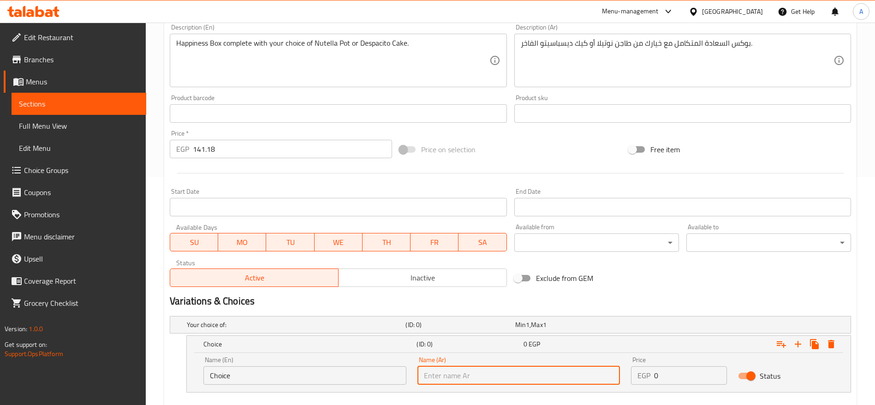
click at [574, 376] on input "text" at bounding box center [519, 375] width 203 height 18
paste input "بوكس السعادة + اختيار واحد من: طاجن نوتيلا"
click at [461, 379] on input "بوكس السعادة + اختيار واحد من: طاجن نوتيلا" at bounding box center [519, 375] width 203 height 18
type input "بوكس السعادة + طاجن نوتيلا"
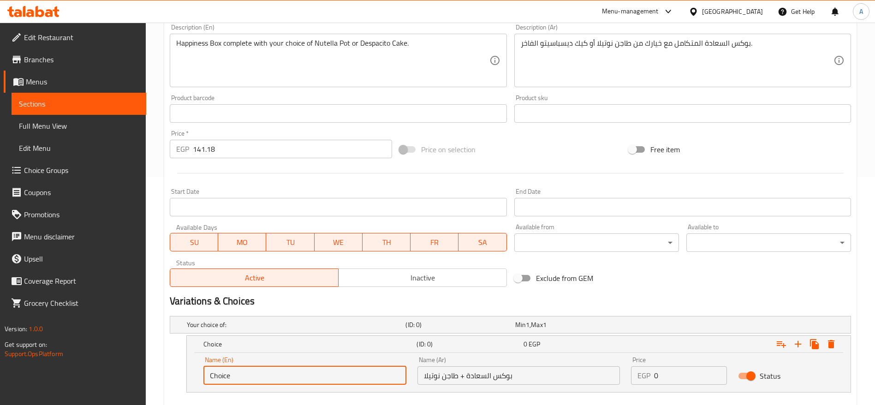
click at [387, 377] on input "Choice" at bounding box center [305, 375] width 203 height 18
click at [335, 372] on input "Choice" at bounding box center [305, 375] width 203 height 18
paste input "Happiness Box + your choice of: Nutella Pot"
click at [335, 372] on input "Happiness Box + your choice of: Nutella Pot" at bounding box center [305, 375] width 203 height 18
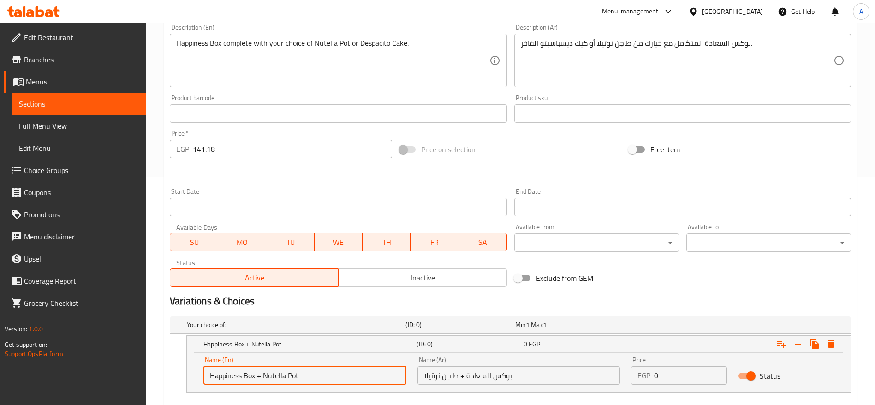
scroll to position [269, 0]
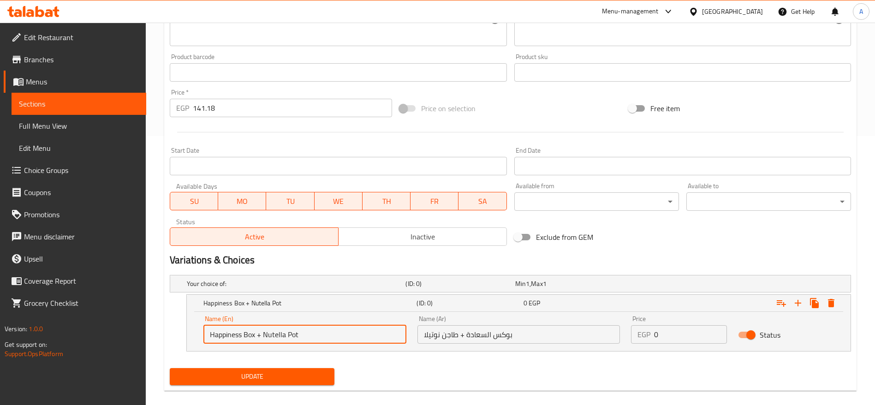
type input "Happiness Box + Nutella Pot"
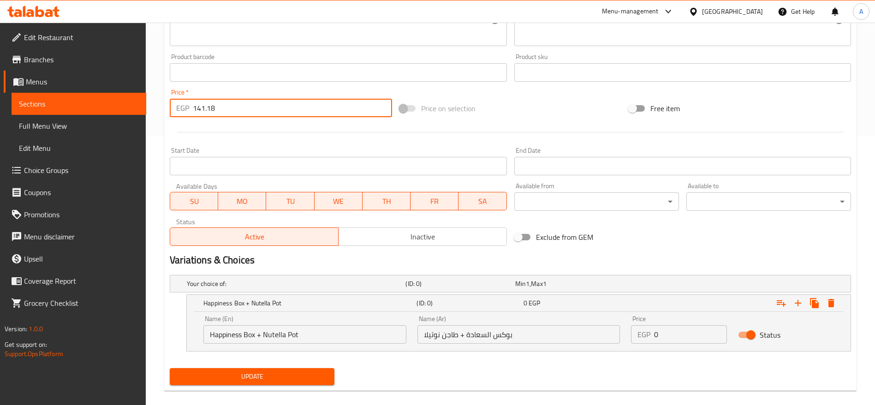
click at [309, 104] on input "141.18" at bounding box center [292, 108] width 199 height 18
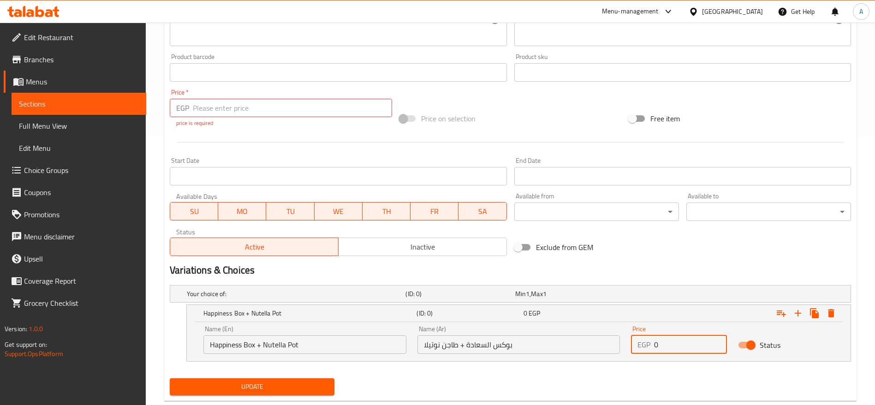
click at [671, 337] on input "0" at bounding box center [690, 344] width 73 height 18
paste input "141.18"
type input "141.18"
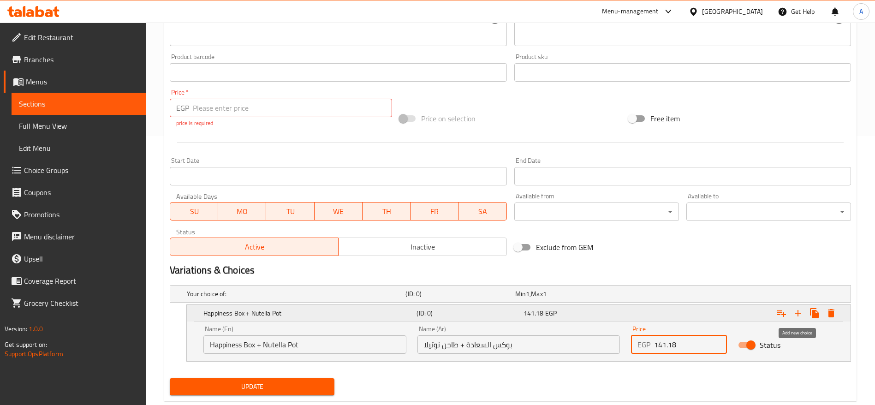
click at [800, 310] on icon "Expand" at bounding box center [798, 313] width 11 height 11
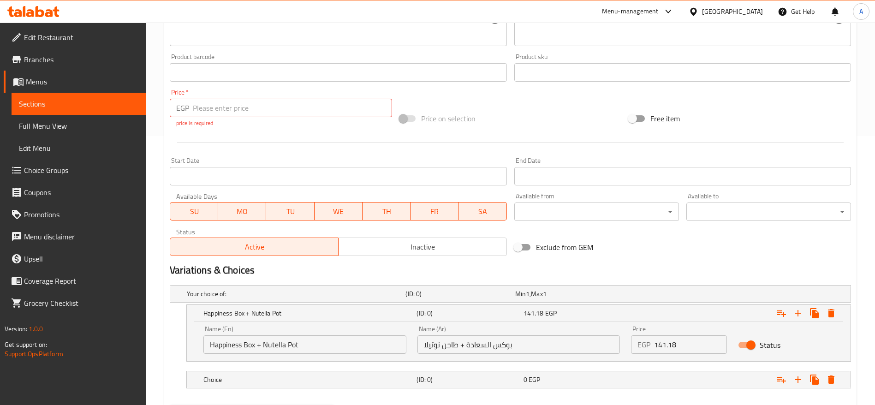
scroll to position [317, 0]
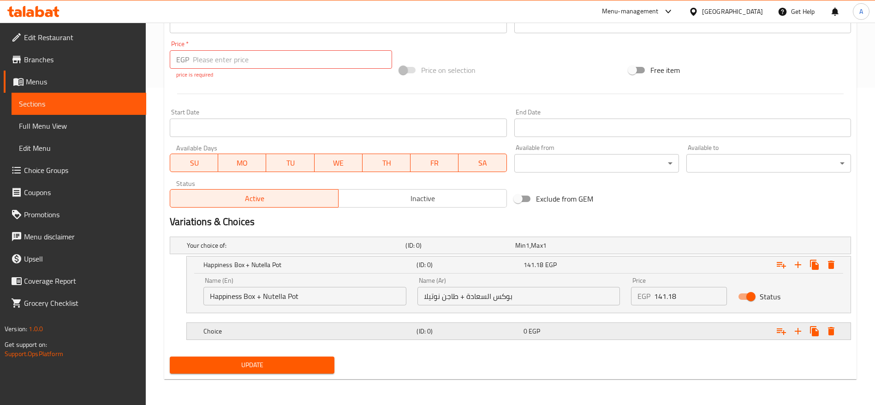
click at [419, 330] on h5 "(ID: 0)" at bounding box center [468, 331] width 103 height 9
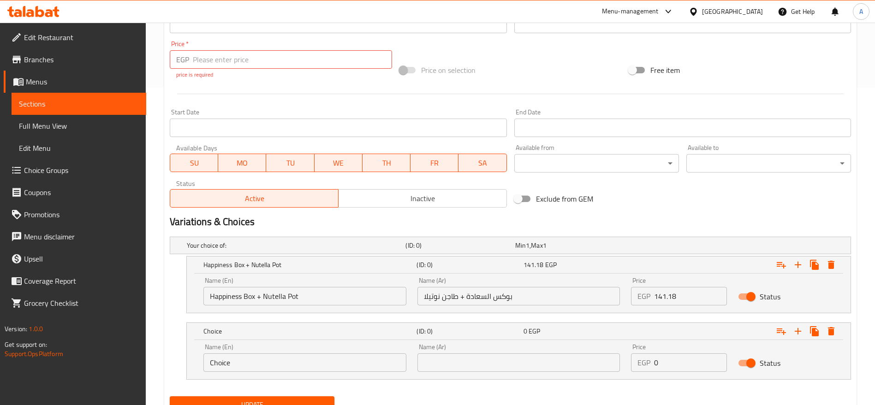
click at [358, 365] on input "Choice" at bounding box center [305, 362] width 203 height 18
paste input "Happiness Box + your choice of: Nutella Pot Despacito Cak"
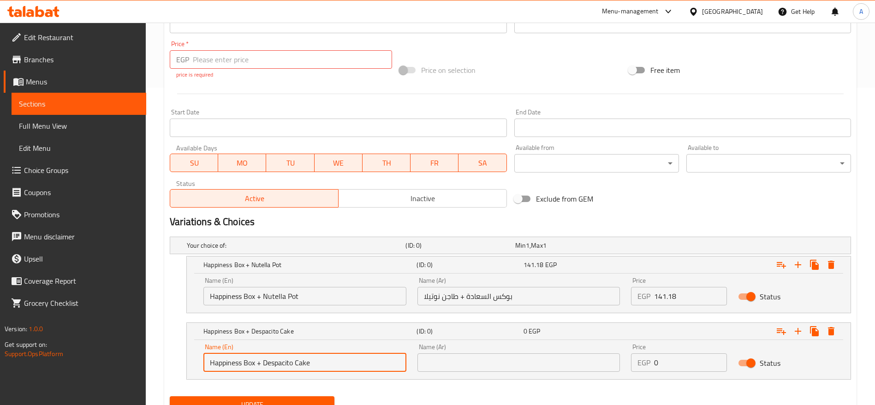
type input "Happiness Box + Despacito Cake"
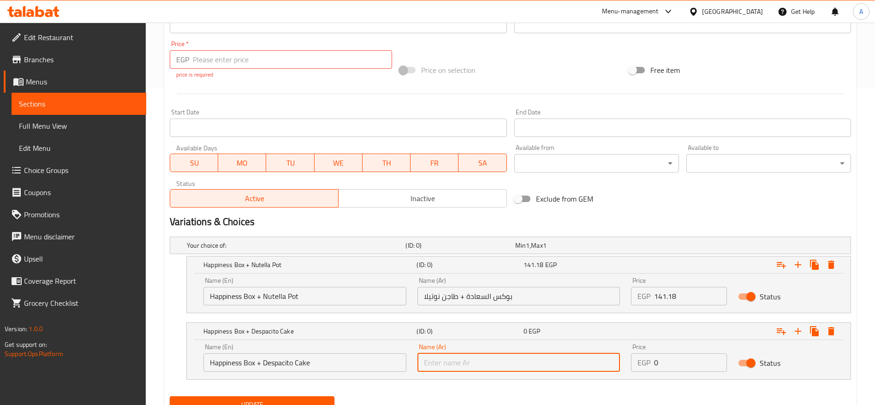
click at [475, 364] on input "text" at bounding box center [519, 362] width 203 height 18
paste input "عرض العتاوله – 120 بوكس السعادة + اختيار واحد من: طاجن نوتيلا كيك ديسباسيتو"
click at [526, 365] on input "عرض العتاوله – 120 بوكس السعادة + كيك ديسباسيتو" at bounding box center [519, 362] width 203 height 18
type input "بوكس السعادة + كيك ديسباسيتو"
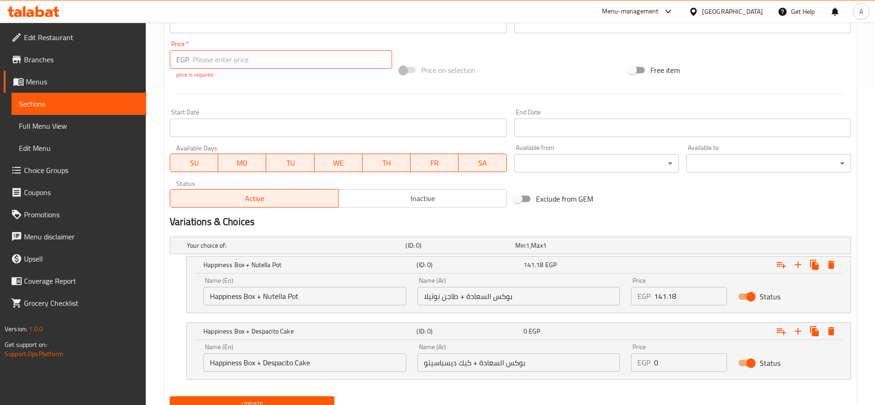
click at [683, 386] on nav at bounding box center [511, 385] width 682 height 7
click at [688, 293] on input "141.18" at bounding box center [690, 296] width 73 height 18
click at [670, 359] on input "0" at bounding box center [690, 362] width 73 height 18
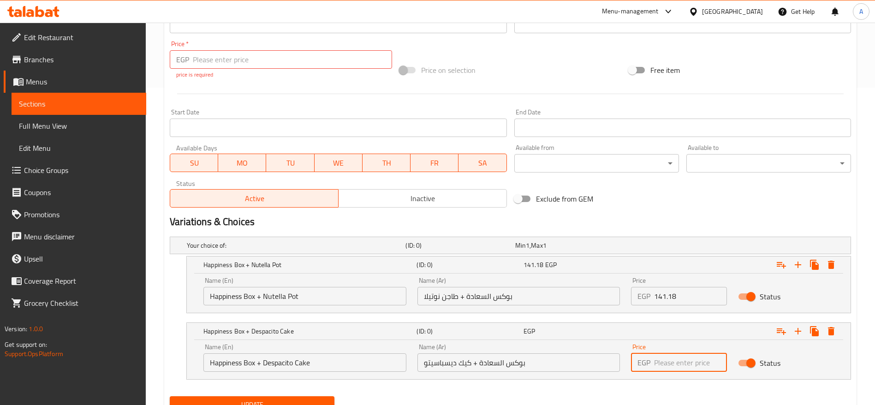
paste input "141.18"
type input "141.18"
click at [639, 397] on div "Update" at bounding box center [510, 405] width 689 height 24
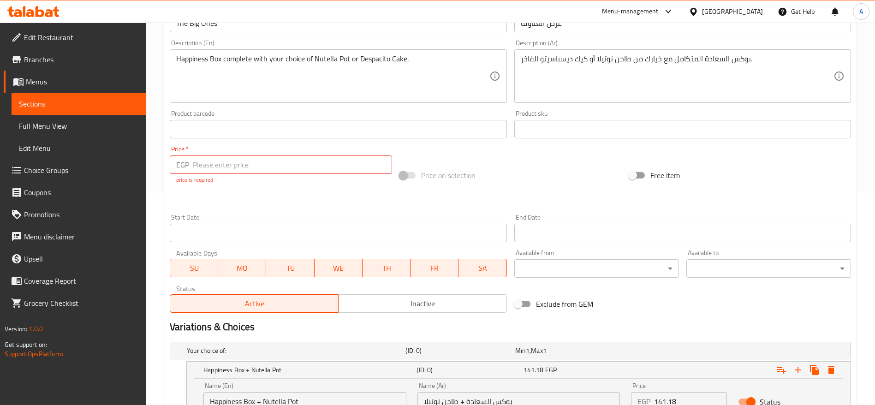
scroll to position [208, 0]
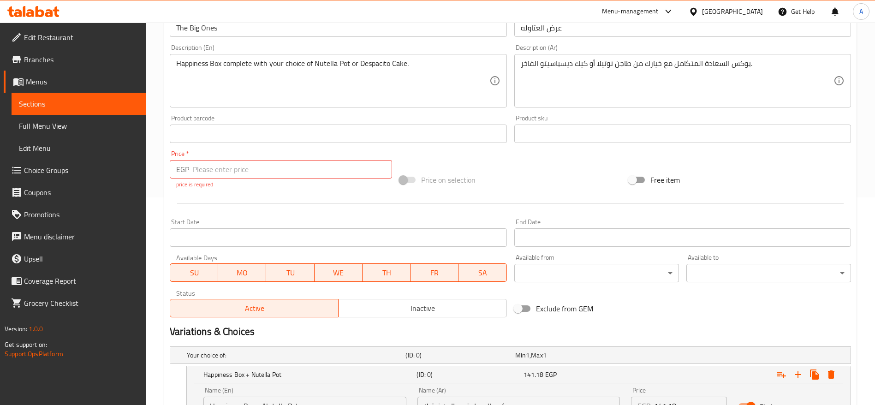
click at [341, 172] on input "number" at bounding box center [292, 169] width 199 height 18
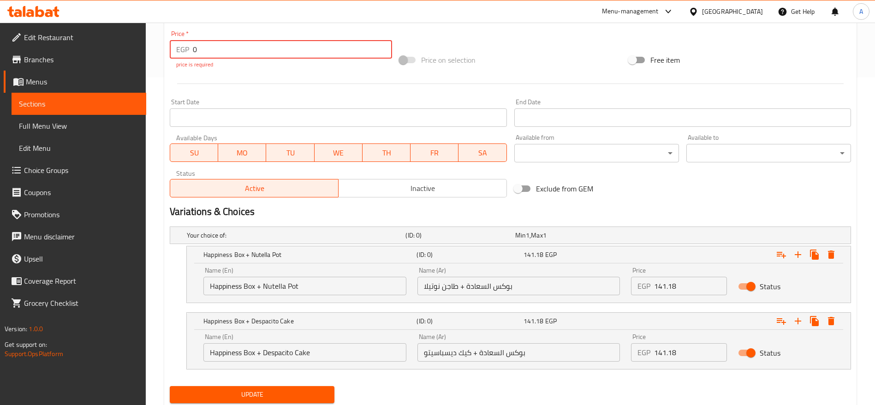
scroll to position [357, 0]
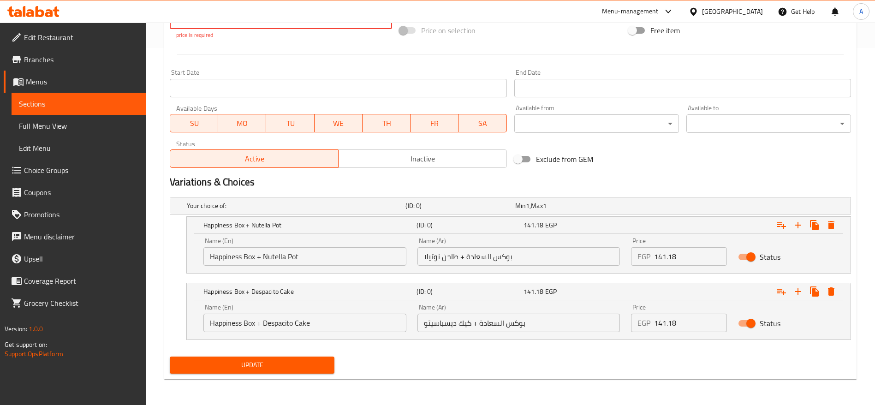
type input "0"
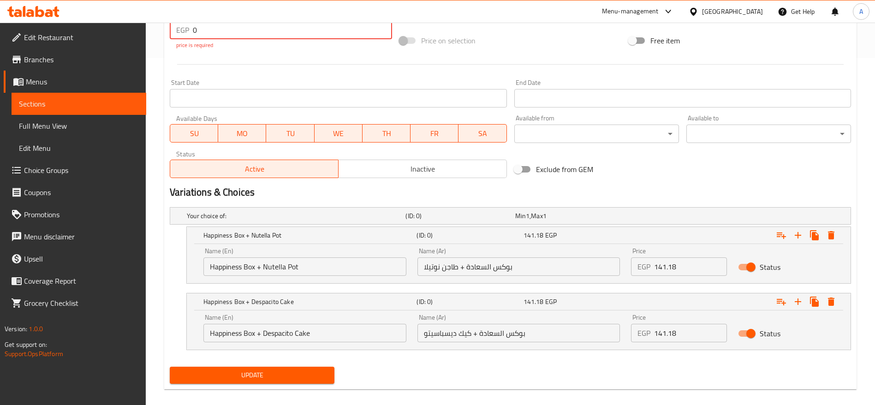
click at [275, 370] on span "Update" at bounding box center [252, 376] width 150 height 12
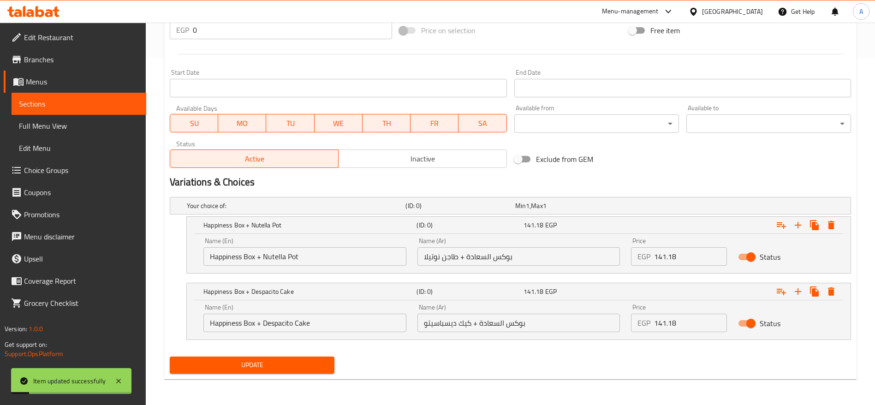
scroll to position [0, 0]
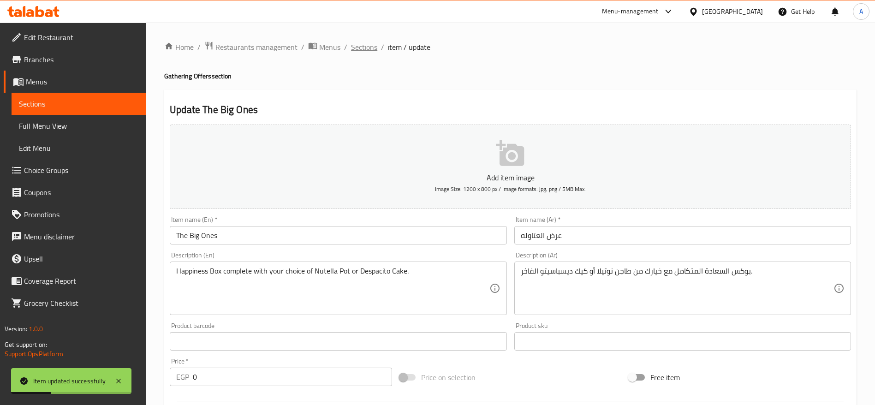
click at [367, 46] on span "Sections" at bounding box center [364, 47] width 26 height 11
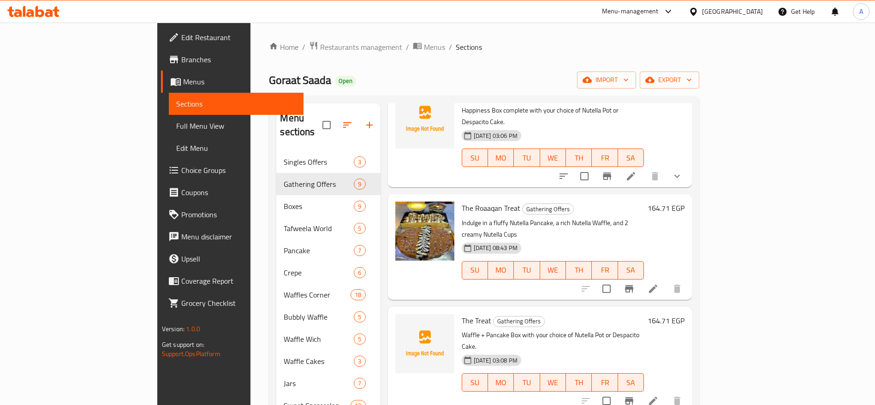
scroll to position [339, 0]
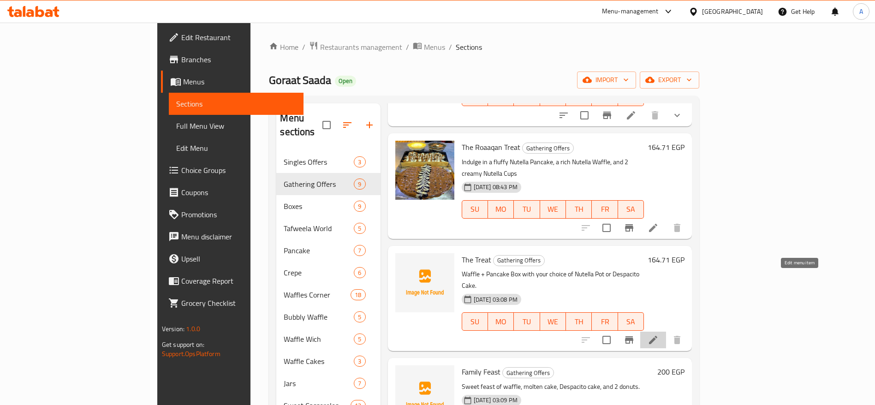
click at [658, 336] on icon at bounding box center [653, 340] width 8 height 8
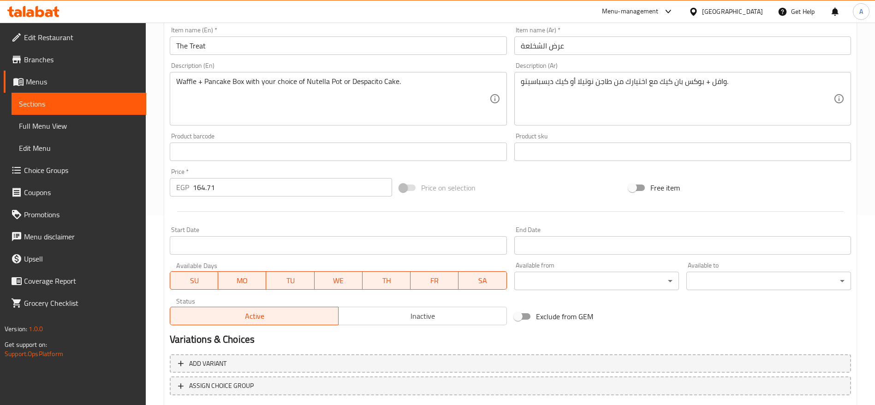
scroll to position [247, 0]
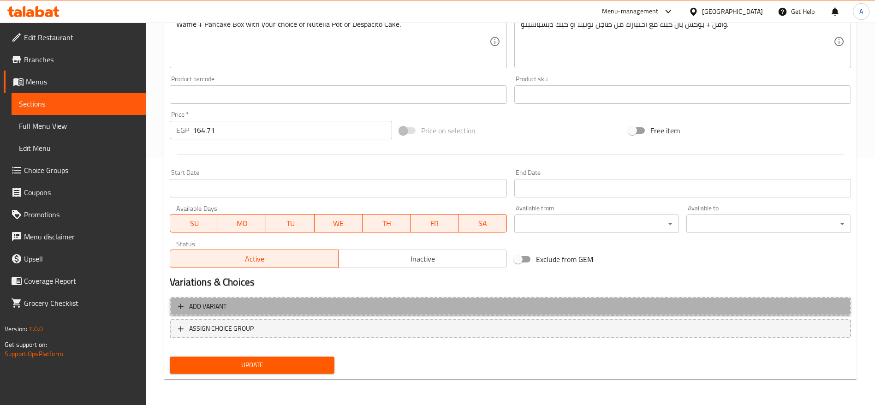
click at [329, 304] on span "Add variant" at bounding box center [510, 307] width 665 height 12
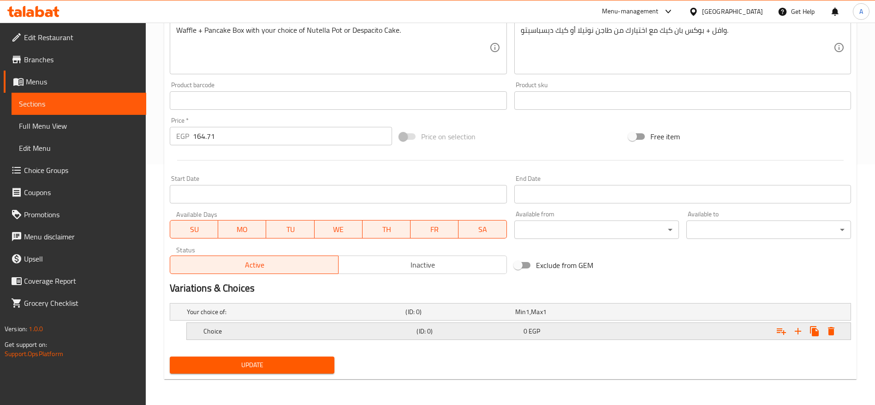
click at [438, 329] on h5 "(ID: 0)" at bounding box center [468, 331] width 103 height 9
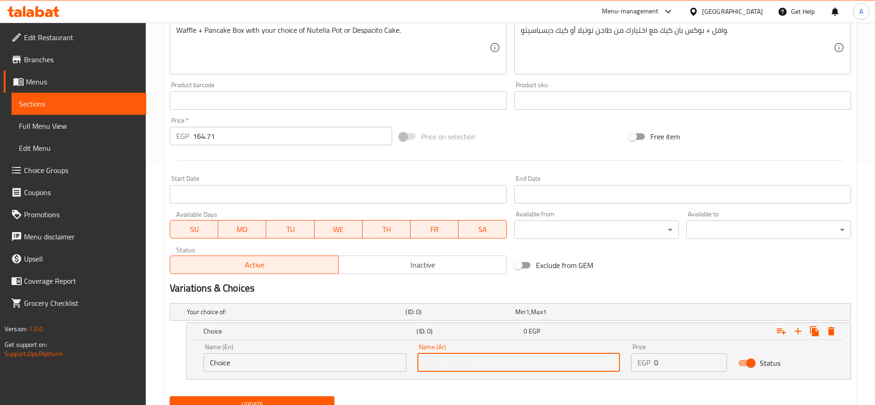
click at [580, 365] on input "text" at bounding box center [519, 362] width 203 height 18
paste input "عرض الشخلعة – 140 وافل + بوكس بان كيك + اختيار واحد من: طاجن نوتيلا"
type input "وافل + بوكس بان كيك + طاجن نوتيلا"
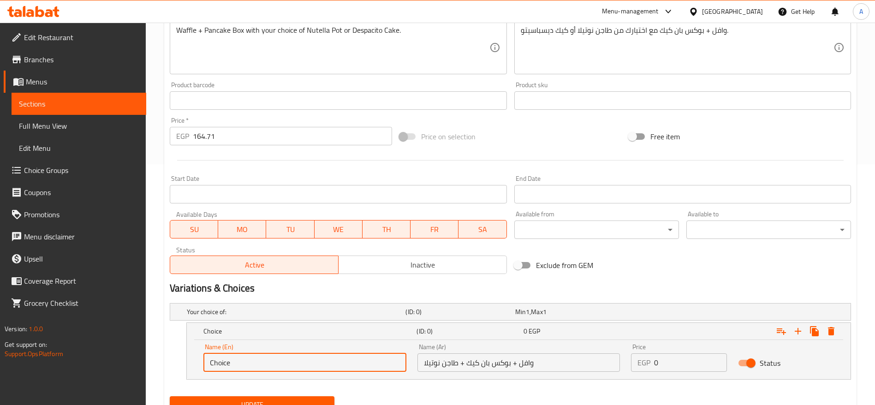
click at [369, 368] on input "Choice" at bounding box center [305, 362] width 203 height 18
click at [335, 366] on input "Choice" at bounding box center [305, 362] width 203 height 18
paste input "Waffle + Pancake Box + your choice of: Nutella Pot Despacito Cak"
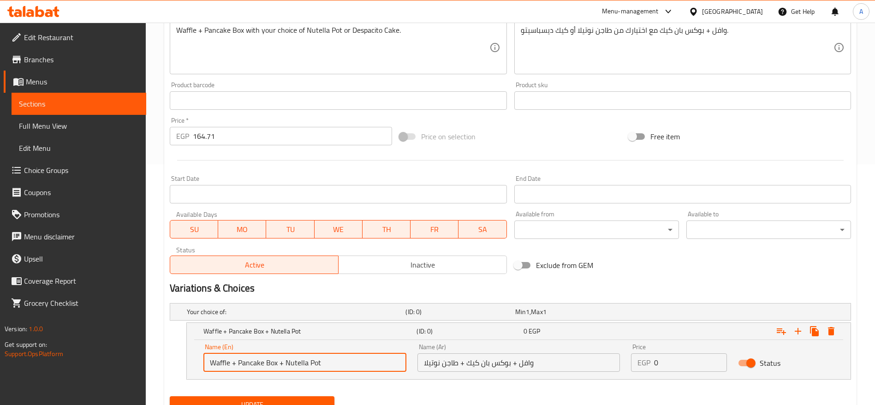
type input "Waffle + Pancake Box + Nutella Pot"
click at [274, 138] on input "164.71" at bounding box center [292, 136] width 199 height 18
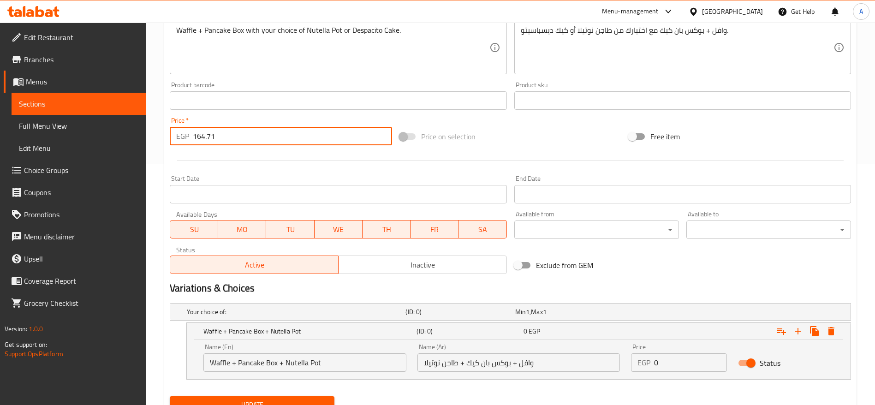
click at [274, 138] on input "164.71" at bounding box center [292, 136] width 199 height 18
type input "0"
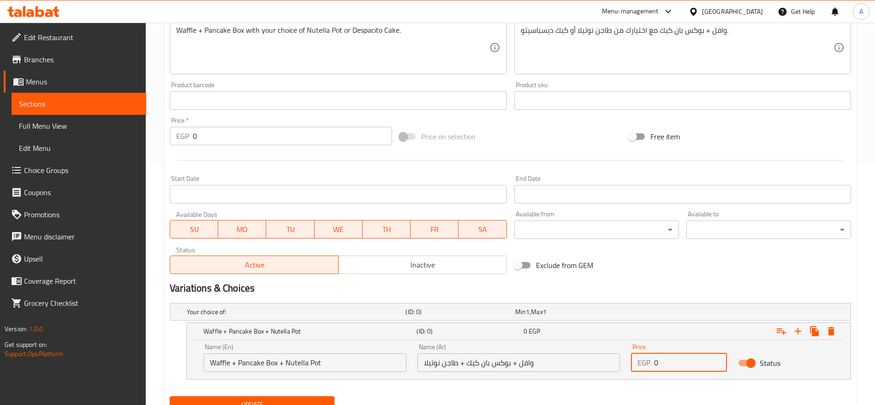
click at [682, 366] on input "0" at bounding box center [690, 362] width 73 height 18
paste input "164.71"
type input "164.71"
click at [801, 332] on icon "Expand" at bounding box center [798, 331] width 11 height 11
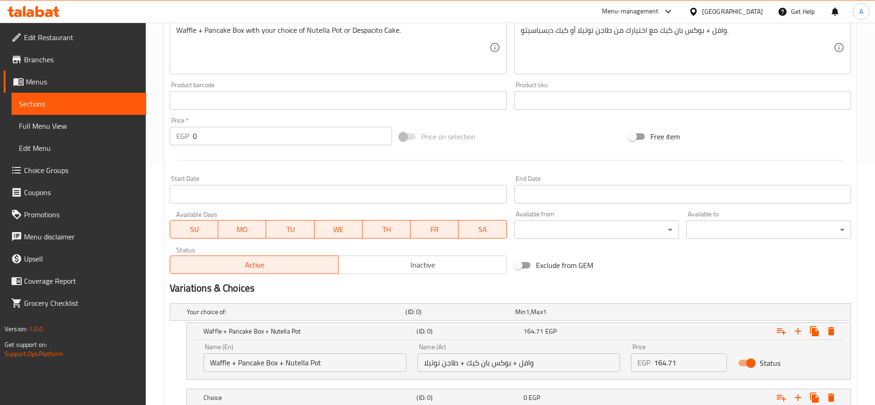
scroll to position [307, 0]
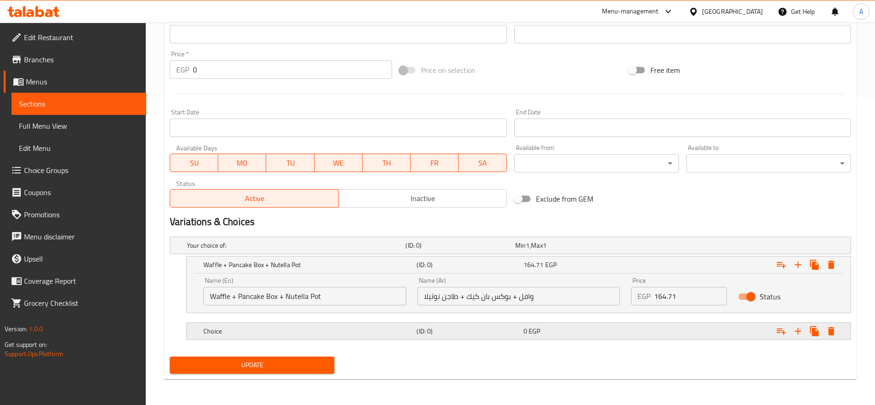
click at [428, 328] on h5 "(ID: 0)" at bounding box center [468, 331] width 103 height 9
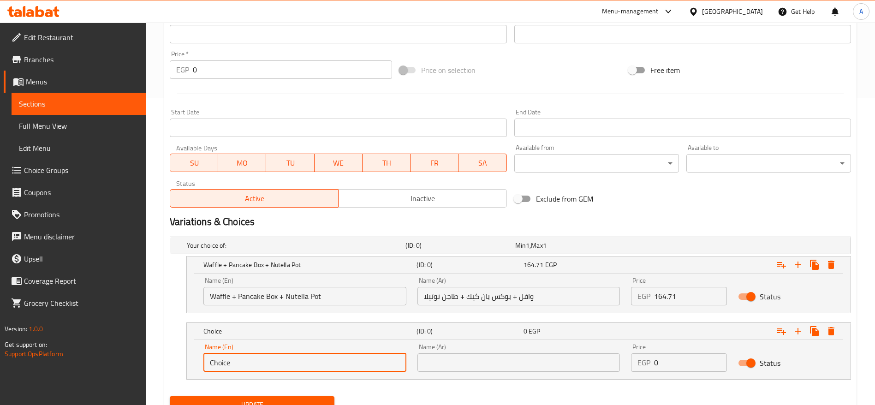
click at [342, 366] on input "Choice" at bounding box center [305, 362] width 203 height 18
paste input "Waffle + Pancake Box + your choice of: Nutella Pot Despacito Cak"
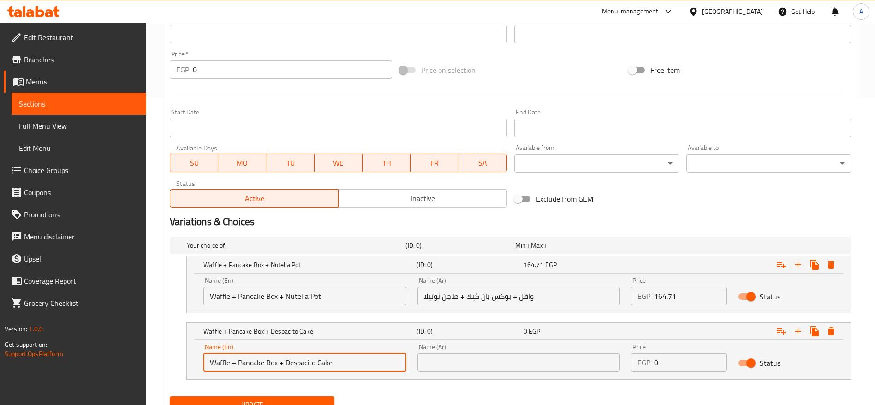
type input "Waffle + Pancake Box + Despacito Cake"
click at [466, 362] on input "text" at bounding box center [519, 362] width 203 height 18
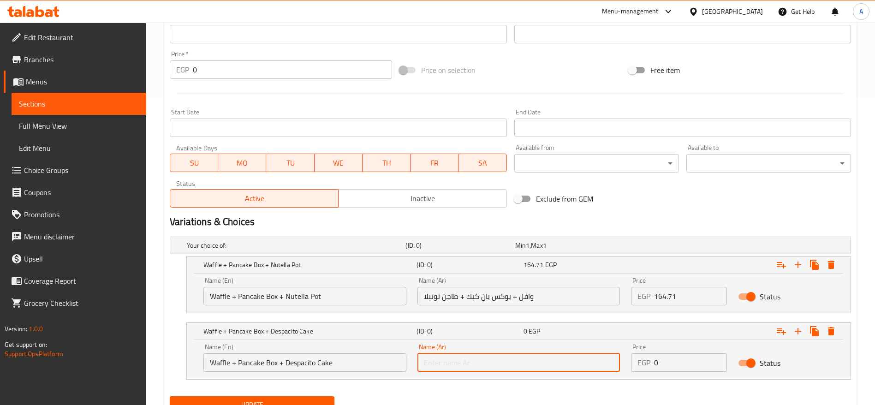
paste input "وافل + بوكس بان كيك + اختيار واحد من: طاجن نوتيلا كيك ديسباسيتو"
type input "وافل + بوكس بان كيك + كيك ديسباسيتو"
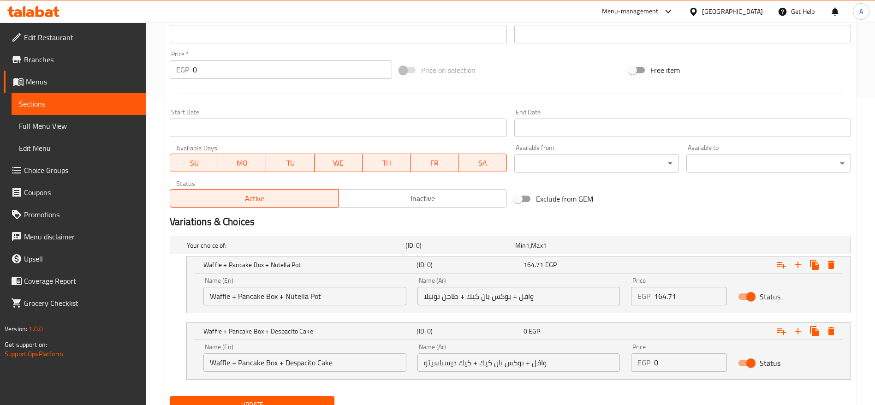
click at [523, 381] on div "Your choice of: (ID: 0) Min 1 , Max 1 Name (En) Your choice of: Name (En) Name …" at bounding box center [510, 313] width 689 height 160
click at [678, 295] on input "164.71" at bounding box center [690, 296] width 73 height 18
click at [668, 368] on input "0" at bounding box center [690, 362] width 73 height 18
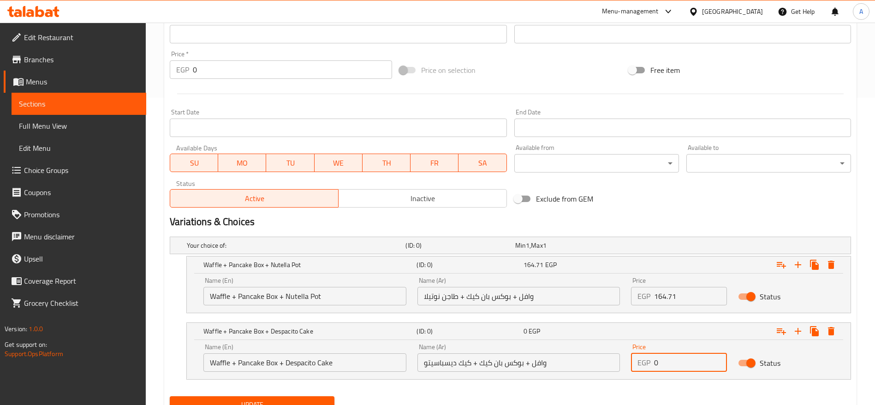
click at [668, 368] on input "0" at bounding box center [690, 362] width 73 height 18
paste input "164.71"
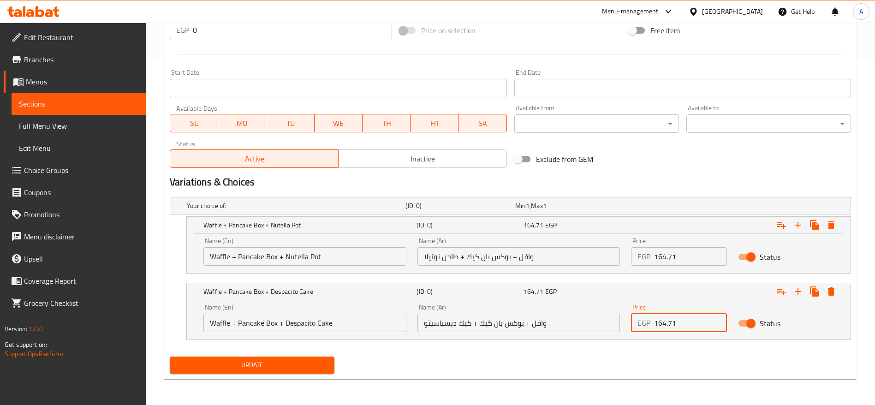
type input "164.71"
click at [540, 366] on div "Update" at bounding box center [510, 365] width 689 height 24
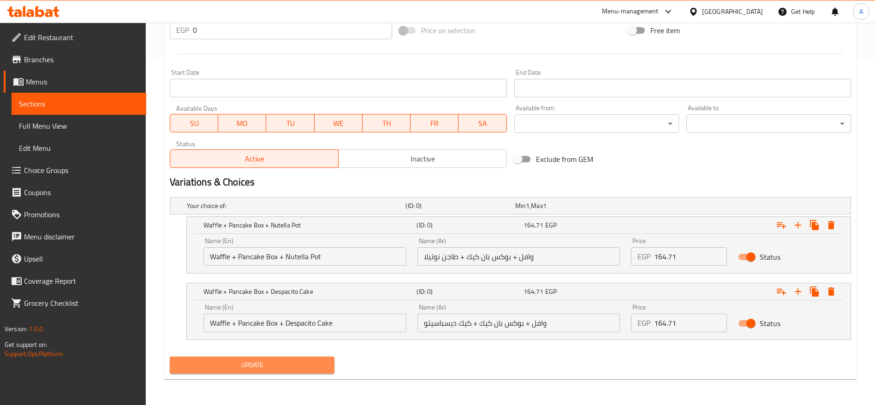
click at [284, 368] on span "Update" at bounding box center [252, 365] width 150 height 12
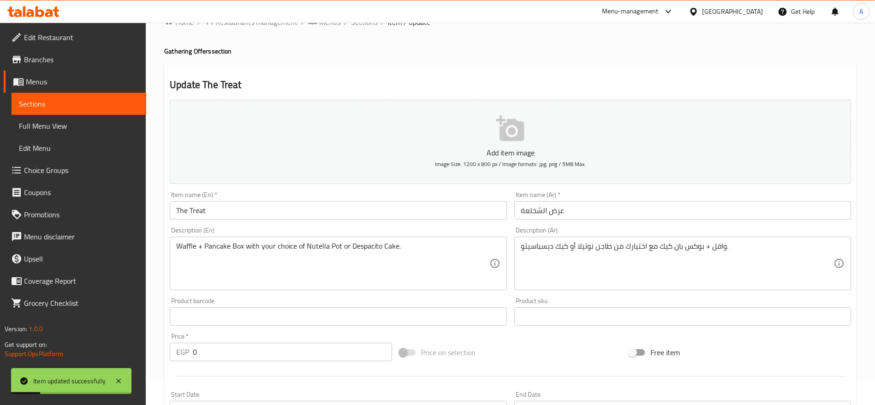
scroll to position [0, 0]
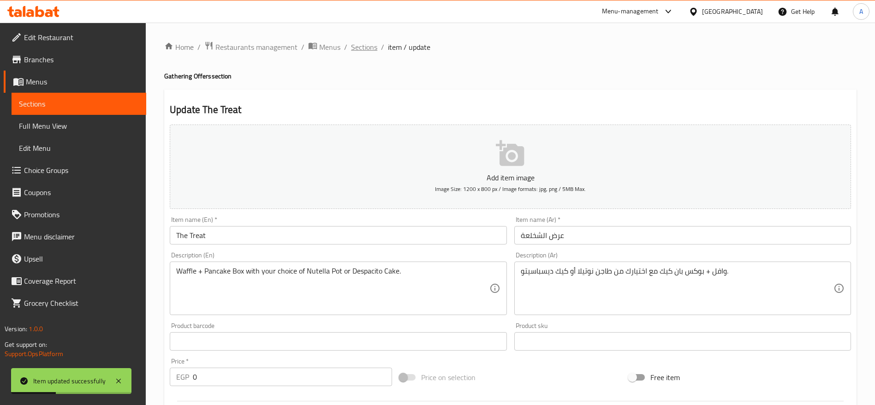
click at [370, 48] on span "Sections" at bounding box center [364, 47] width 26 height 11
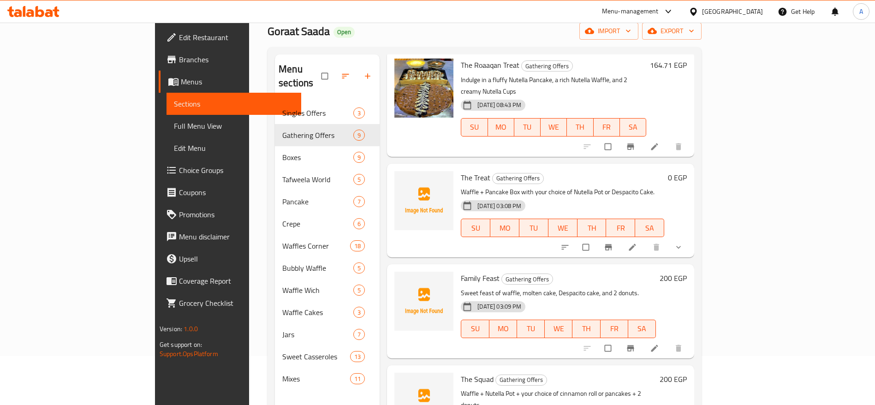
scroll to position [129, 0]
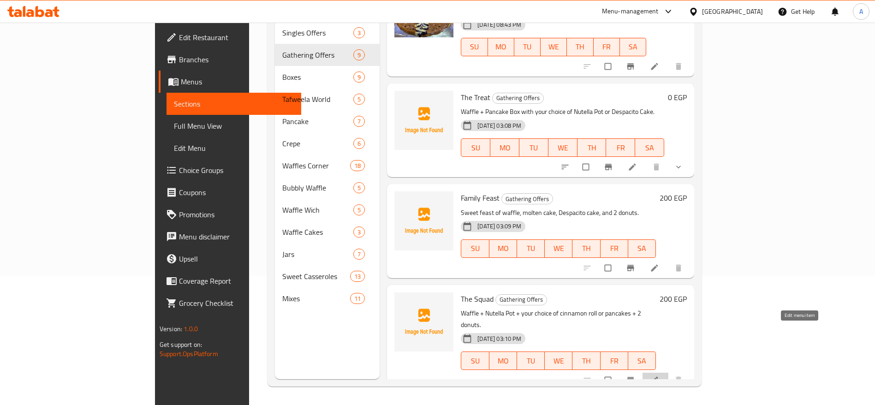
click at [659, 376] on icon at bounding box center [654, 380] width 9 height 9
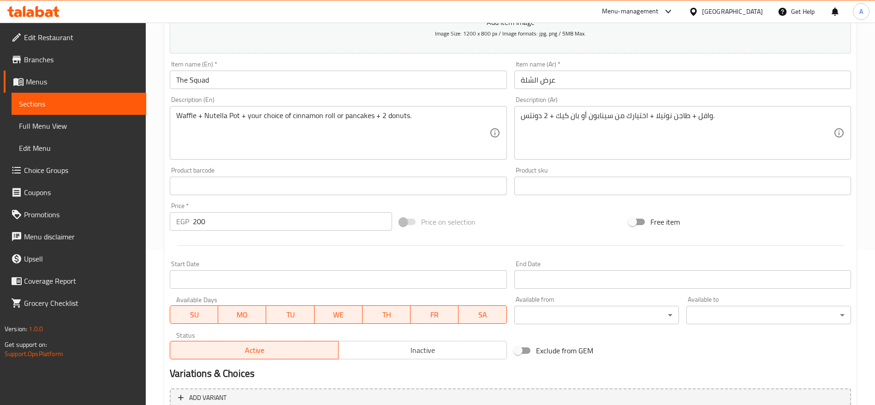
scroll to position [247, 0]
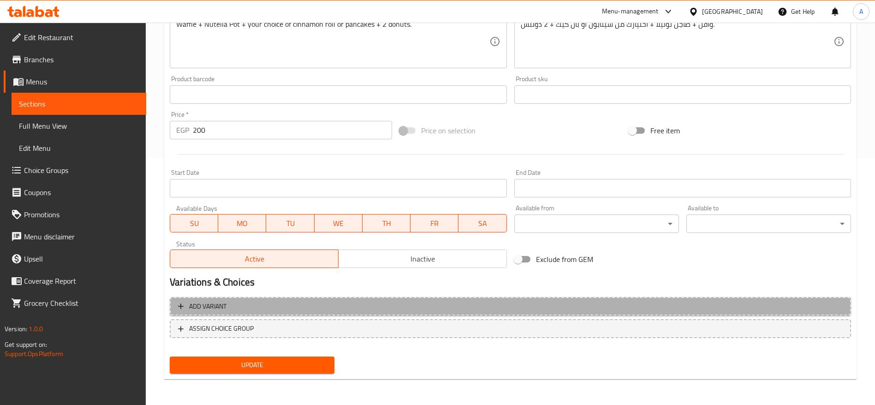
click at [265, 308] on span "Add variant" at bounding box center [510, 307] width 665 height 12
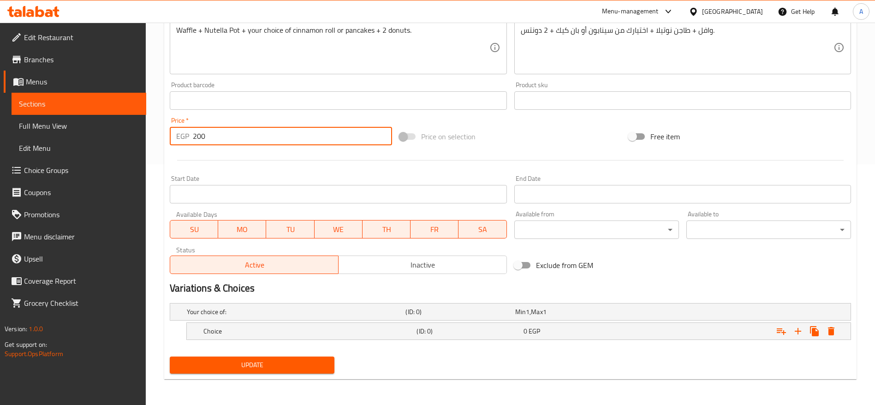
click at [310, 132] on input "200" at bounding box center [292, 136] width 199 height 18
type input "2"
type input "0"
click at [500, 329] on h5 "(ID: 0)" at bounding box center [468, 331] width 103 height 9
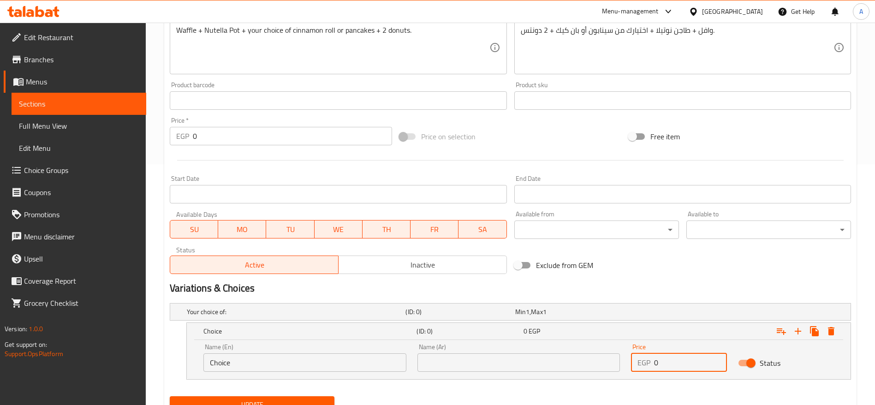
click at [679, 364] on input "0" at bounding box center [690, 362] width 73 height 18
type input "200"
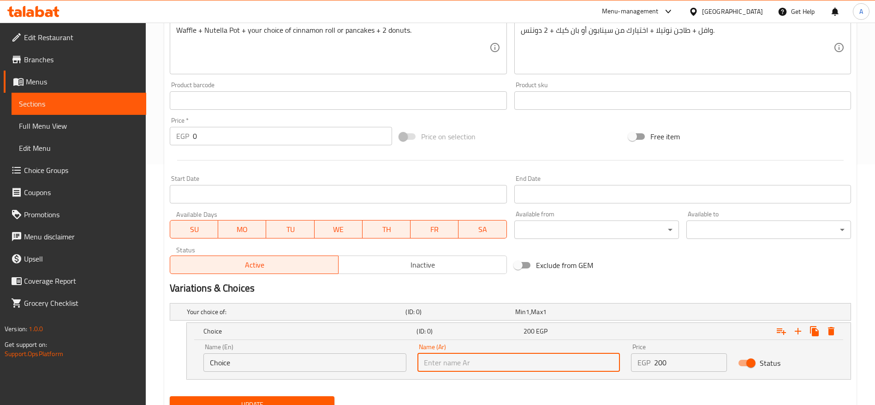
click at [592, 359] on input "text" at bounding box center [519, 362] width 203 height 18
paste input "وافل + طاجن نوتيلا + 2 دونتس + اختيار واحد من: سينابون"
click at [452, 362] on input "وافل + طاجن نوتيلا + 2 دونتس + اختيار واحد من: سينابون" at bounding box center [519, 362] width 203 height 18
type input "وافل + طاجن نوتيلا + 2 دونتس + سينابون"
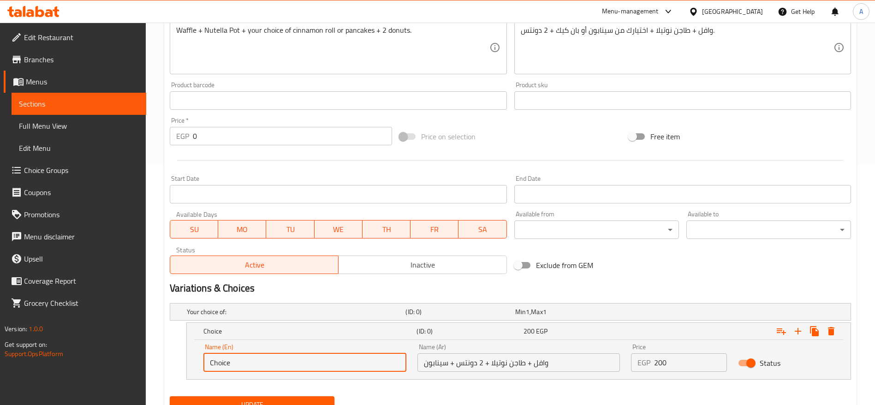
click at [348, 361] on input "Choice" at bounding box center [305, 362] width 203 height 18
click at [325, 361] on input "Choice" at bounding box center [305, 362] width 203 height 18
paste input "Waffle + Nutella Pot + 2 donuts + your choice of: Cinnamon Roll Pancakes"
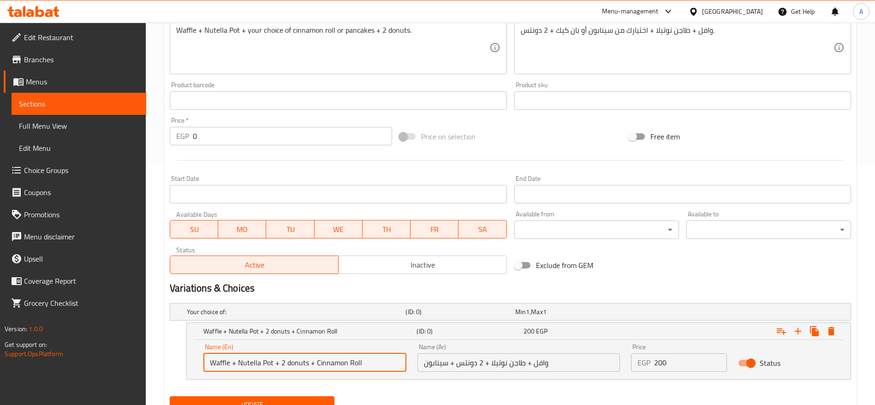
scroll to position [0, 0]
type input "Waffle + Nutella Pot + 2 donuts + Cinnamon Roll"
click at [798, 329] on icon "Expand" at bounding box center [798, 331] width 6 height 6
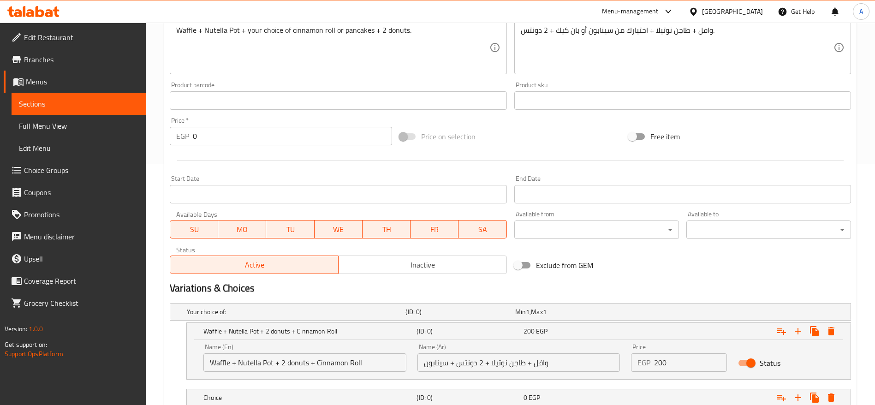
scroll to position [307, 0]
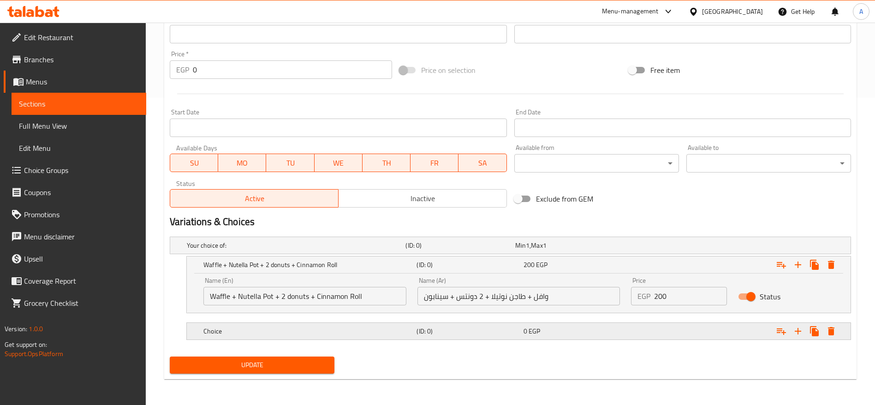
click at [307, 336] on div "Choice" at bounding box center [308, 331] width 213 height 13
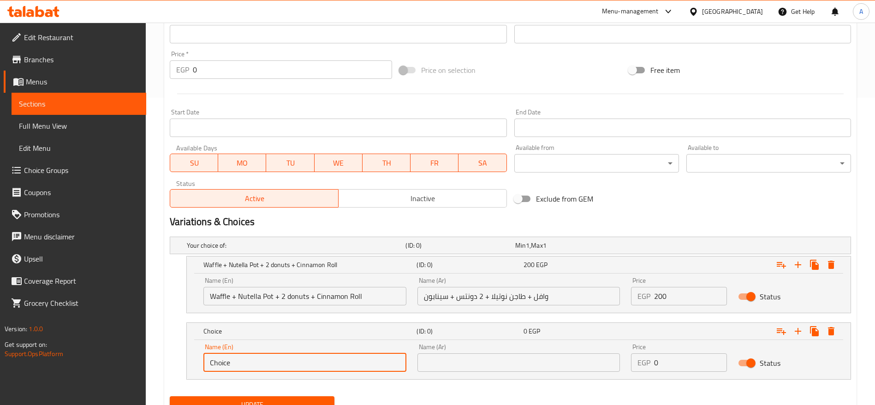
click at [322, 363] on input "Choice" at bounding box center [305, 362] width 203 height 18
click at [349, 362] on input "Choice" at bounding box center [305, 362] width 203 height 18
paste input "Waffle + Nutella Pot + 2 donuts + your choice of: Cinnamon Roll Pancakes"
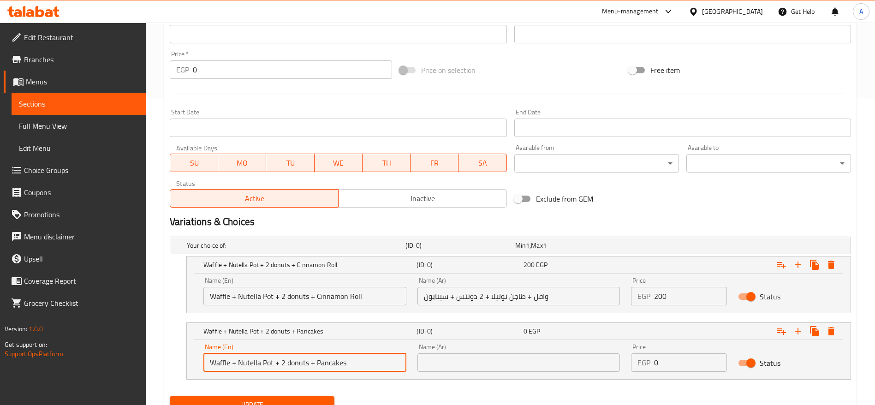
scroll to position [0, 0]
type input "Waffle + Nutella Pot + 2 donuts + Pancakes"
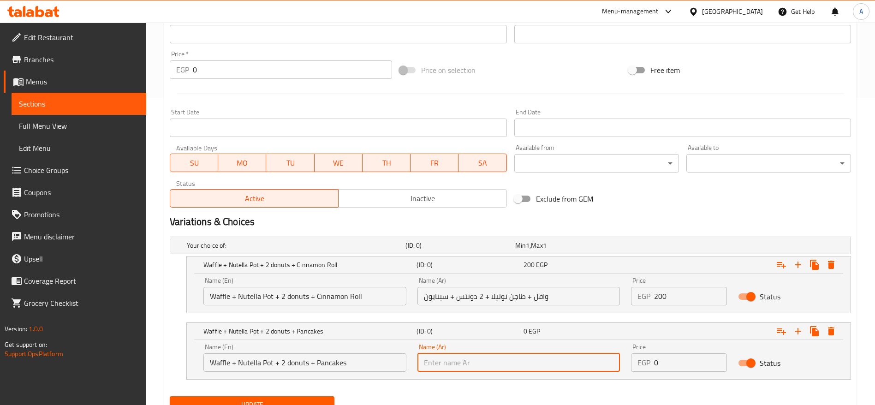
click at [495, 366] on input "text" at bounding box center [519, 362] width 203 height 18
paste input "وافل + طاجن نوتيلا + 2 دونتس + اختيار واحد من: سينابون بان كيك"
click at [447, 363] on input "وافل + طاجن نوتيلا + 2 دونتس + سينابون بان كيك" at bounding box center [519, 362] width 203 height 18
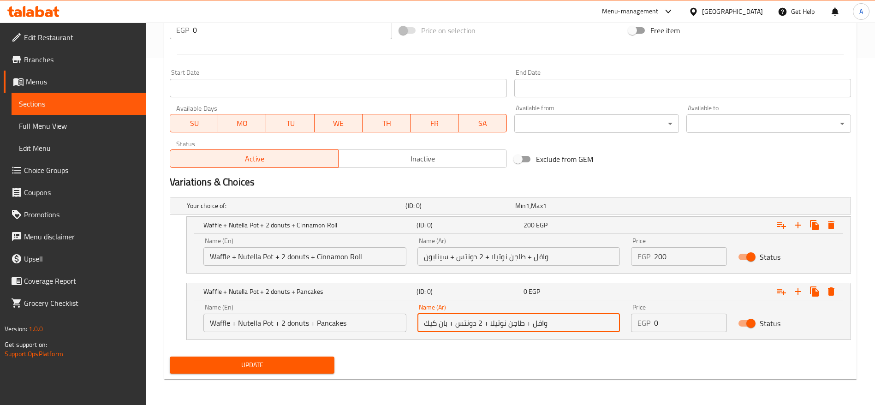
type input "وافل + طاجن نوتيلا + 2 دونتس + بان كيك"
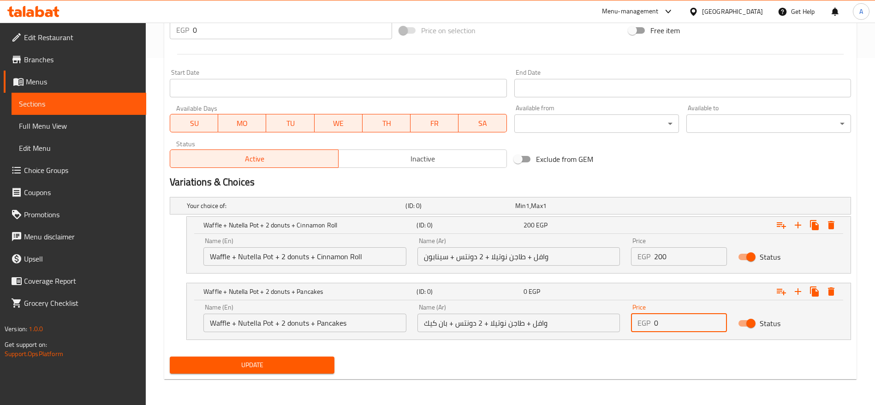
click at [699, 320] on input "0" at bounding box center [690, 323] width 73 height 18
type input "200"
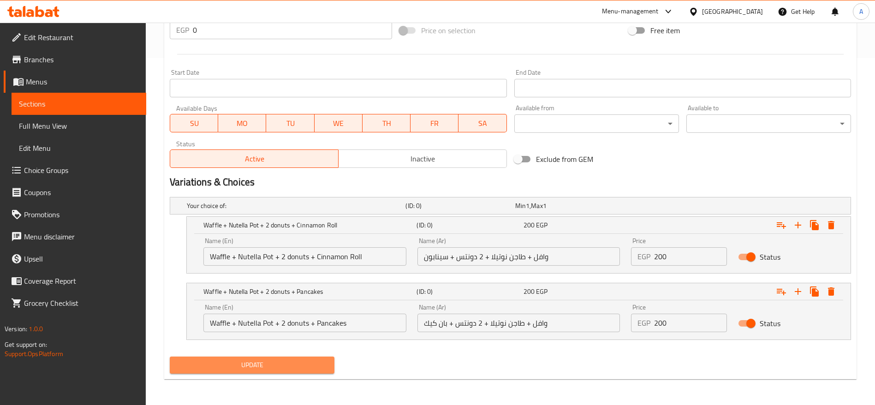
click at [276, 366] on span "Update" at bounding box center [252, 365] width 150 height 12
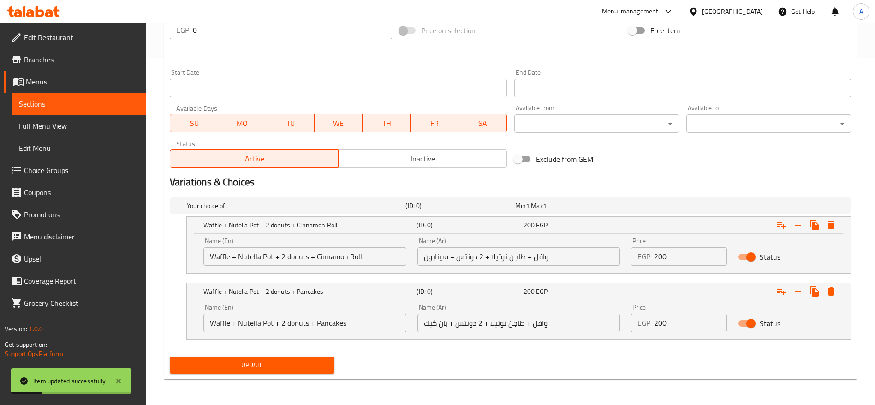
scroll to position [0, 0]
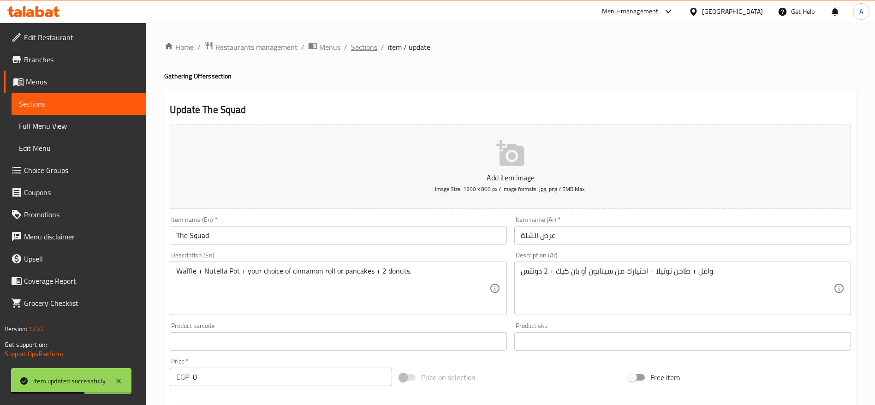
click at [364, 45] on span "Sections" at bounding box center [364, 47] width 26 height 11
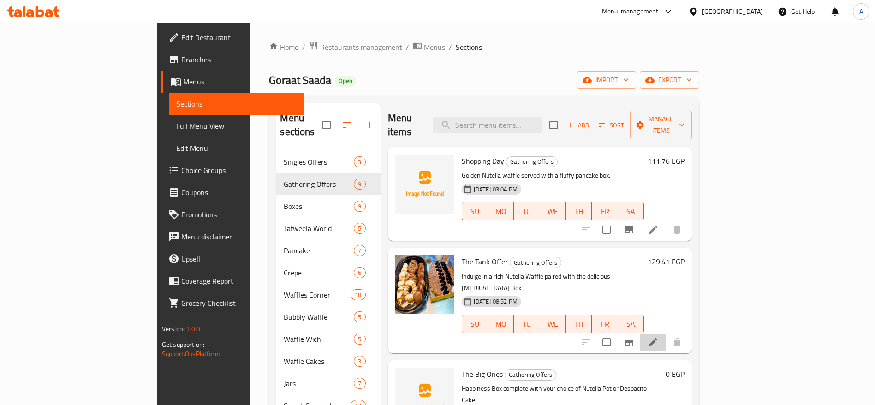
click at [666, 334] on li at bounding box center [654, 342] width 26 height 17
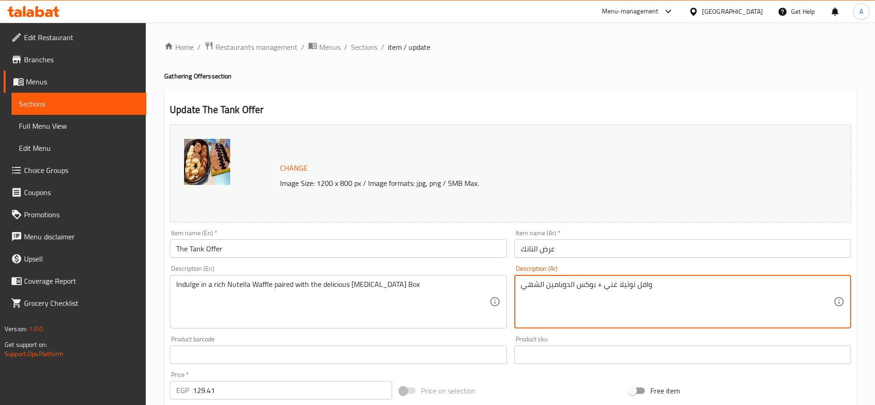
paste textarea "قرمش مع بوكس الدوبامين (دونتس طازة + بان كيك لذيذ)."
type textarea "وافل مقرمش مع بوكس الدوبامين (دونتس طازة + بان كيك لذيذ)."
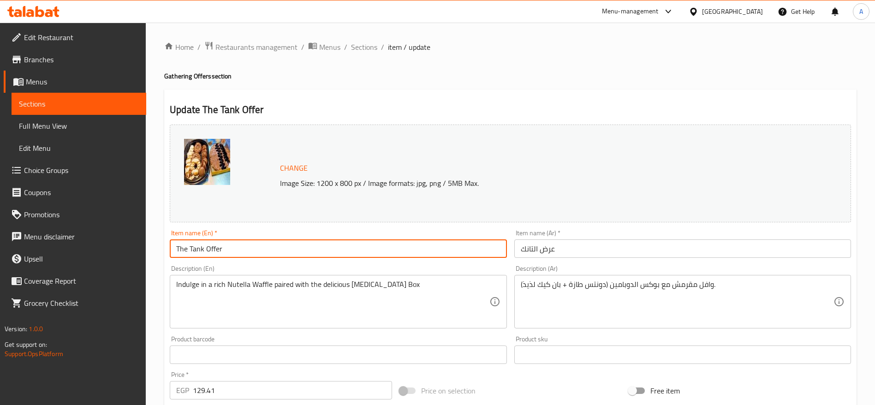
click at [258, 249] on input "The Tank Offer" at bounding box center [338, 249] width 337 height 18
type input "The Tank"
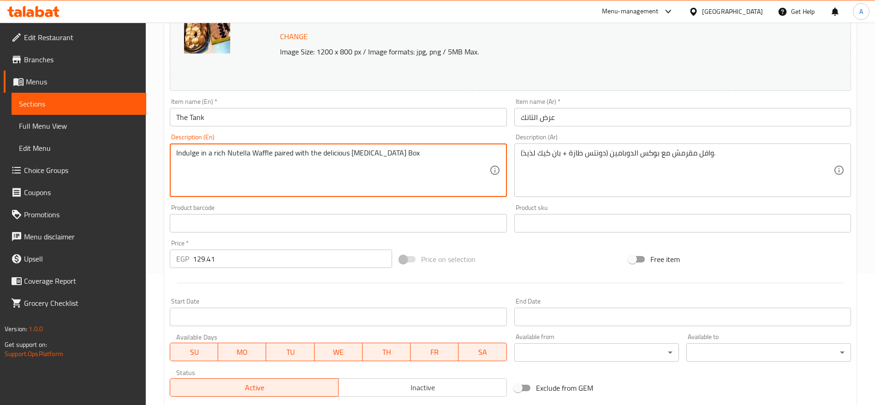
scroll to position [134, 0]
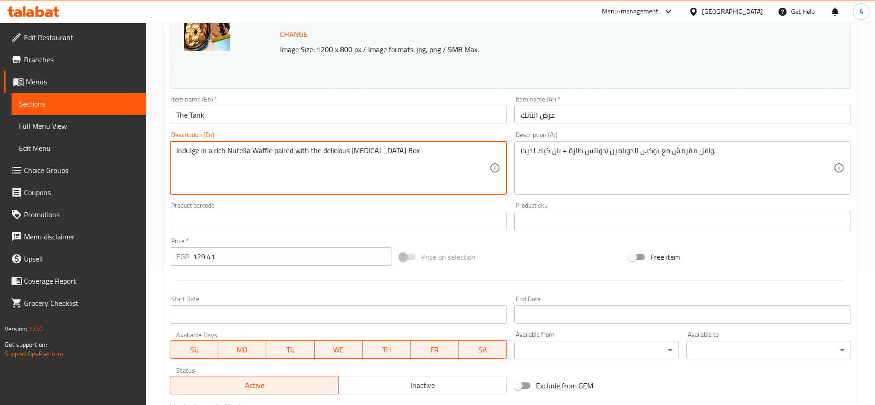
paste textarea "Crispy waffle paired with the [MEDICAL_DATA] Box (fresh donuts + pancakes)."
type textarea "Crispy waffle paired with the [MEDICAL_DATA] Box (fresh donuts + pancakes)."
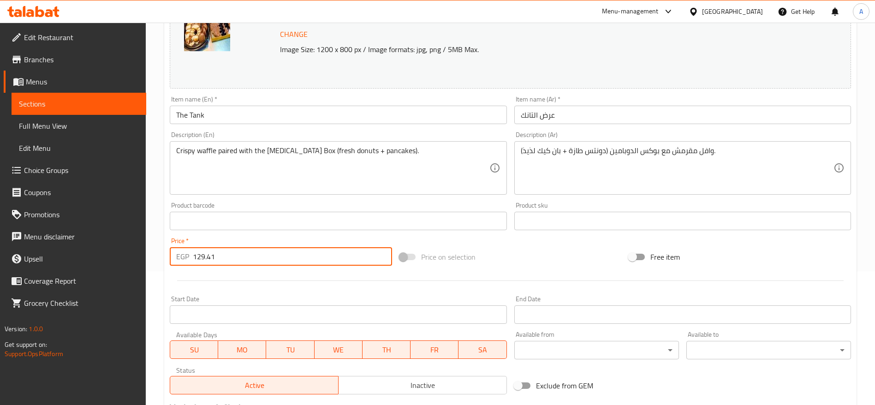
click at [271, 252] on input "129.41" at bounding box center [292, 256] width 199 height 18
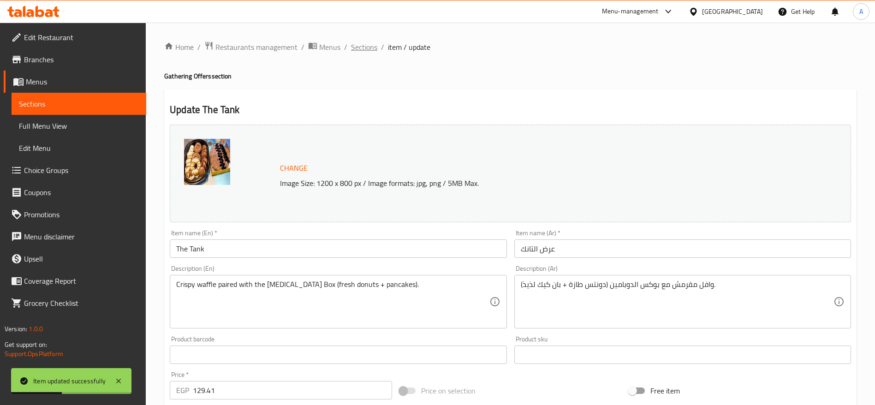
click at [372, 48] on span "Sections" at bounding box center [364, 47] width 26 height 11
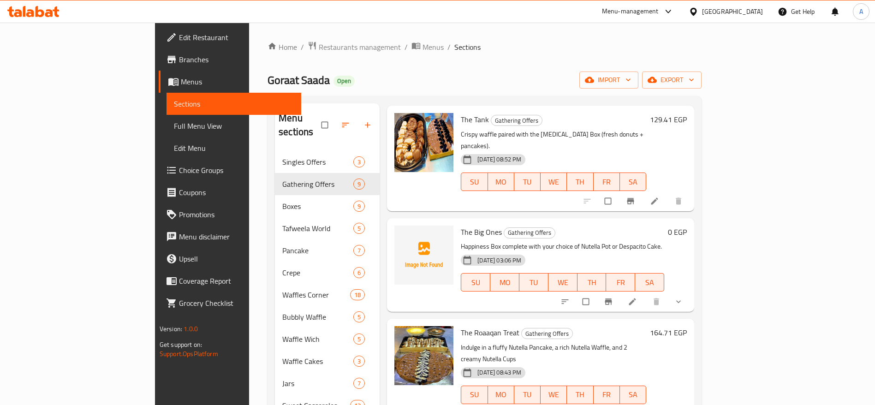
scroll to position [250, 0]
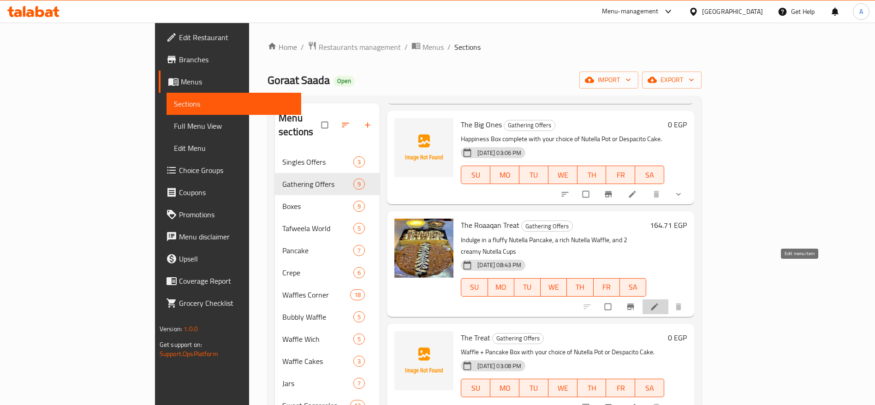
click at [659, 302] on icon at bounding box center [654, 306] width 9 height 9
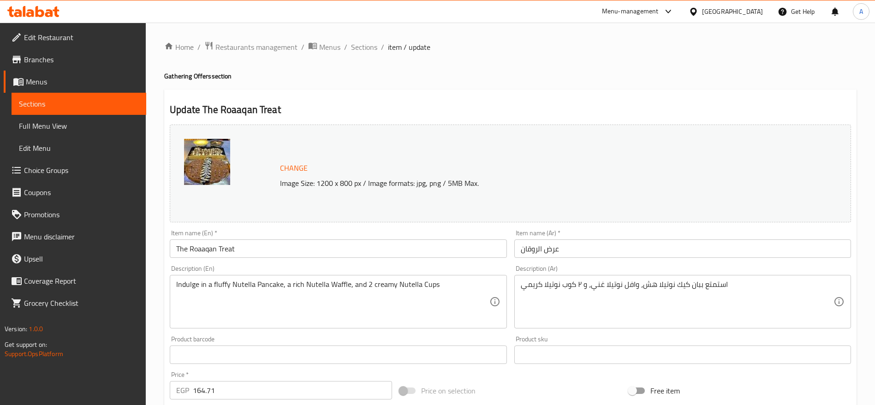
click at [373, 253] on input "The Roaaqan Treat" at bounding box center [338, 249] width 337 height 18
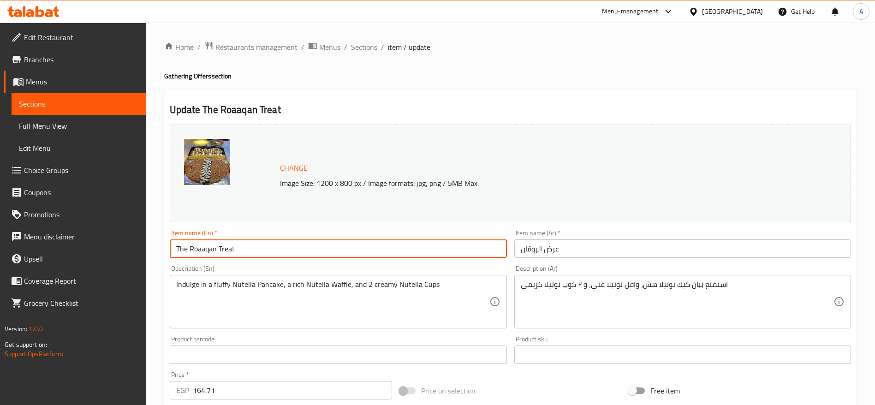
click at [373, 253] on input "The Roaaqan Treat" at bounding box center [338, 249] width 337 height 18
paste input "Relax Mode"
type input "Relax Mode"
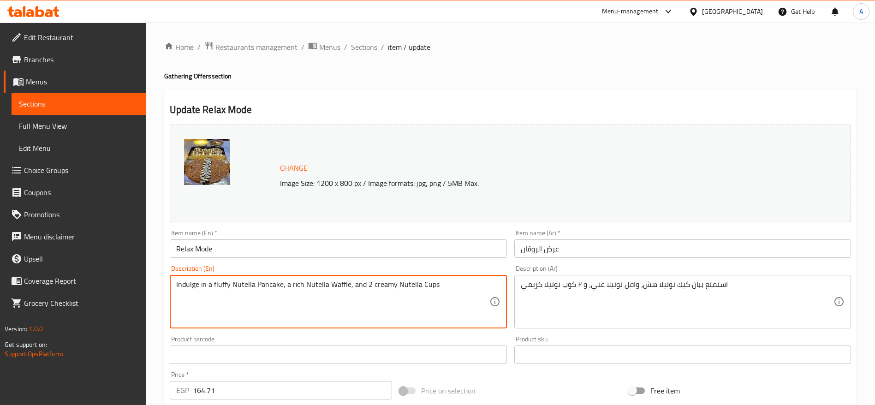
paste textarea "Waffle + Pancake Box + 2 cups of Nutella for dipping delight."
type textarea "Waffle + Pancake Box + 2 cups of Nutella for dipping delight."
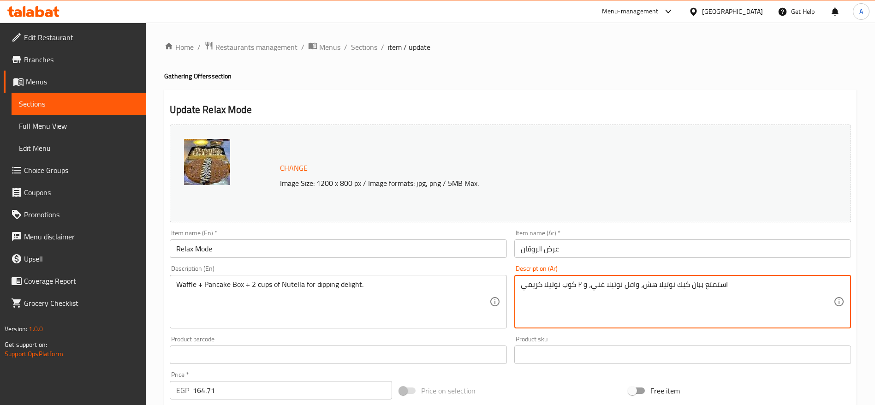
paste textarea "وافل + بوكس بان كيك + 2 كوب نوتيلا للغمس والمتعة."
type textarea "وافل + بوكس بان كيك + 2 كوب نوتيلا للغمس والمتعة."
click at [277, 393] on input "164.71" at bounding box center [292, 390] width 199 height 18
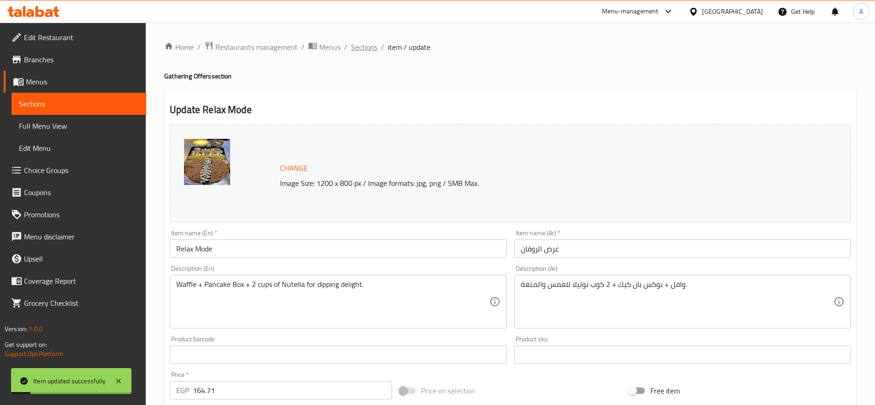
click at [361, 50] on span "Sections" at bounding box center [364, 47] width 26 height 11
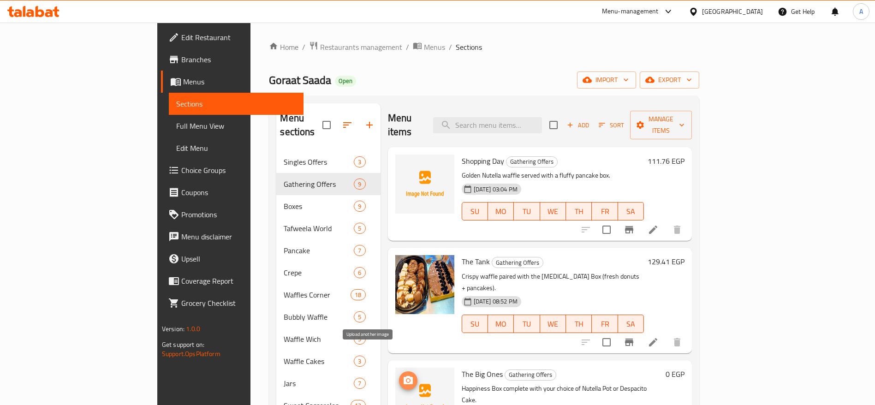
click at [403, 375] on icon "upload picture" at bounding box center [408, 380] width 11 height 11
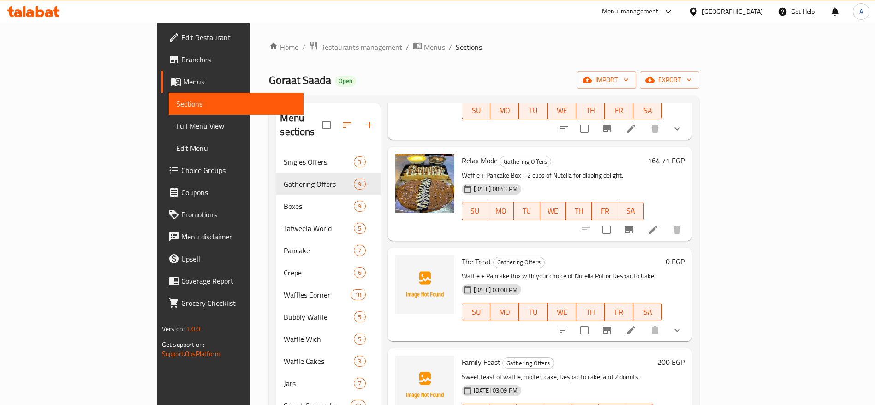
scroll to position [334, 0]
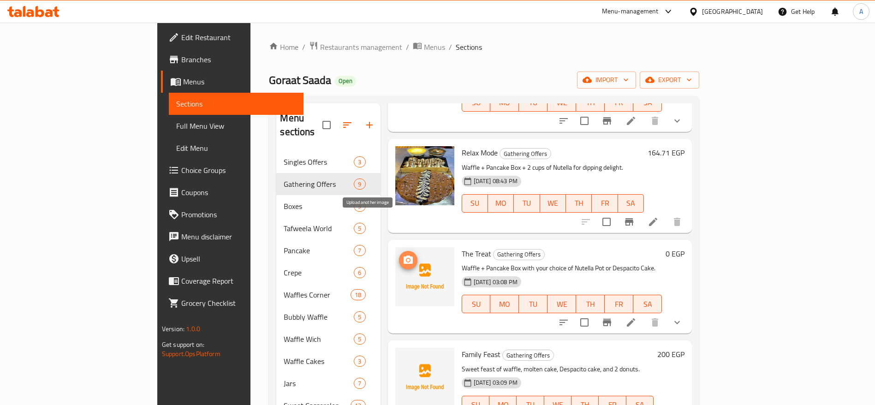
click at [404, 256] on icon "upload picture" at bounding box center [408, 260] width 9 height 8
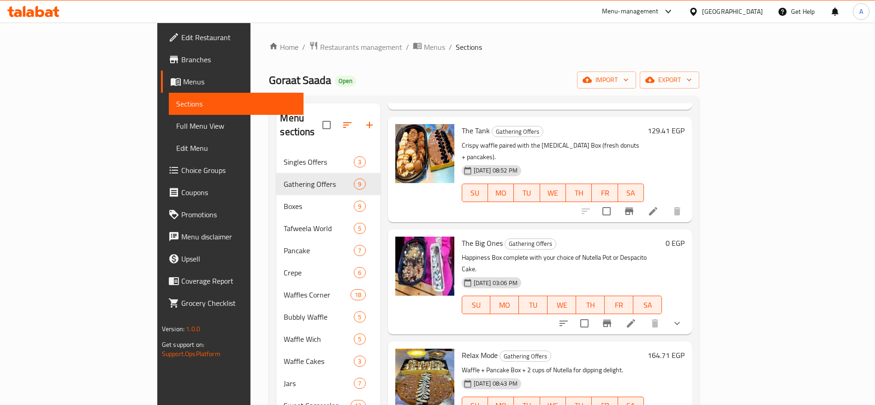
scroll to position [162, 0]
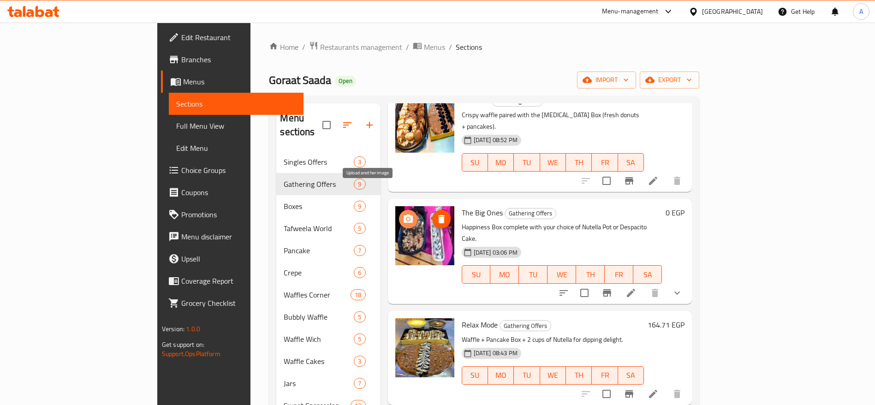
click at [404, 215] on icon "upload picture" at bounding box center [408, 219] width 9 height 8
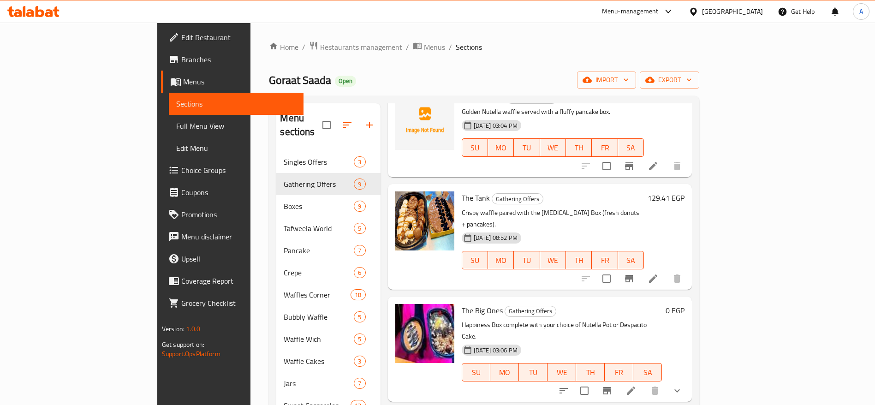
scroll to position [0, 0]
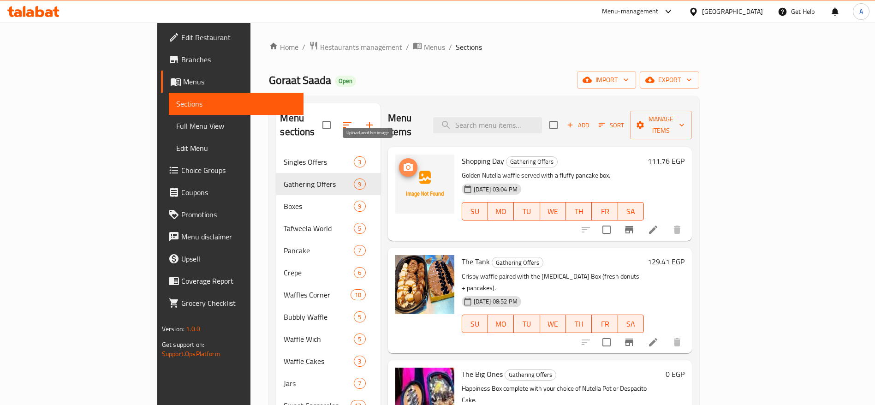
click at [407, 166] on circle "upload picture" at bounding box center [408, 167] width 3 height 3
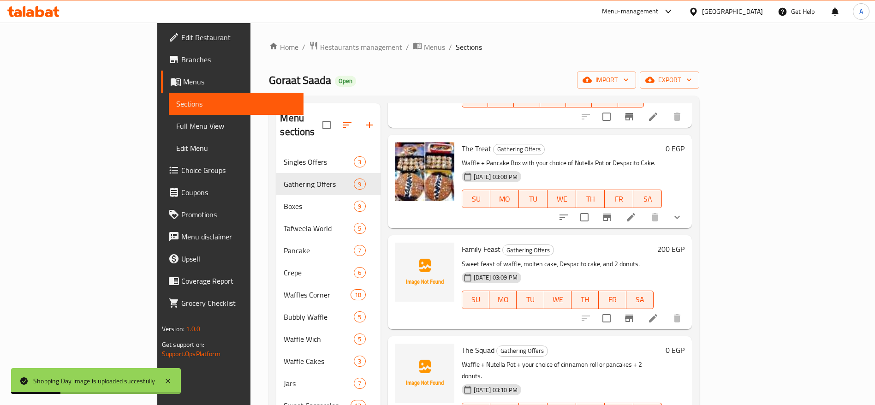
scroll to position [461, 0]
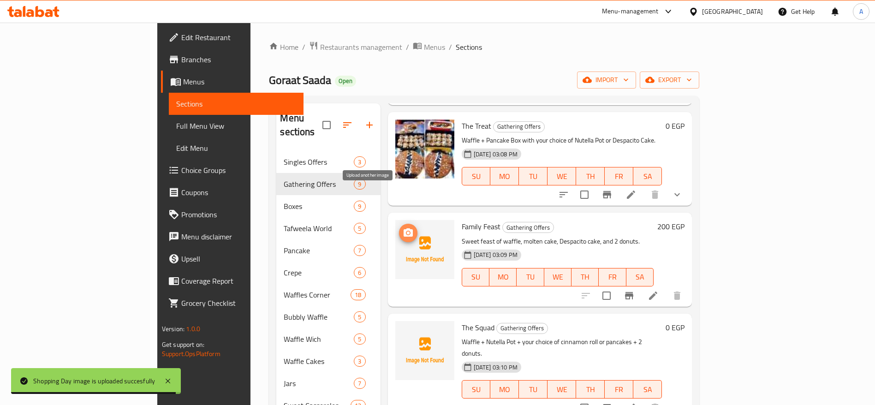
click at [403, 228] on icon "upload picture" at bounding box center [408, 233] width 11 height 11
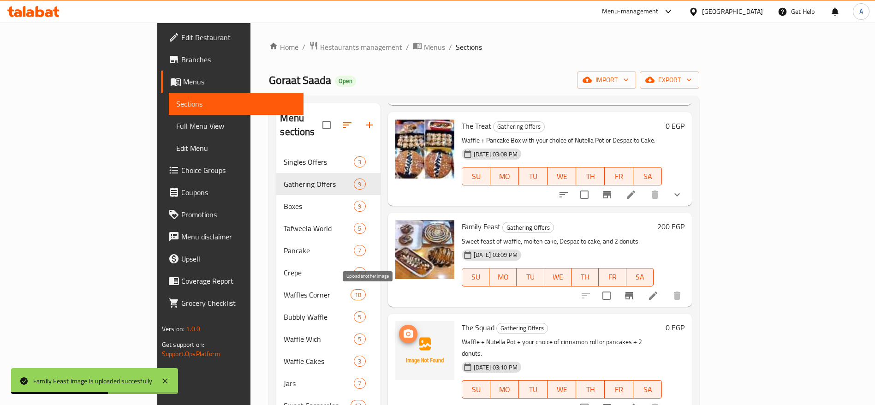
click at [403, 329] on icon "upload picture" at bounding box center [408, 334] width 11 height 11
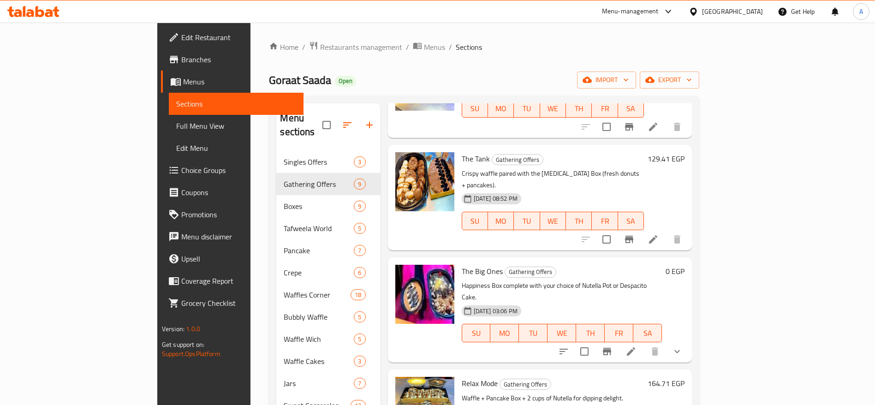
scroll to position [0, 0]
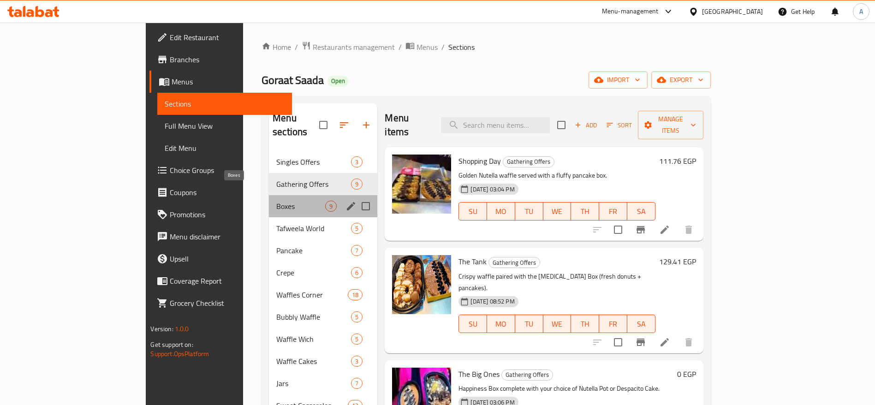
click at [276, 201] on span "Boxes" at bounding box center [300, 206] width 49 height 11
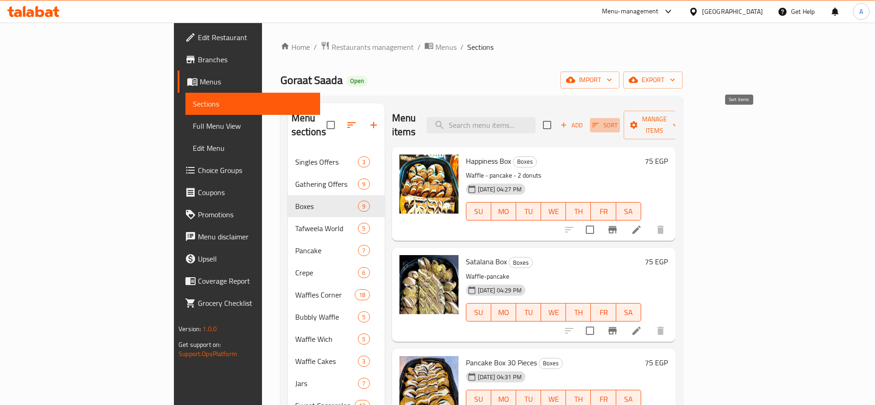
click at [600, 121] on icon "button" at bounding box center [596, 125] width 8 height 8
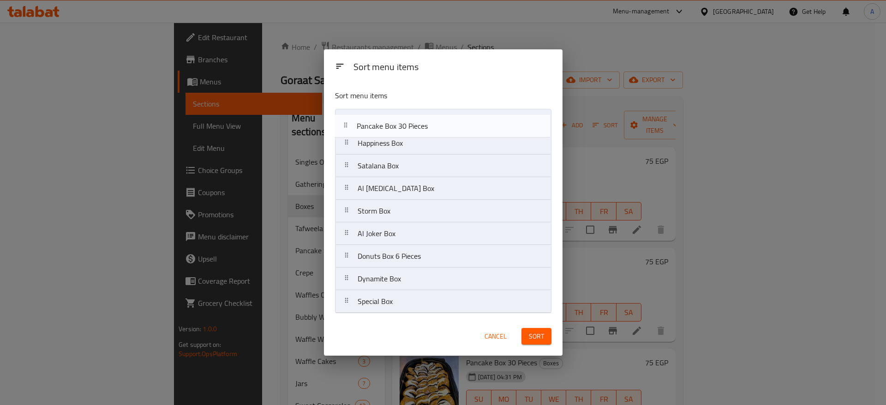
drag, startPoint x: 349, startPoint y: 165, endPoint x: 347, endPoint y: 117, distance: 48.0
click at [347, 117] on nav "Happiness Box Satalana Box Pancake Box 30 Pieces Al Dopamine Box Storm Box Al J…" at bounding box center [443, 211] width 216 height 204
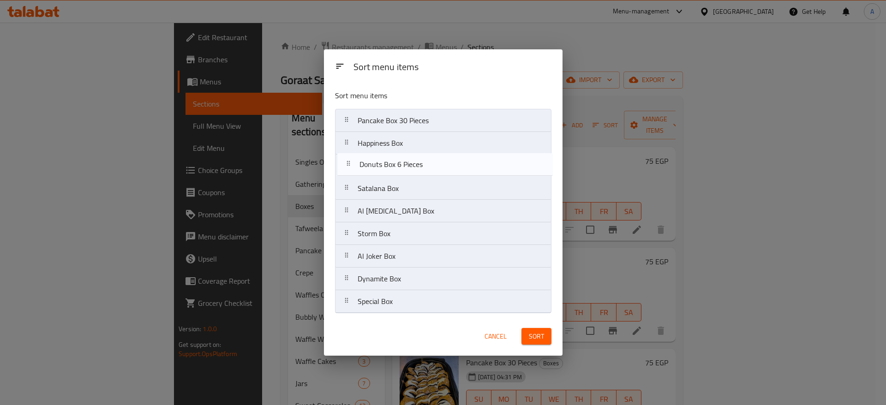
drag, startPoint x: 342, startPoint y: 260, endPoint x: 347, endPoint y: 163, distance: 96.5
click at [347, 163] on nav "Pancake Box 30 Pieces Happiness Box Satalana Box Al Dopamine Box Storm Box Al J…" at bounding box center [443, 211] width 216 height 204
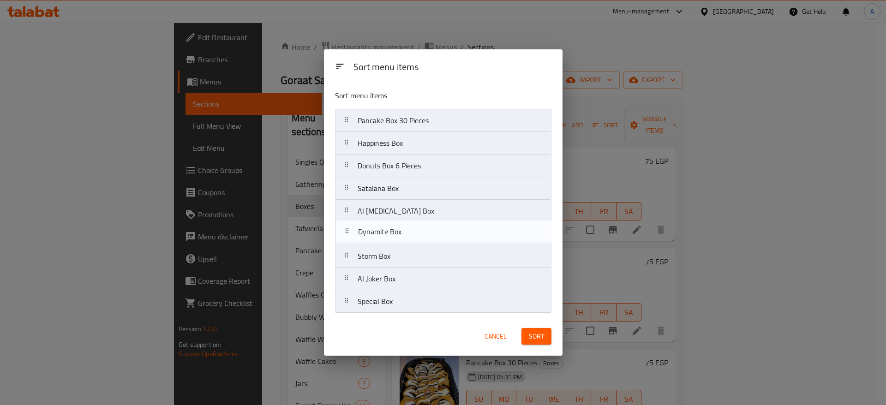
drag, startPoint x: 348, startPoint y: 284, endPoint x: 348, endPoint y: 232, distance: 52.1
click at [348, 232] on nav "Pancake Box 30 Pieces Happiness Box Donuts Box 6 Pieces Satalana Box Al Dopamin…" at bounding box center [443, 211] width 216 height 204
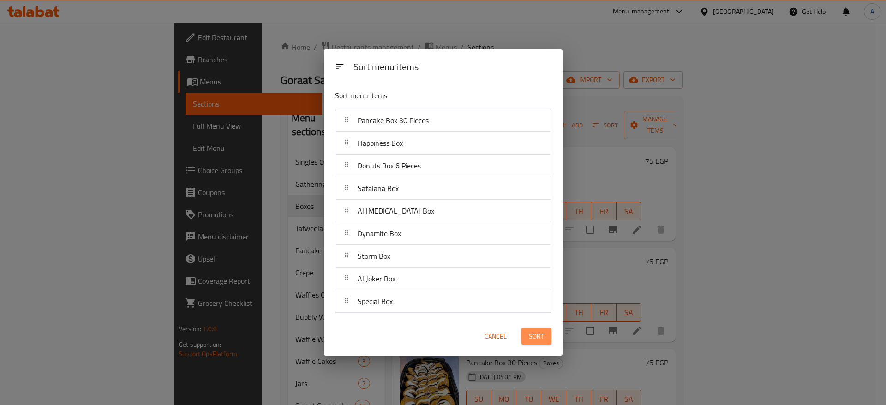
click at [544, 337] on span "Sort" at bounding box center [536, 337] width 15 height 12
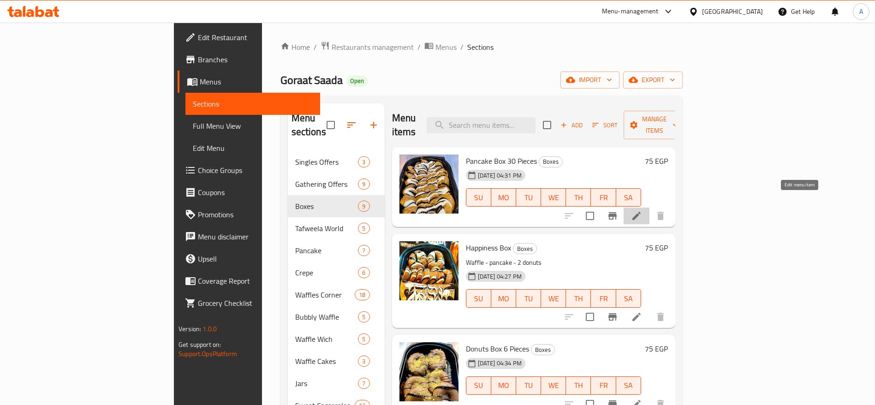
click at [642, 210] on icon at bounding box center [636, 215] width 11 height 11
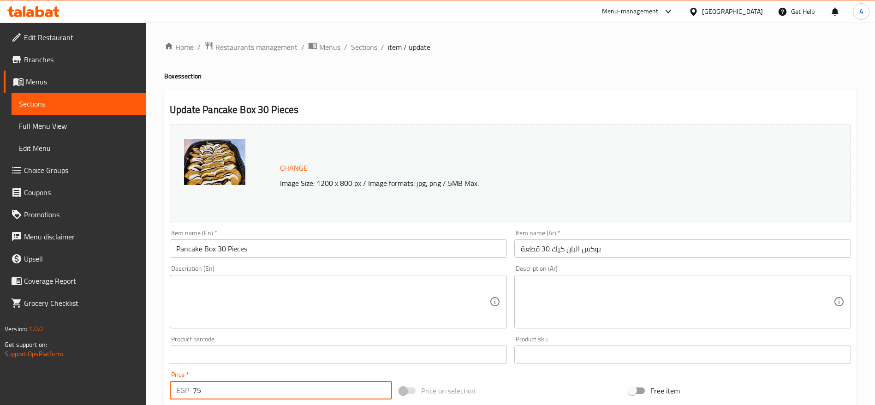
click at [319, 388] on input "75" at bounding box center [292, 390] width 199 height 18
paste input "88.23529411764706"
type input "88.23529411764706"
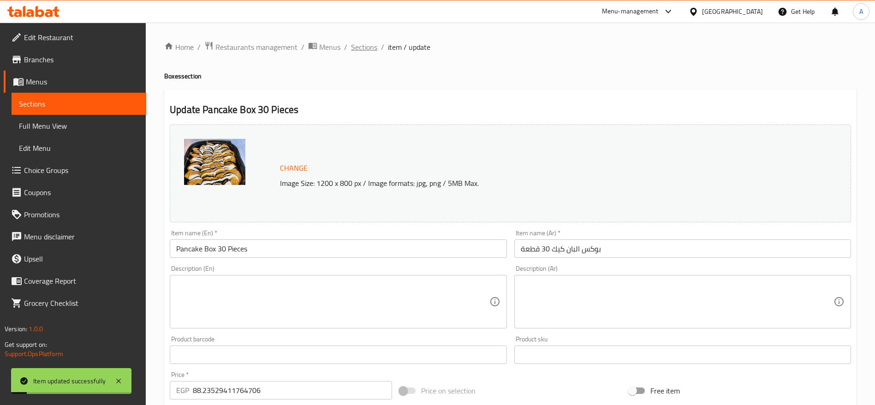
click at [368, 49] on span "Sections" at bounding box center [364, 47] width 26 height 11
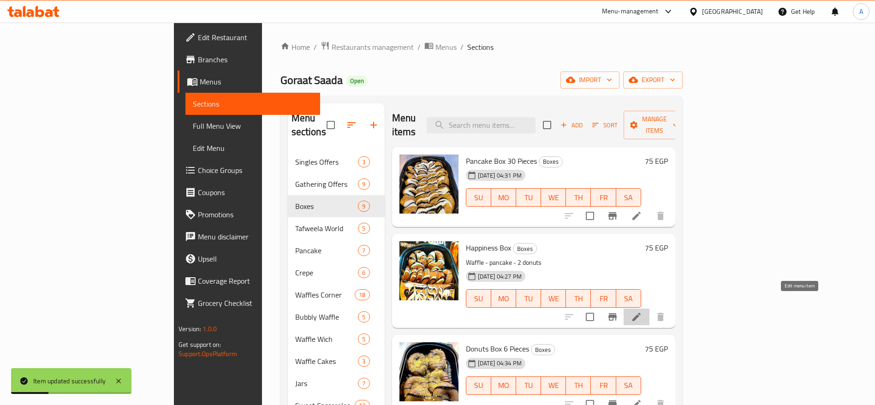
click at [641, 313] on icon at bounding box center [637, 317] width 8 height 8
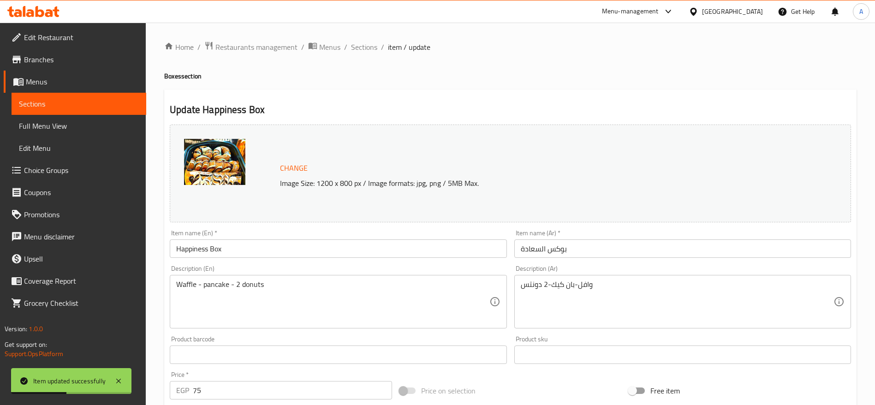
click at [275, 390] on input "75" at bounding box center [292, 390] width 199 height 18
paste input "88.23529411764706"
click at [275, 390] on input "75" at bounding box center [292, 390] width 199 height 18
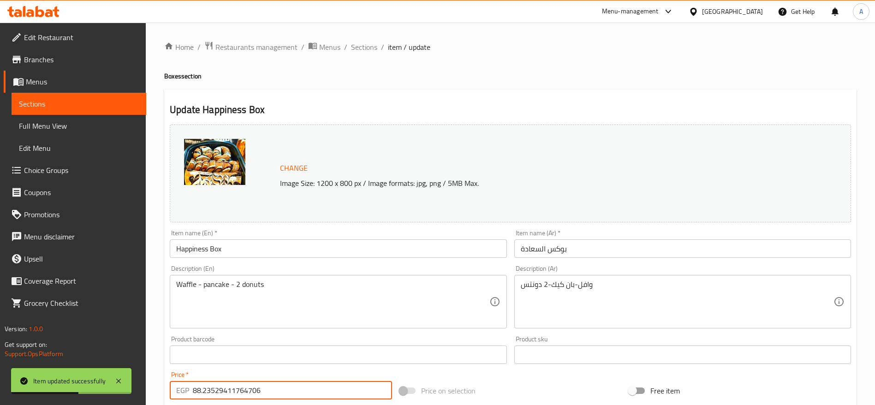
type input "88.23529411764706"
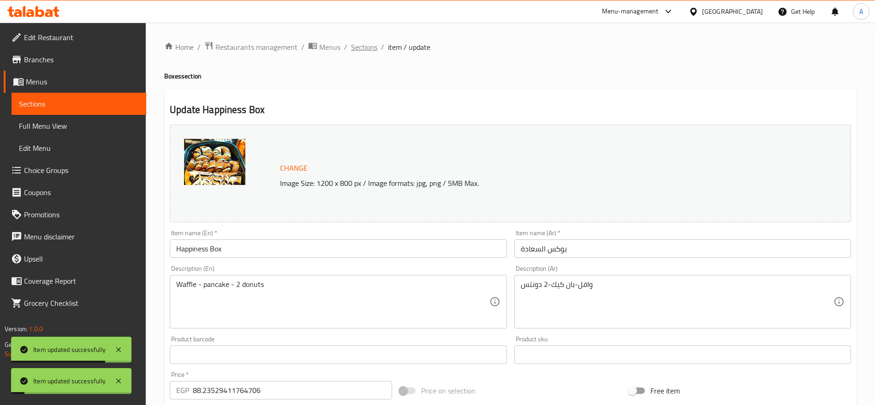
click at [371, 47] on span "Sections" at bounding box center [364, 47] width 26 height 11
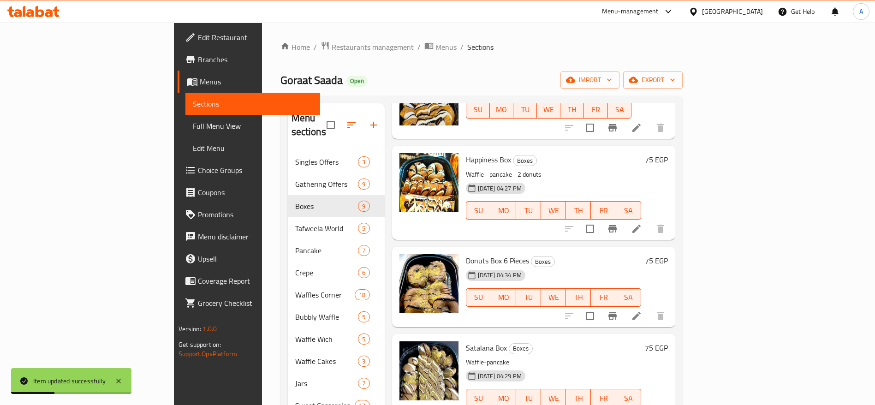
scroll to position [98, 0]
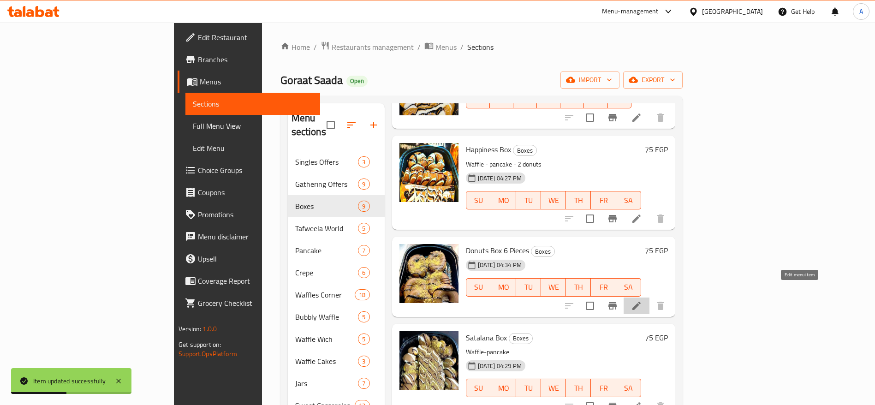
click at [641, 302] on icon at bounding box center [637, 306] width 8 height 8
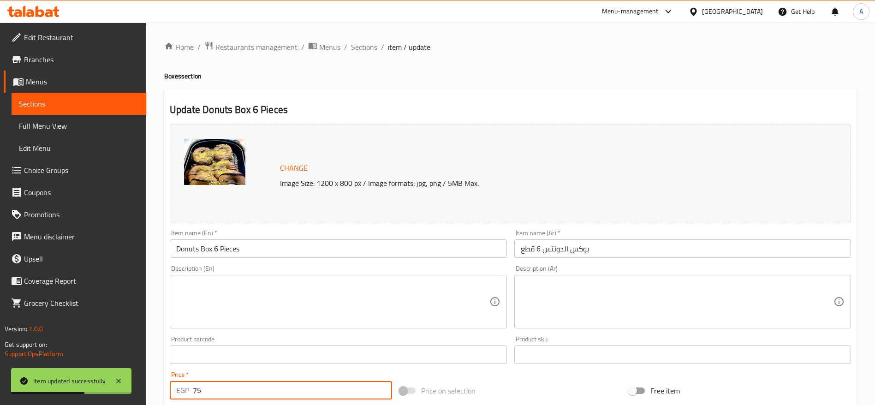
click at [278, 383] on input "75" at bounding box center [292, 390] width 199 height 18
paste input "88.23529411764706"
type input "88.23529411764706"
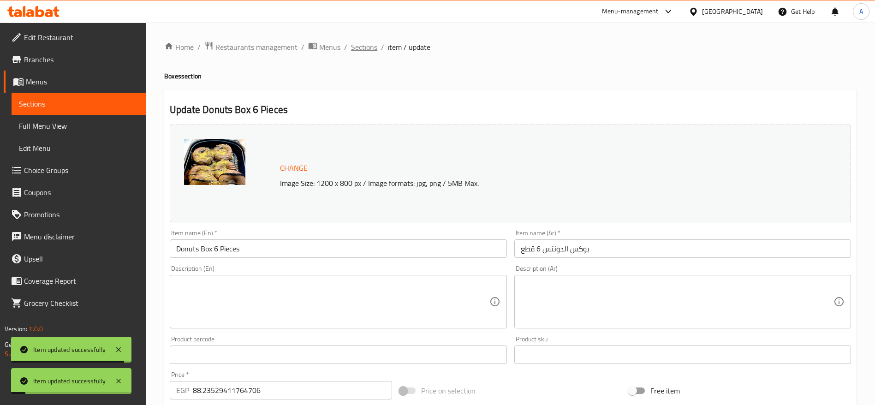
click at [369, 46] on span "Sections" at bounding box center [364, 47] width 26 height 11
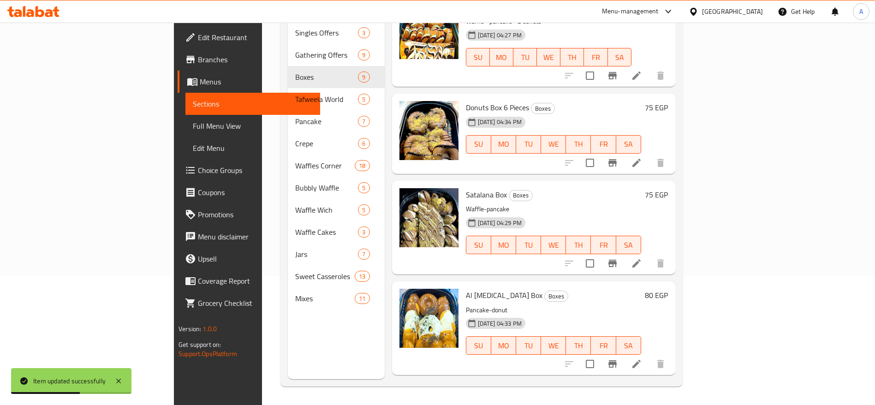
scroll to position [131, 0]
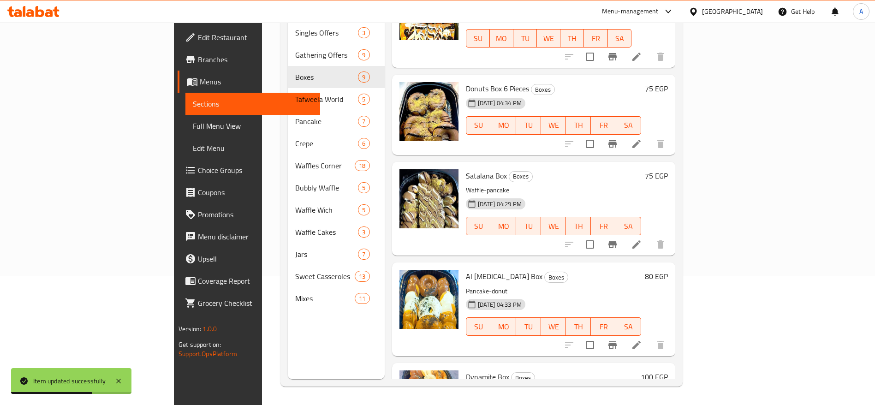
click at [650, 237] on li at bounding box center [637, 244] width 26 height 17
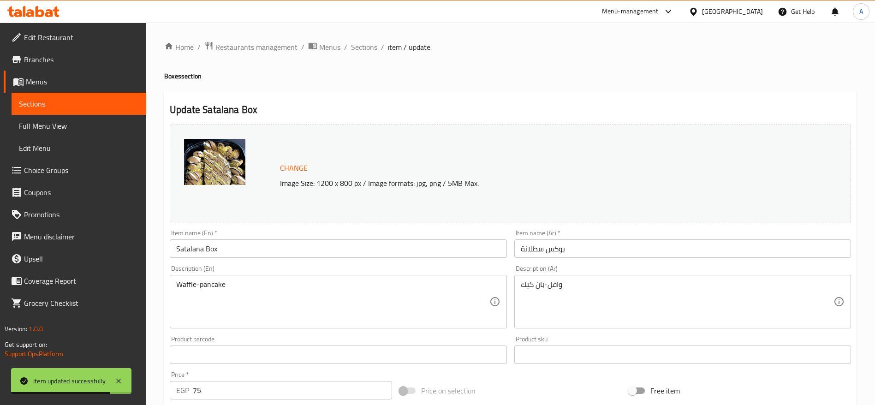
click at [280, 383] on input "75" at bounding box center [292, 390] width 199 height 18
paste input "88.23529411764706"
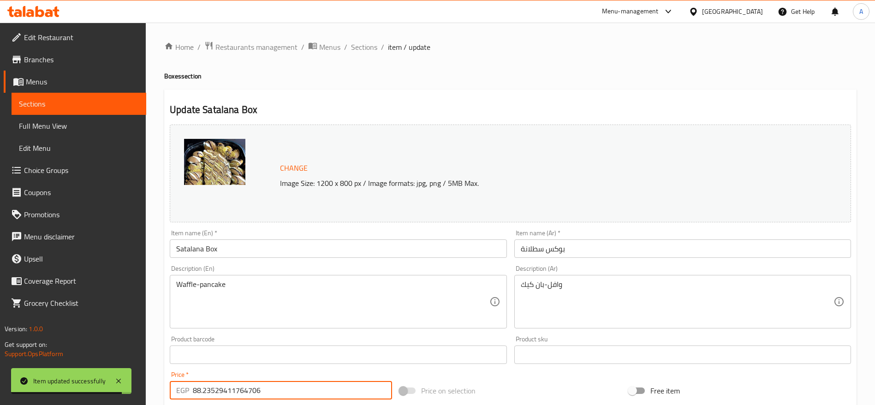
type input "88.23529411764706"
click at [368, 48] on span "Sections" at bounding box center [364, 47] width 26 height 11
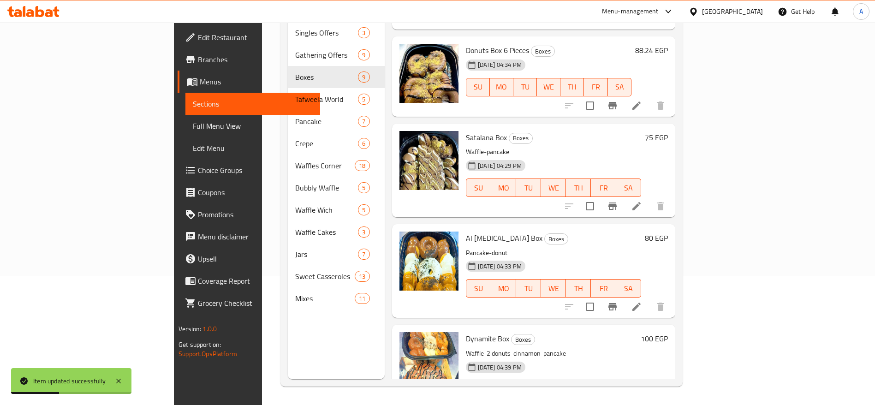
scroll to position [201, 0]
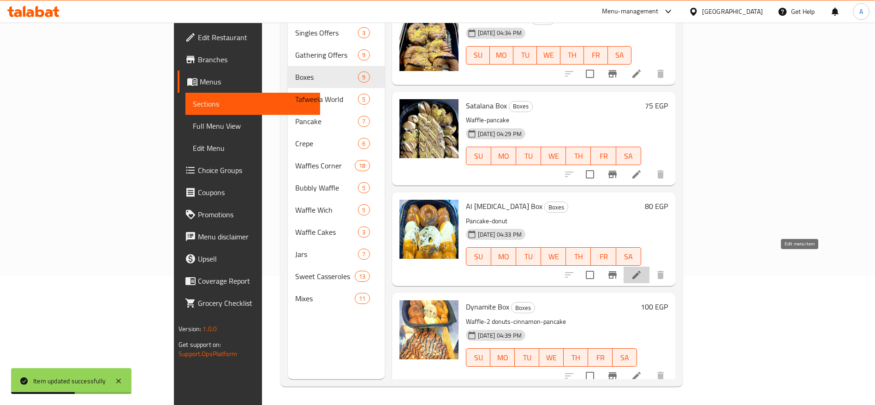
click at [642, 269] on icon at bounding box center [636, 274] width 11 height 11
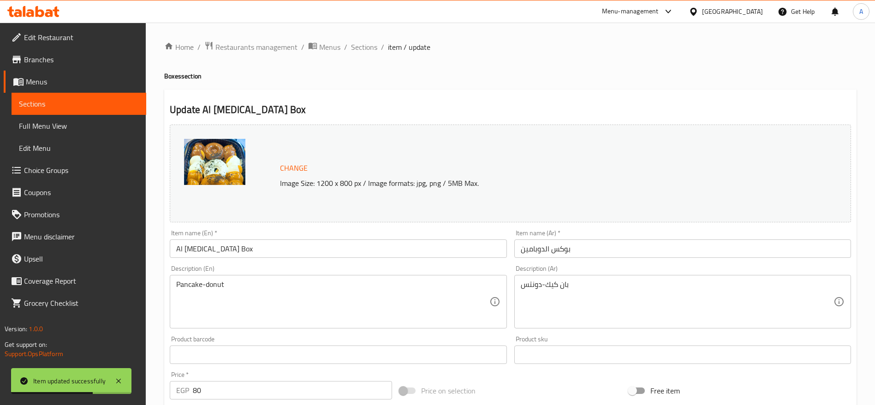
click at [308, 384] on input "80" at bounding box center [292, 390] width 199 height 18
paste input "8.23529411764706"
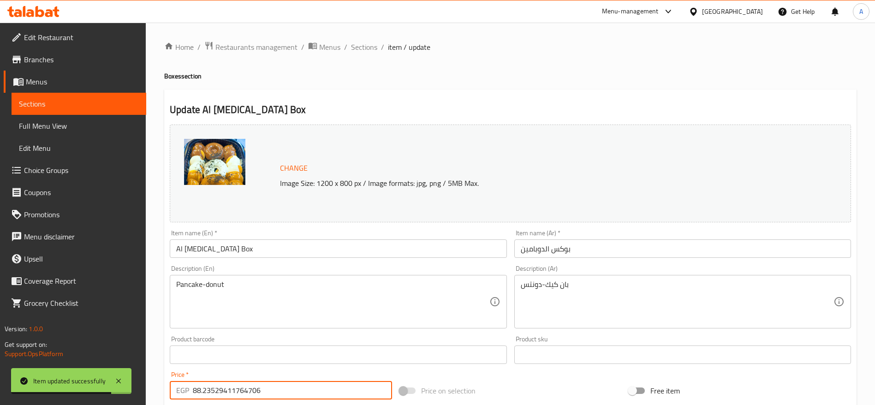
type input "88.23529411764706"
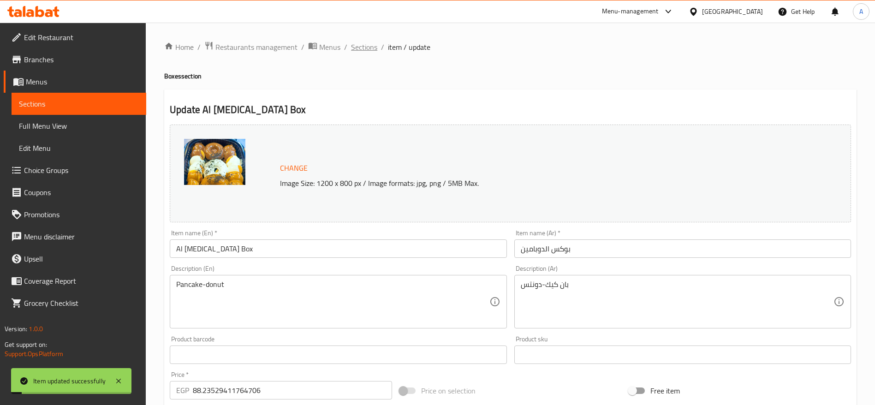
click at [375, 52] on span "Sections" at bounding box center [364, 47] width 26 height 11
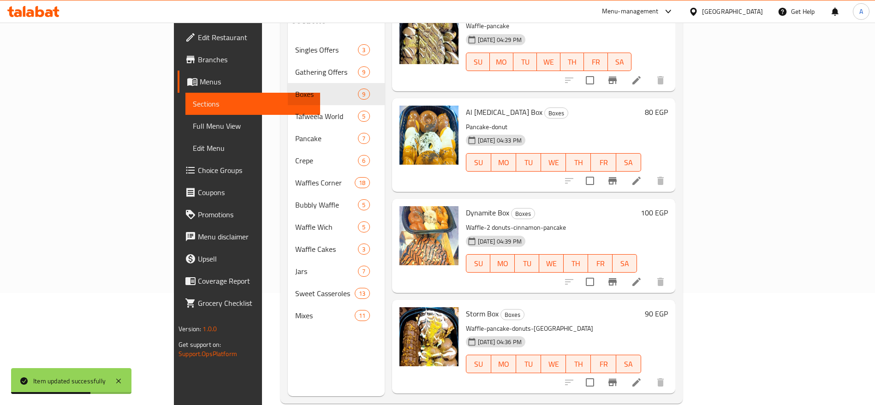
scroll to position [313, 0]
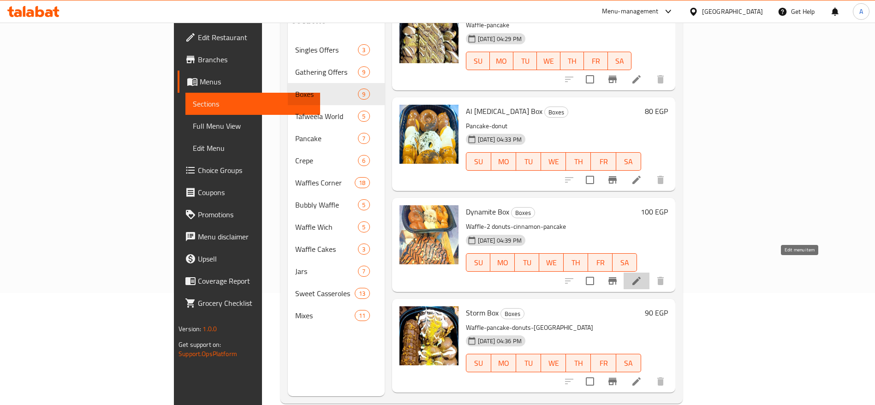
click at [642, 275] on icon at bounding box center [636, 280] width 11 height 11
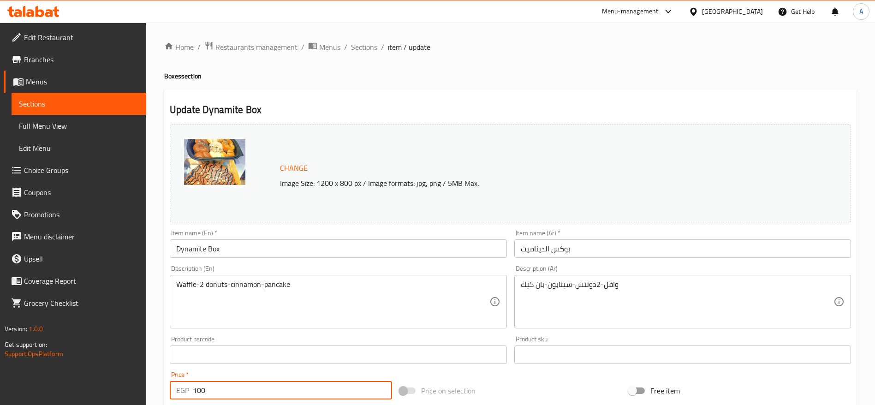
click at [270, 395] on input "100" at bounding box center [292, 390] width 199 height 18
paste input "17.6470588235294"
type input "117.6470588235294"
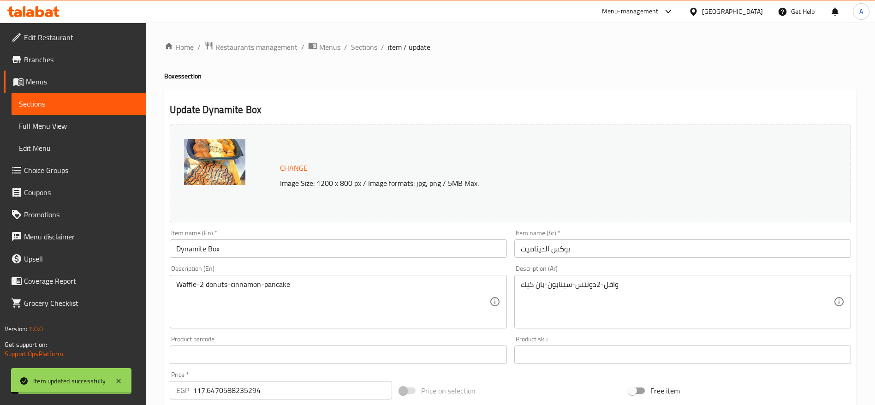
click at [370, 46] on span "Sections" at bounding box center [364, 47] width 26 height 11
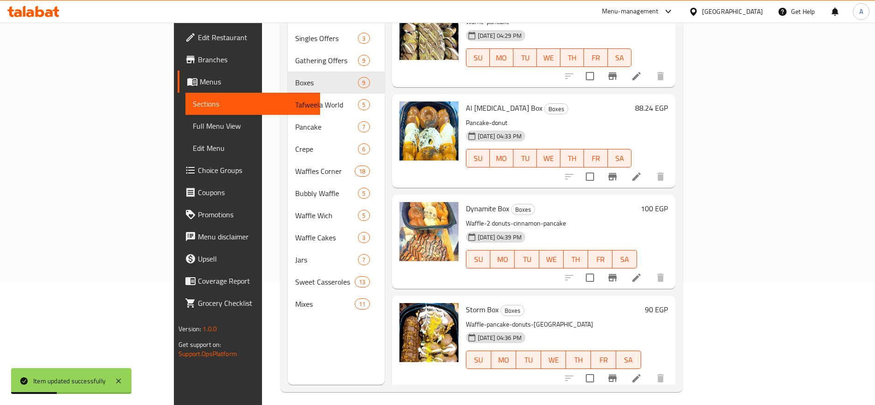
scroll to position [129, 0]
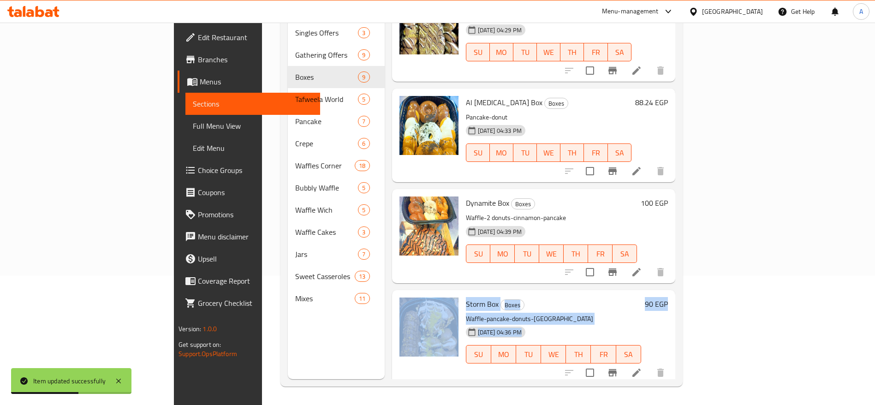
drag, startPoint x: 837, startPoint y: 265, endPoint x: 832, endPoint y: 347, distance: 81.8
click at [701, 249] on div "Home / Restaurants management / Menus / Sections Goraat Saada Open import expor…" at bounding box center [481, 149] width 439 height 512
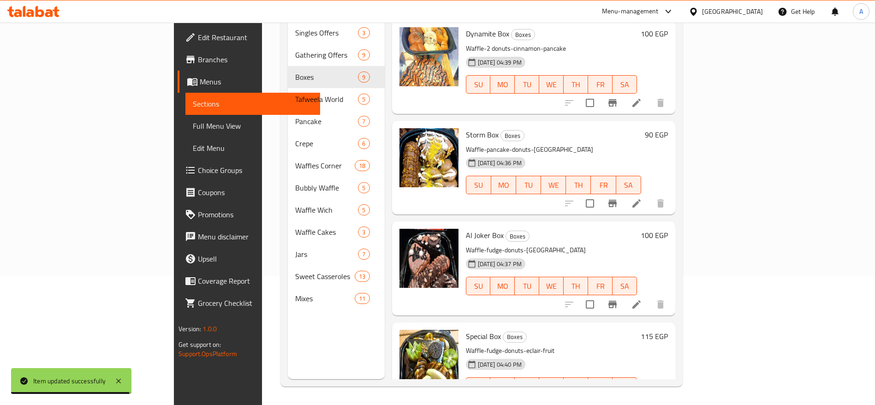
scroll to position [497, 0]
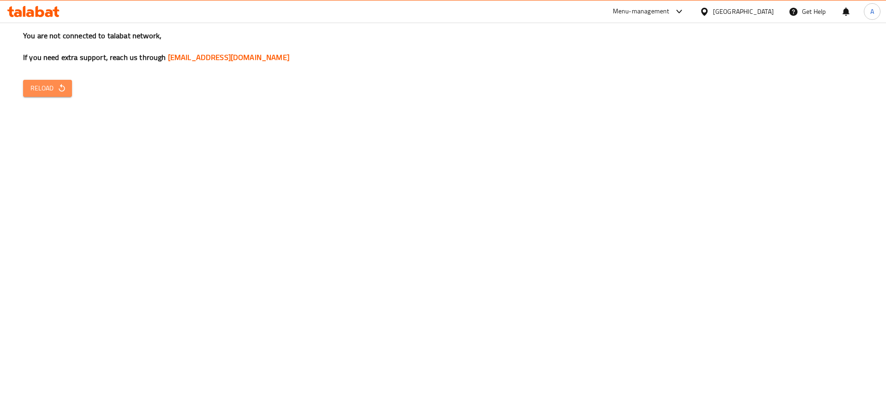
click at [48, 90] on span "Reload" at bounding box center [47, 89] width 34 height 12
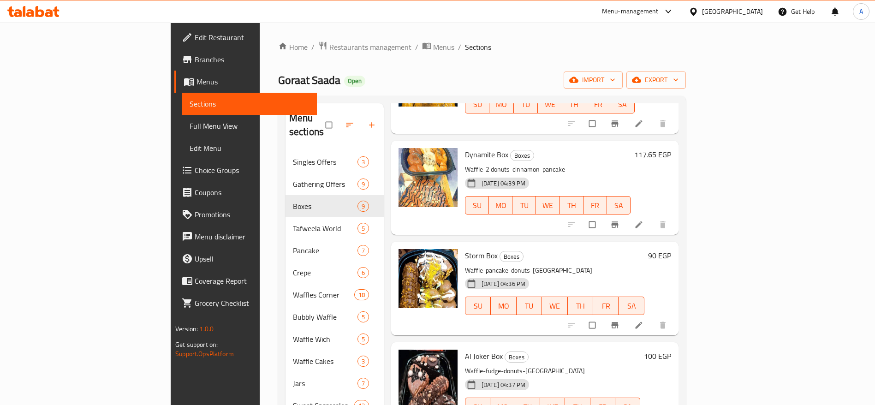
scroll to position [463, 0]
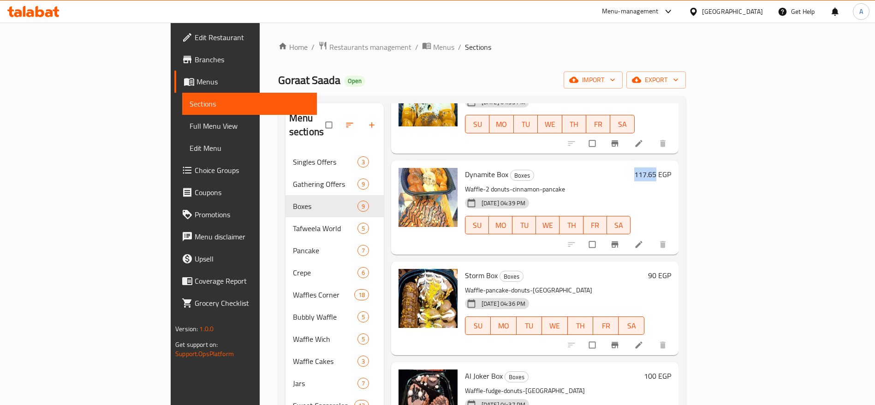
drag, startPoint x: 796, startPoint y: 163, endPoint x: 817, endPoint y: 162, distance: 21.2
click at [671, 168] on h6 "117.65 EGP" at bounding box center [653, 174] width 37 height 13
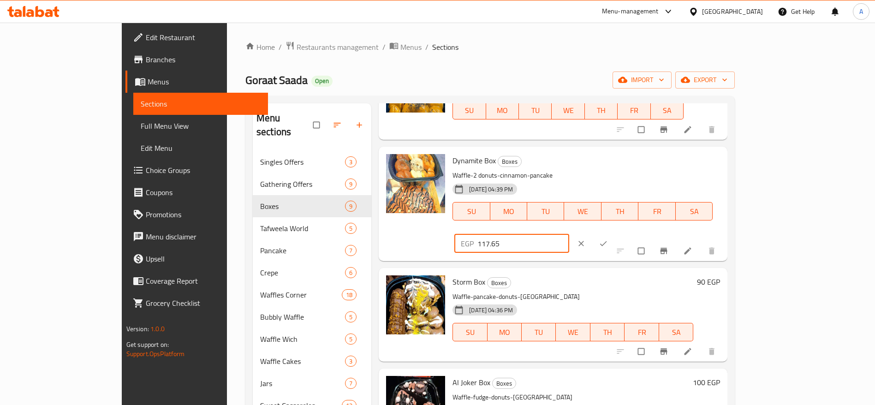
click at [569, 234] on input "117.65" at bounding box center [524, 243] width 92 height 18
click at [754, 252] on div "Home / Restaurants management / Menus / Sections Goraat Saada Open import expor…" at bounding box center [490, 279] width 527 height 512
click at [593, 234] on button "clear" at bounding box center [582, 244] width 22 height 20
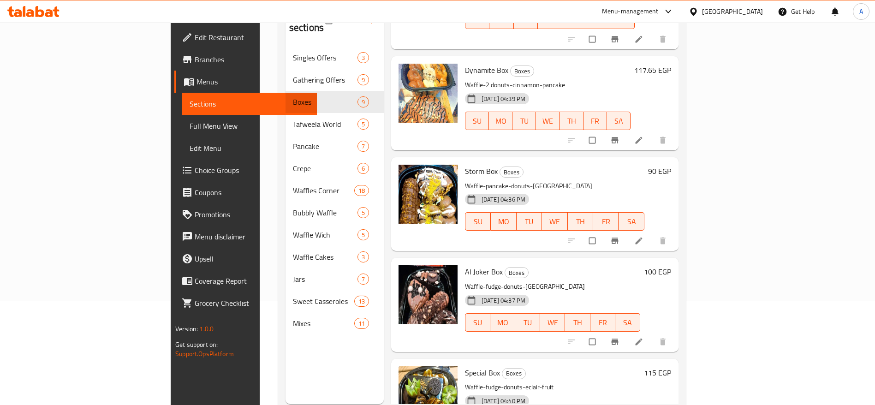
scroll to position [129, 0]
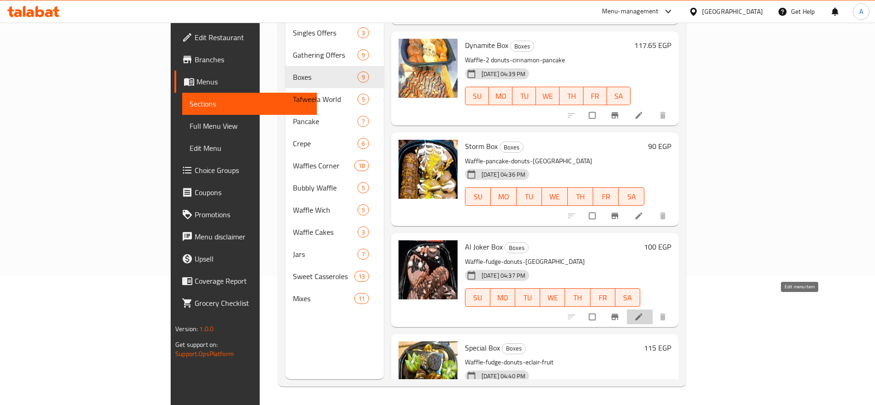
click at [644, 312] on icon at bounding box center [639, 316] width 9 height 9
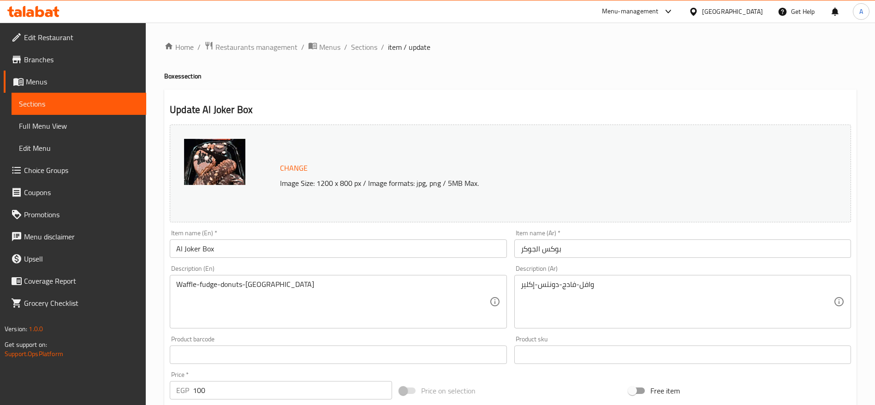
click at [266, 398] on input "100" at bounding box center [292, 390] width 199 height 18
paste input "17.65"
type input "117.65"
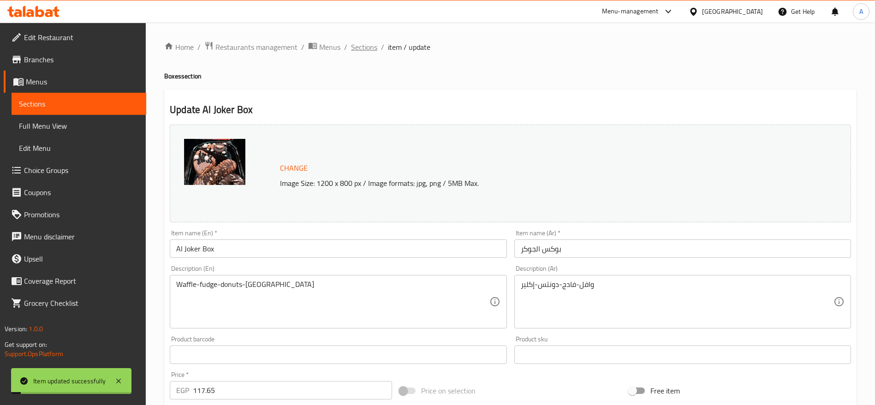
click at [367, 50] on span "Sections" at bounding box center [364, 47] width 26 height 11
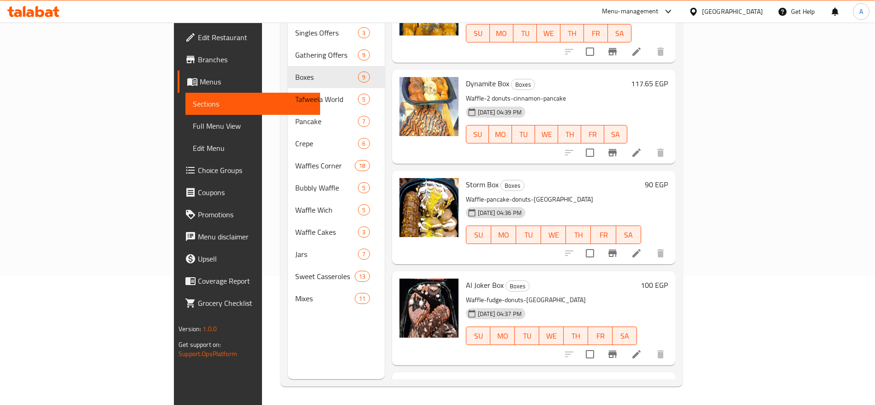
scroll to position [497, 0]
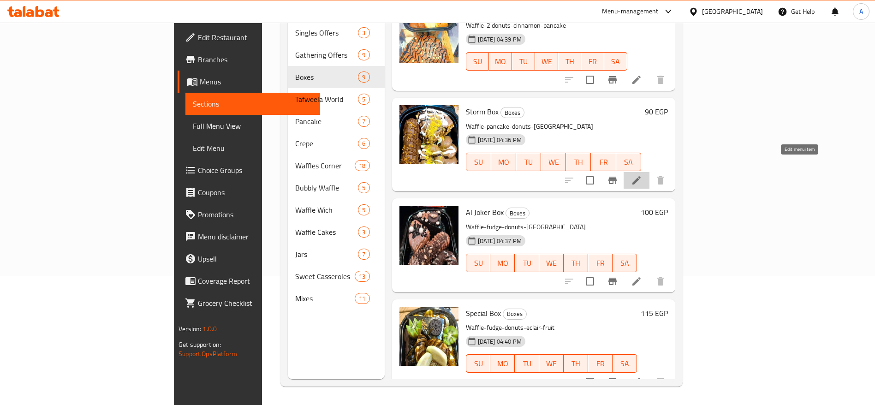
click at [641, 176] on icon at bounding box center [637, 180] width 8 height 8
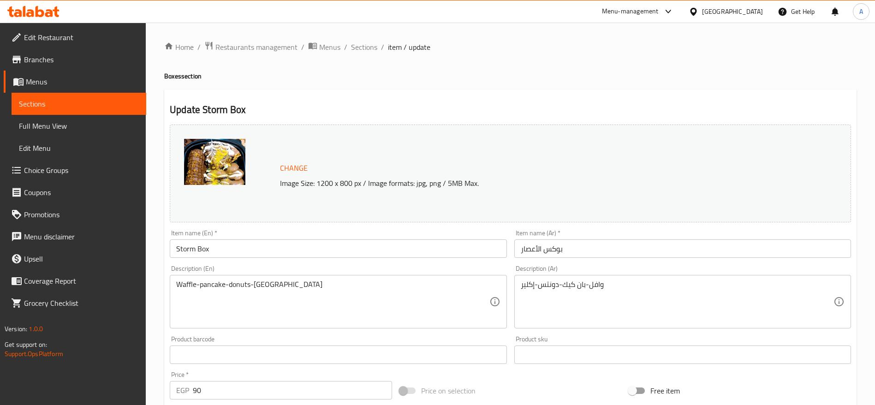
click at [287, 388] on input "90" at bounding box center [292, 390] width 199 height 18
paste input "105.8823529411765"
type input "105.8823529411765"
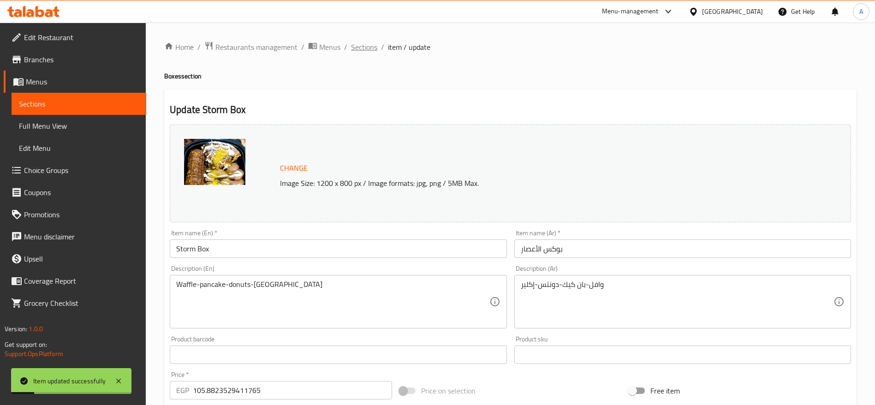
click at [363, 52] on span "Sections" at bounding box center [364, 47] width 26 height 11
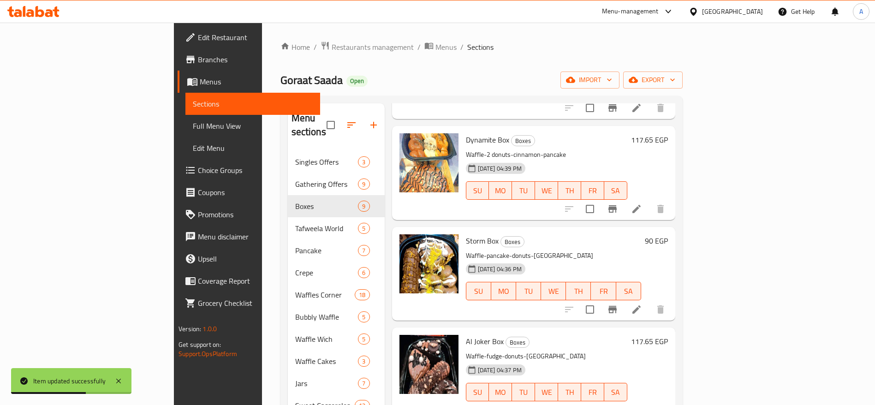
scroll to position [129, 0]
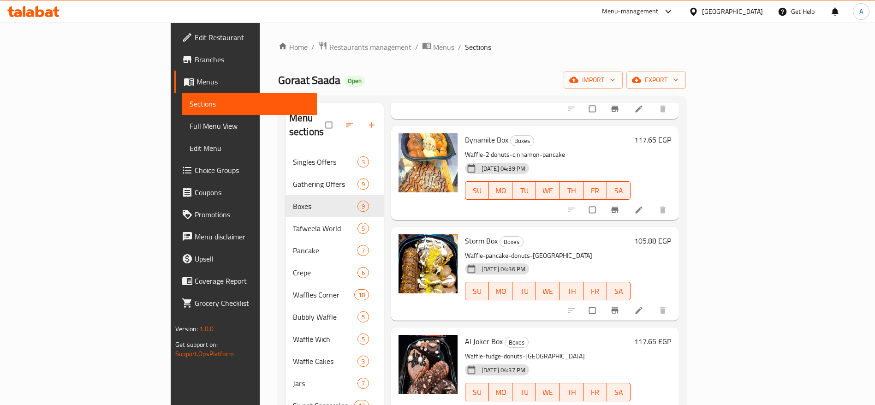
scroll to position [129, 0]
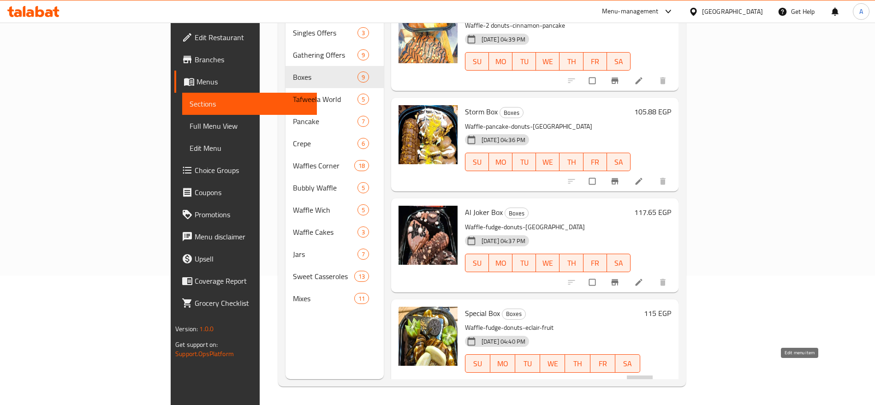
click at [644, 378] on icon at bounding box center [639, 382] width 9 height 9
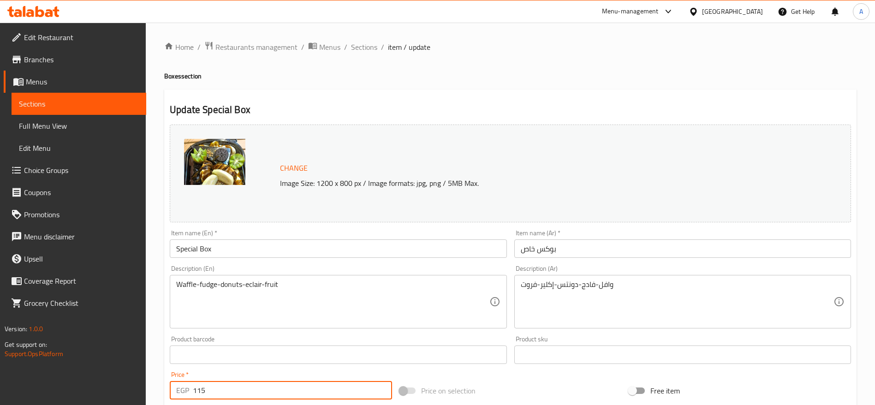
click at [306, 386] on input "115" at bounding box center [292, 390] width 199 height 18
paste input "35.2941176470588"
type input "135.2941176470588"
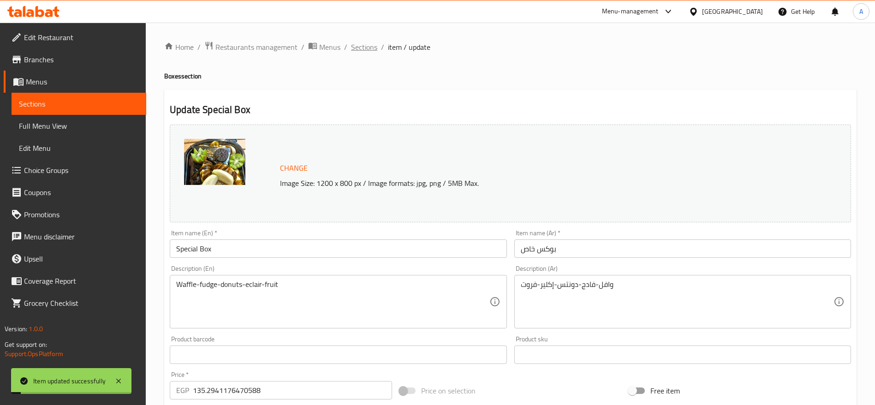
click at [371, 48] on span "Sections" at bounding box center [364, 47] width 26 height 11
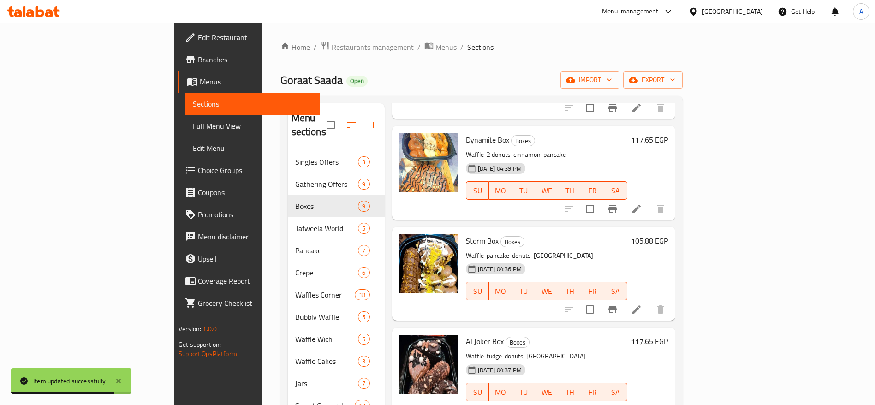
scroll to position [129, 0]
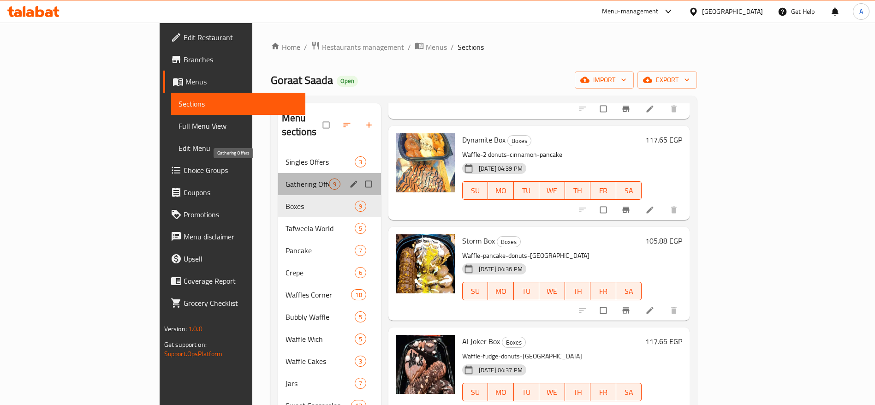
click at [286, 179] on span "Gathering Offers" at bounding box center [307, 184] width 43 height 11
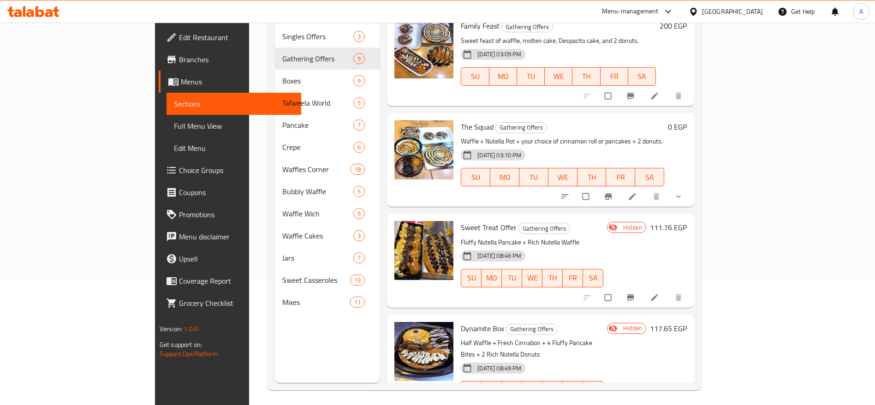
scroll to position [129, 0]
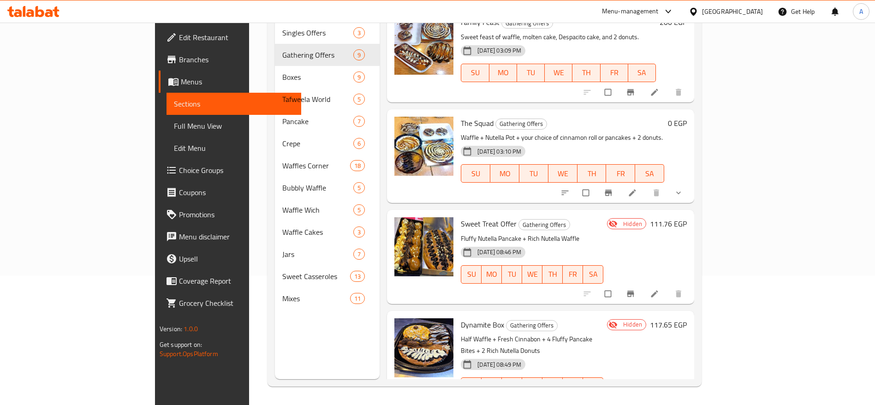
click at [669, 287] on li at bounding box center [656, 294] width 26 height 15
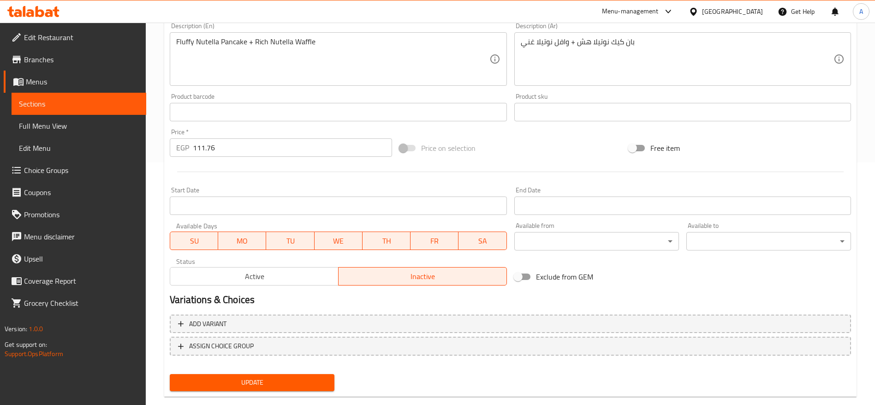
scroll to position [250, 0]
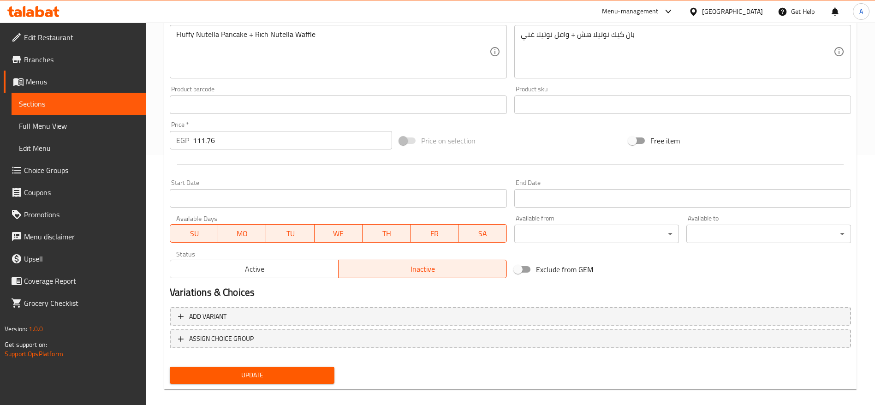
click at [292, 265] on span "Active" at bounding box center [254, 269] width 161 height 13
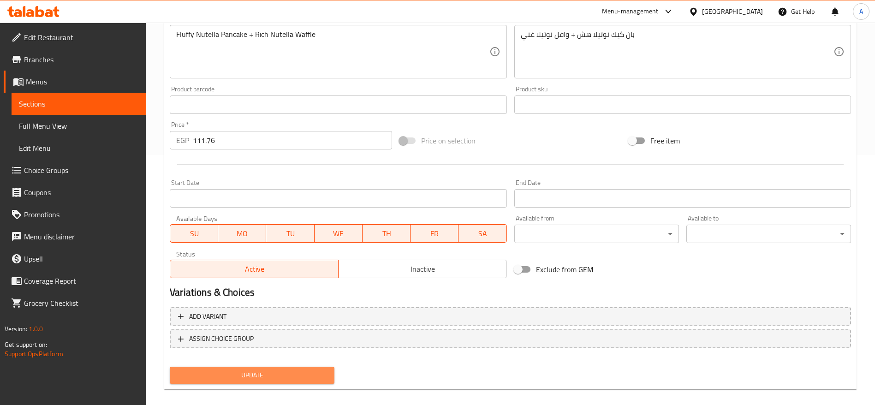
click at [267, 377] on span "Update" at bounding box center [252, 376] width 150 height 12
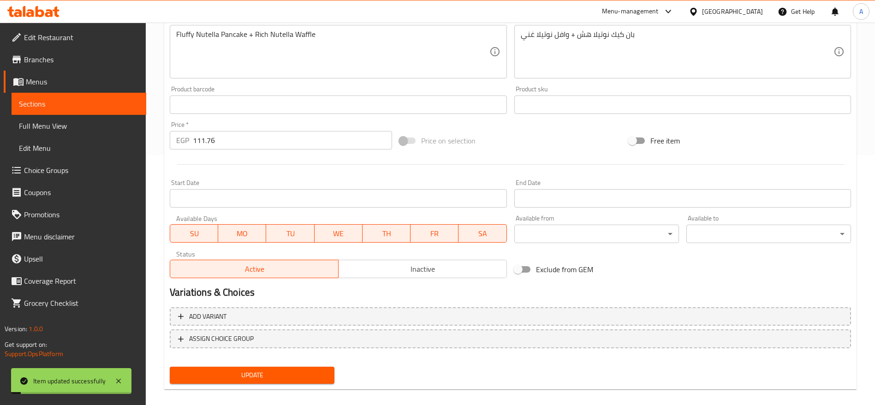
scroll to position [0, 0]
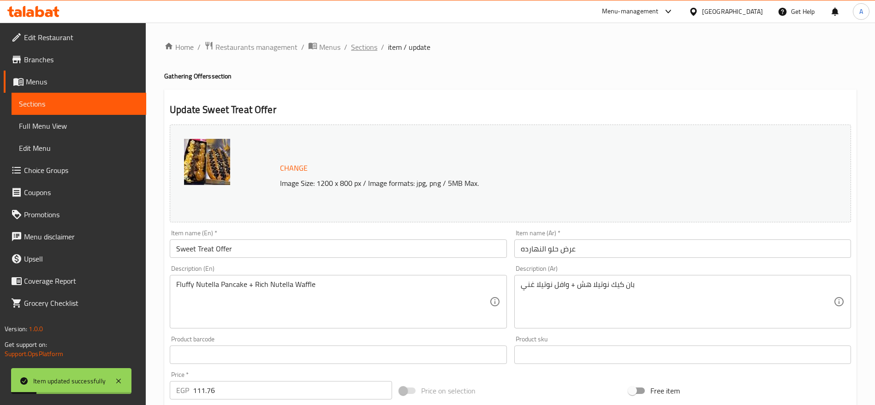
click at [367, 45] on span "Sections" at bounding box center [364, 47] width 26 height 11
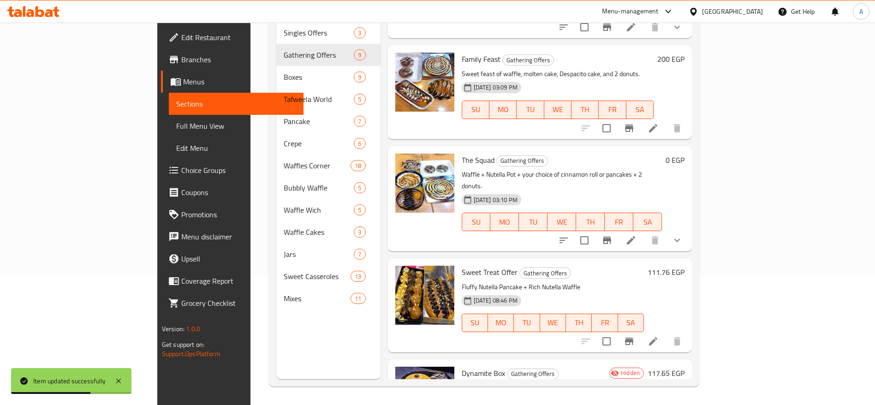
scroll to position [525, 0]
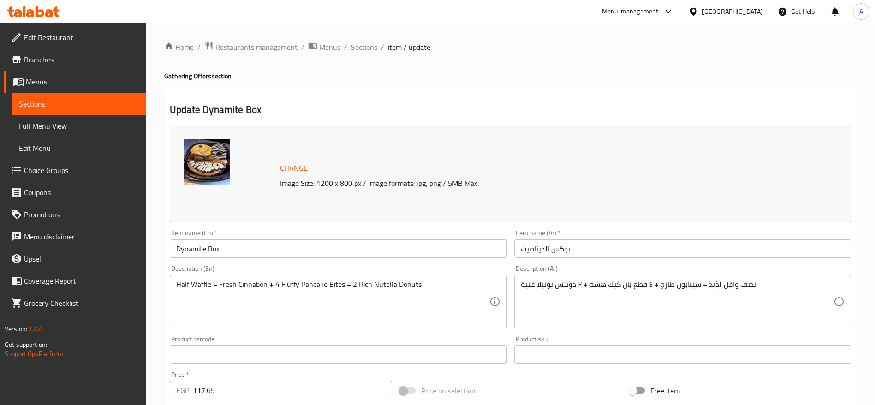
scroll to position [177, 0]
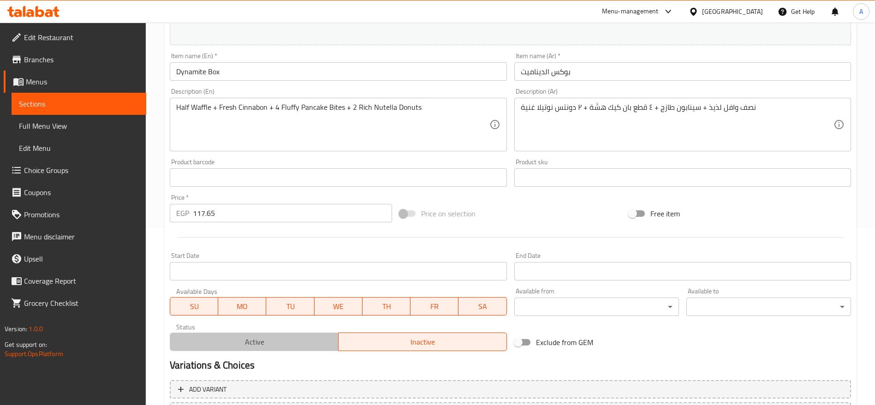
click at [274, 345] on span "Active" at bounding box center [254, 341] width 161 height 13
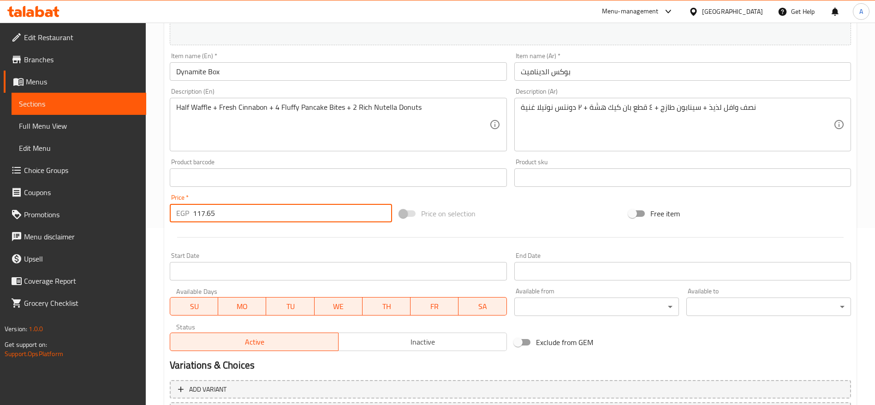
click at [283, 212] on input "117.65" at bounding box center [292, 213] width 199 height 18
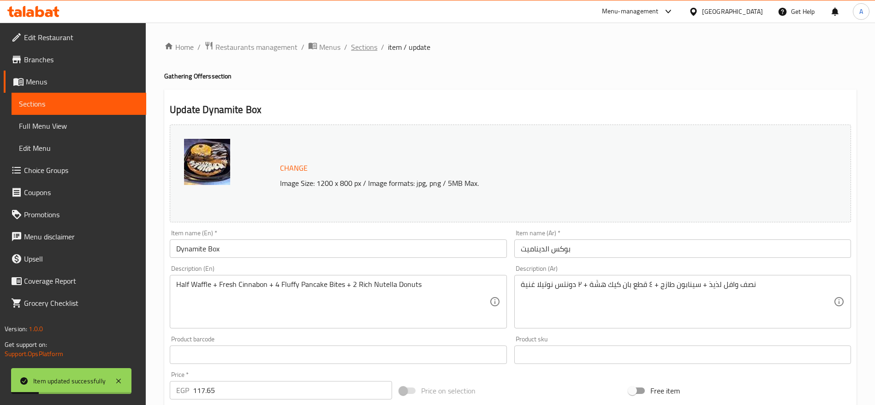
click at [371, 45] on span "Sections" at bounding box center [364, 47] width 26 height 11
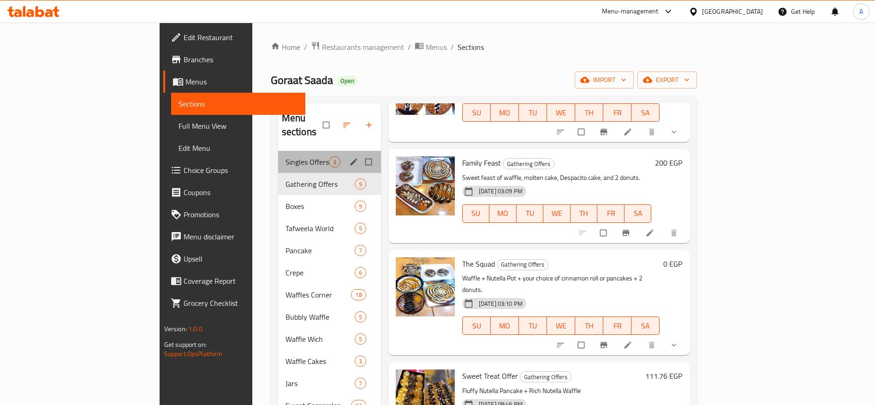
click at [278, 151] on div "Singles Offers 3" at bounding box center [329, 162] width 103 height 22
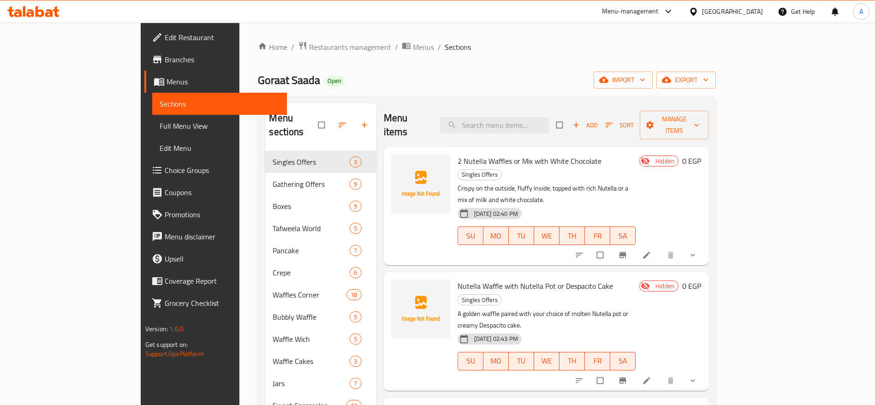
scroll to position [129, 0]
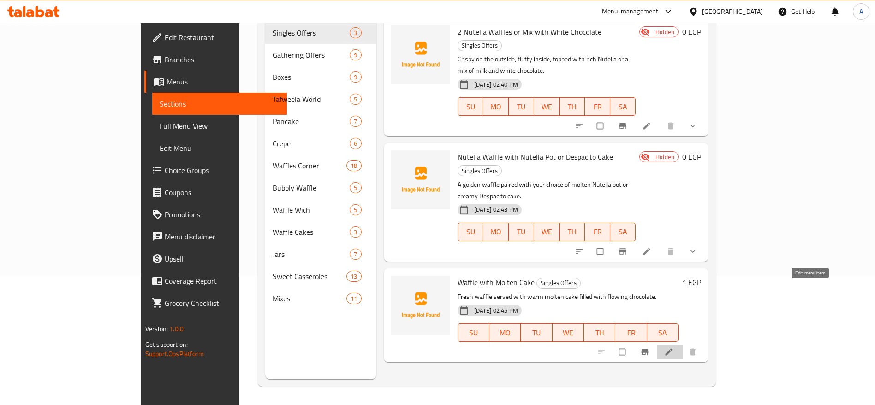
click at [673, 349] on icon at bounding box center [669, 352] width 7 height 7
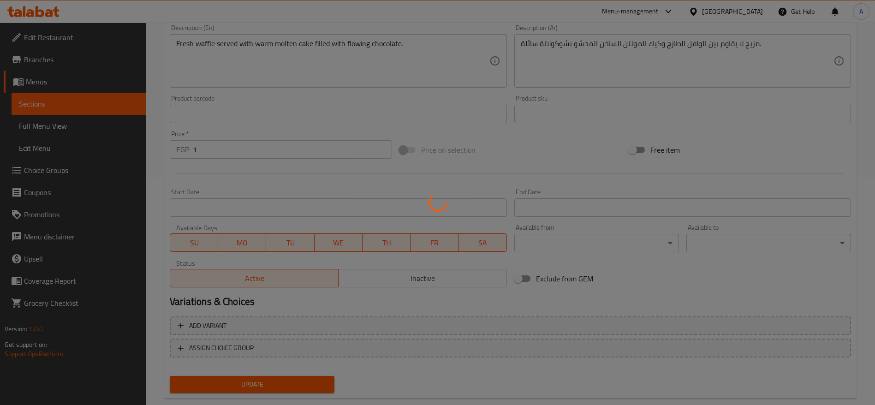
scroll to position [228, 0]
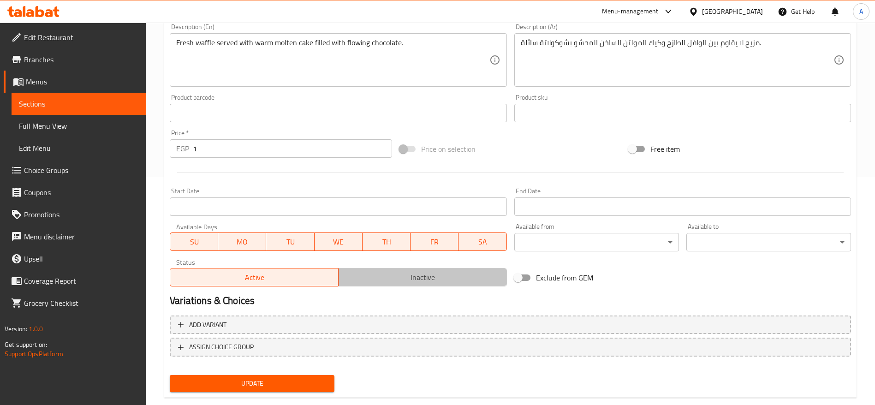
click at [402, 280] on span "Inactive" at bounding box center [422, 277] width 161 height 13
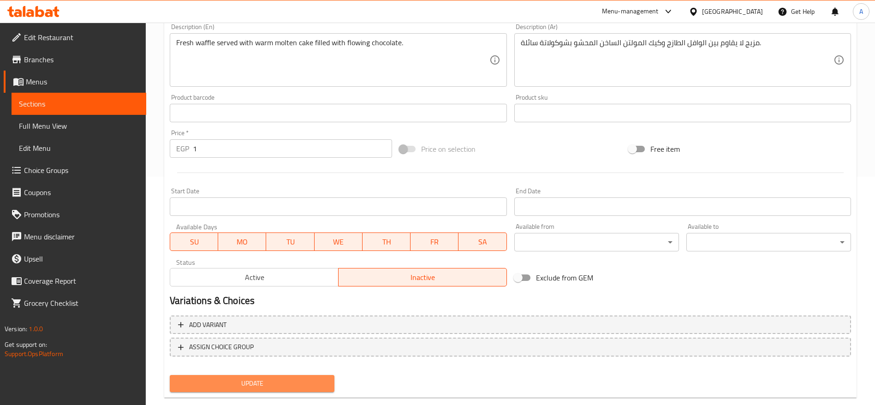
click at [259, 386] on span "Update" at bounding box center [252, 384] width 150 height 12
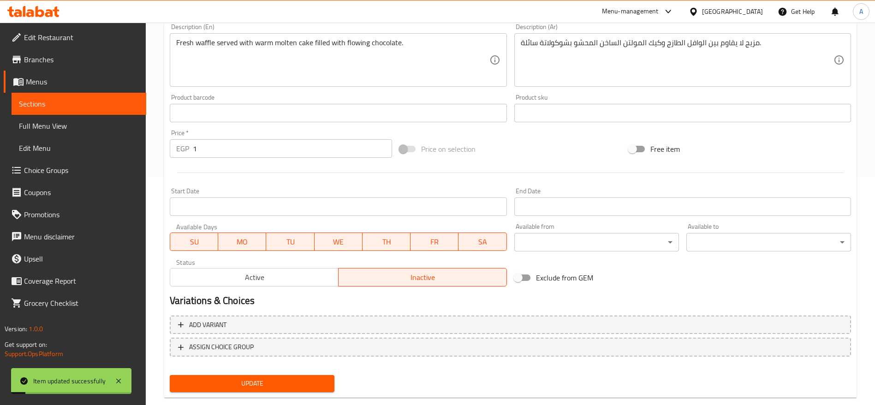
scroll to position [0, 0]
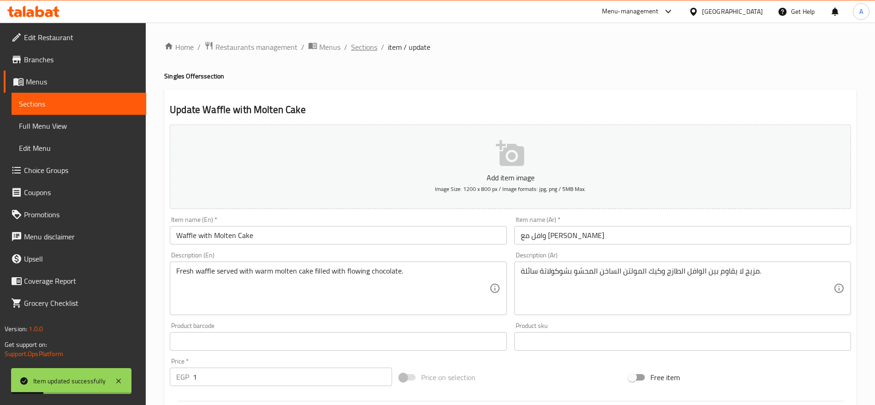
click at [367, 51] on span "Sections" at bounding box center [364, 47] width 26 height 11
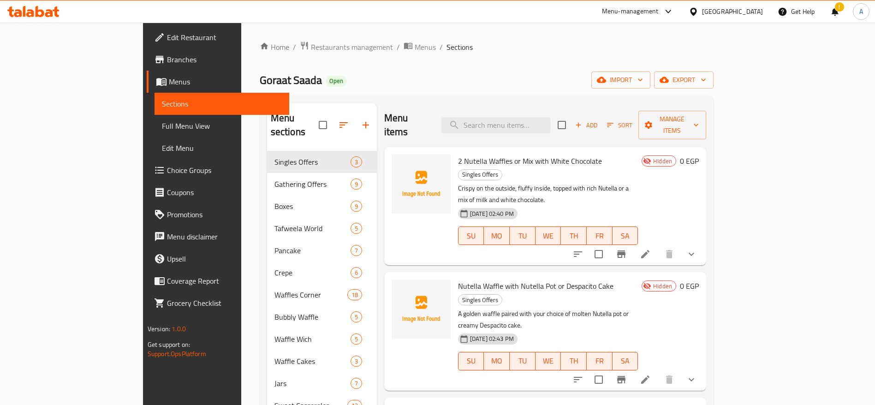
click at [60, 9] on div at bounding box center [33, 11] width 67 height 18
click at [51, 12] on icon at bounding box center [49, 13] width 8 height 8
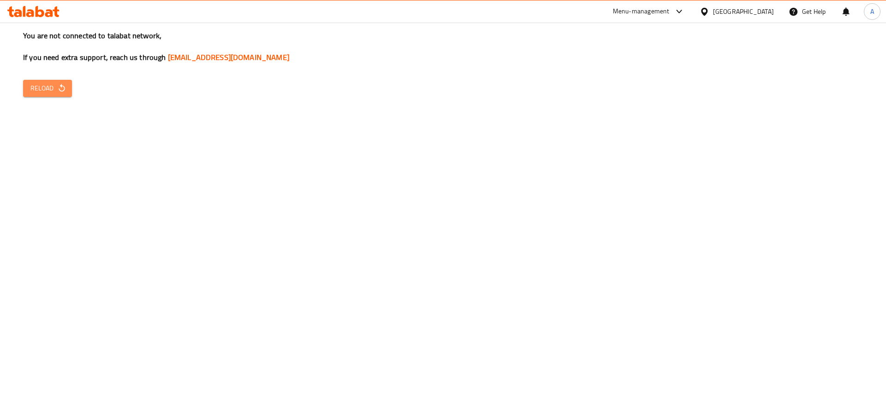
click at [51, 87] on span "Reload" at bounding box center [47, 89] width 34 height 12
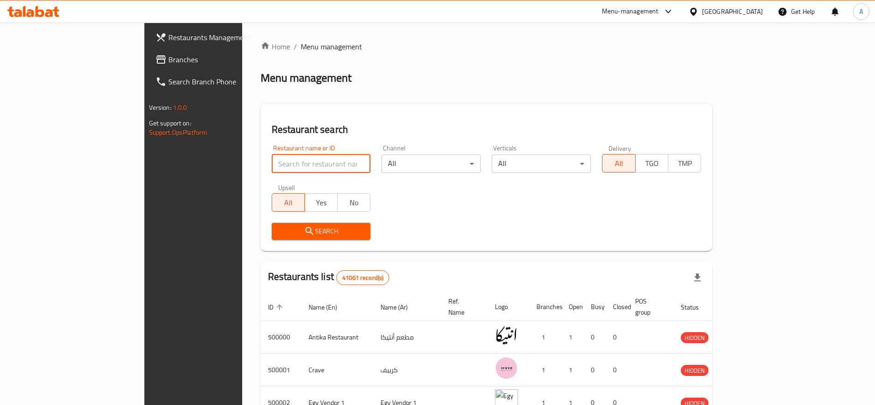
click at [303, 169] on input "search" at bounding box center [321, 164] width 99 height 18
paste input "702281"
type input "702281"
click button "Search" at bounding box center [321, 231] width 99 height 17
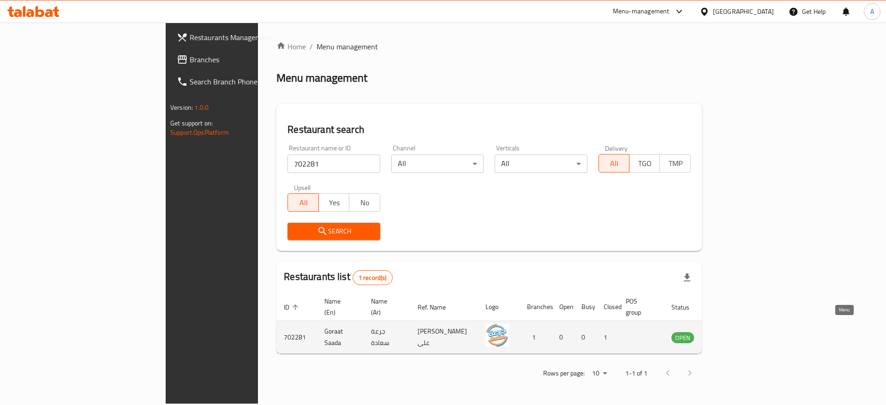
click at [737, 332] on link "enhanced table" at bounding box center [728, 337] width 17 height 11
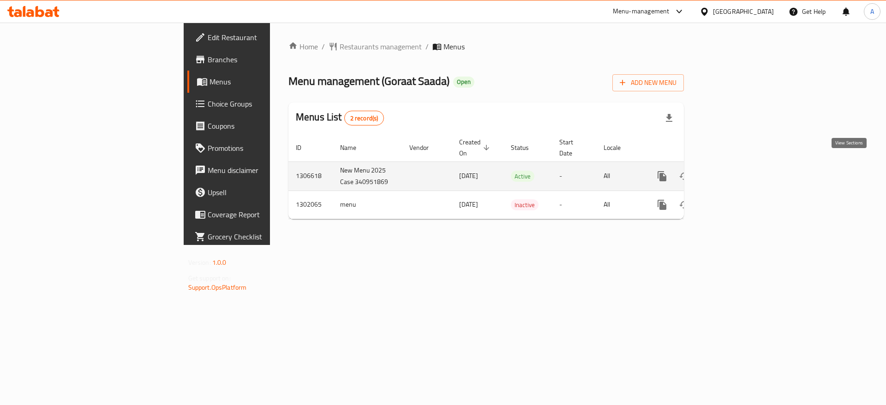
click at [733, 172] on icon "enhanced table" at bounding box center [729, 176] width 8 height 8
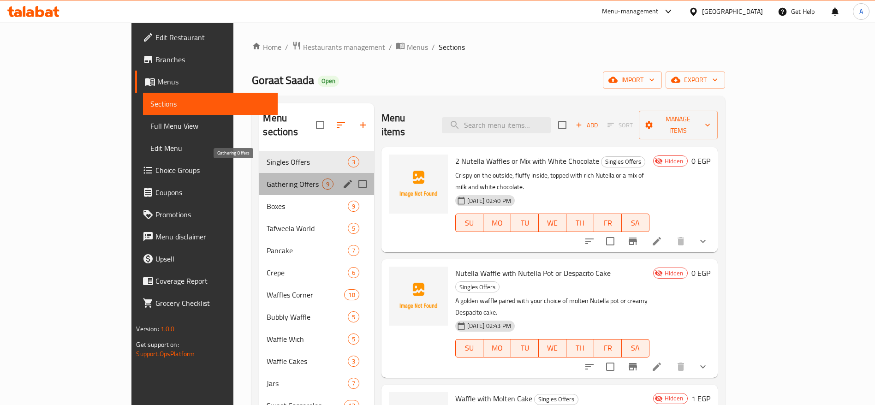
click at [267, 179] on span "Gathering Offers" at bounding box center [294, 184] width 55 height 11
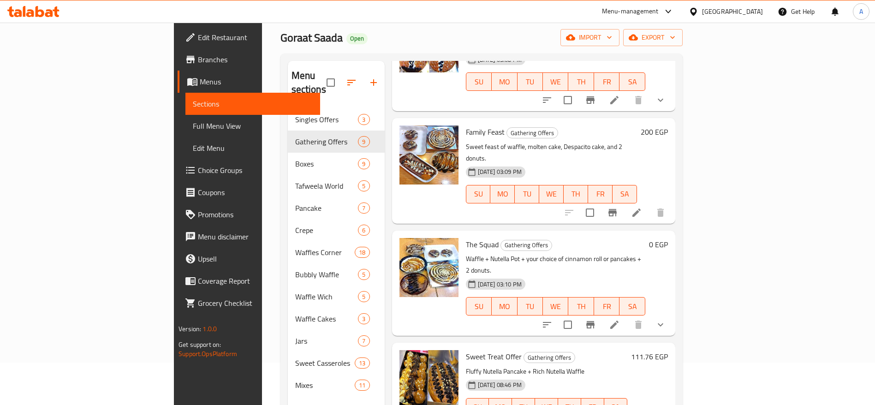
scroll to position [31, 0]
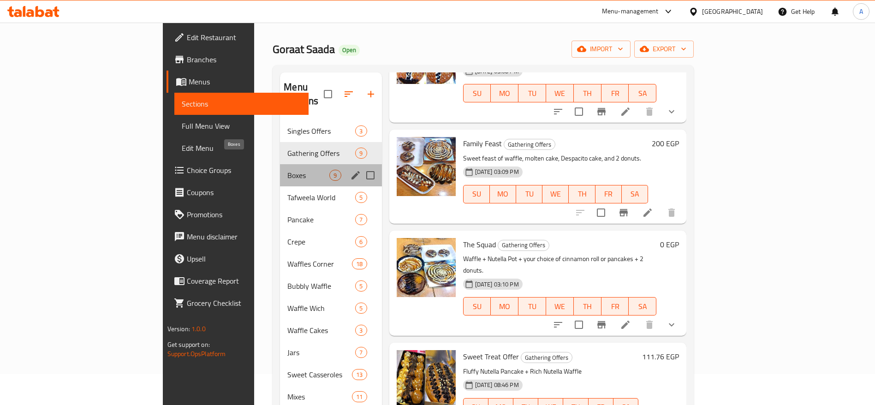
click at [287, 170] on span "Boxes" at bounding box center [308, 175] width 42 height 11
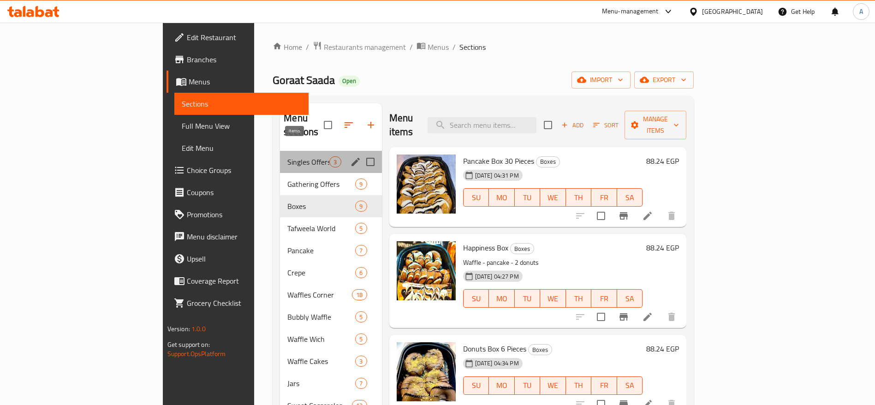
click at [330, 158] on span "3" at bounding box center [335, 162] width 11 height 9
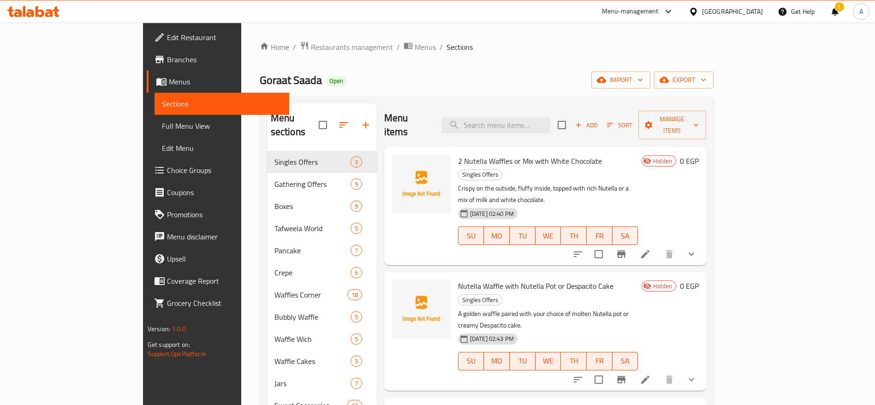
click at [53, 10] on icon at bounding box center [33, 11] width 52 height 11
